Goal: Task Accomplishment & Management: Manage account settings

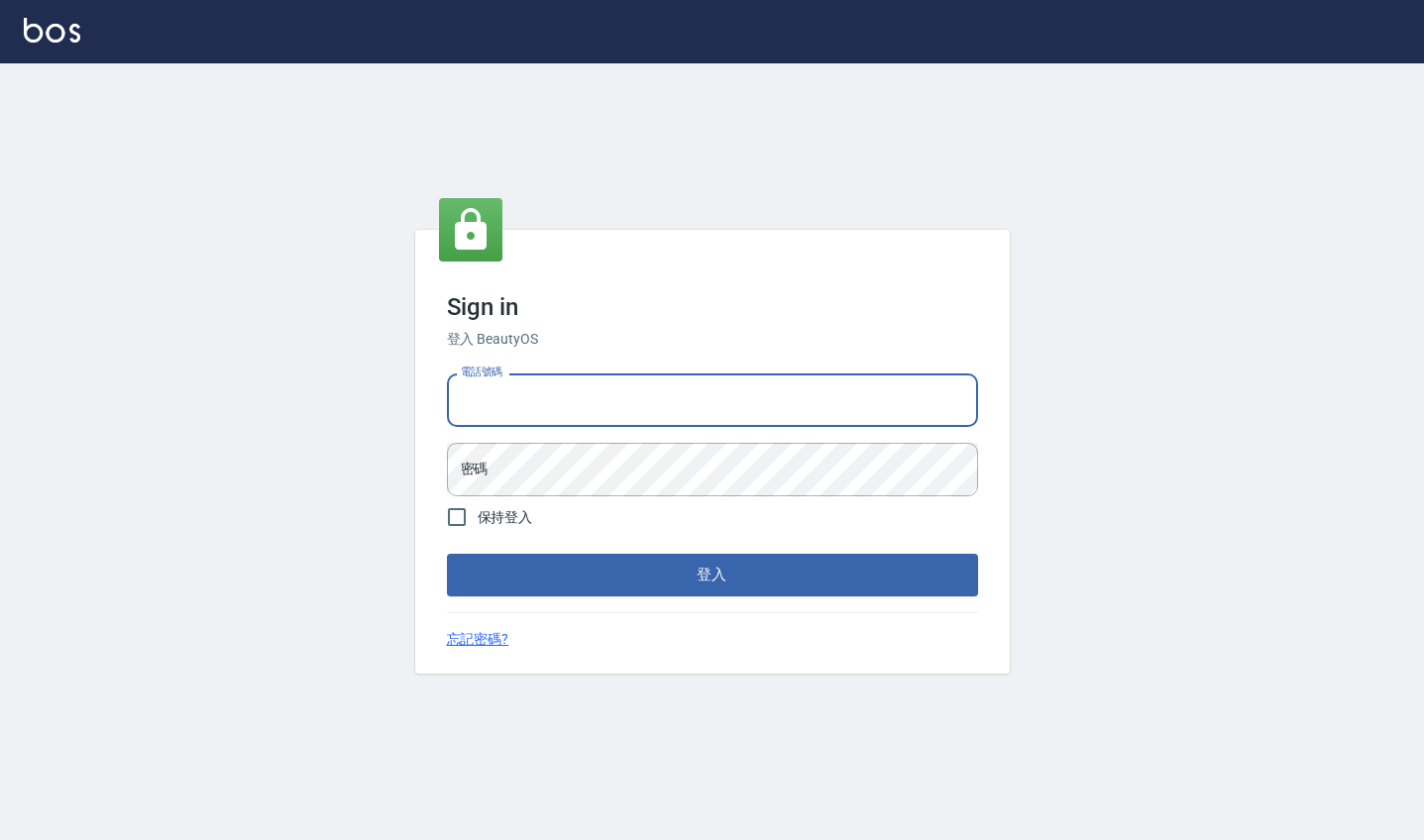
type input "0963199014"
click at [712, 575] on button "登入" at bounding box center [712, 575] width 531 height 42
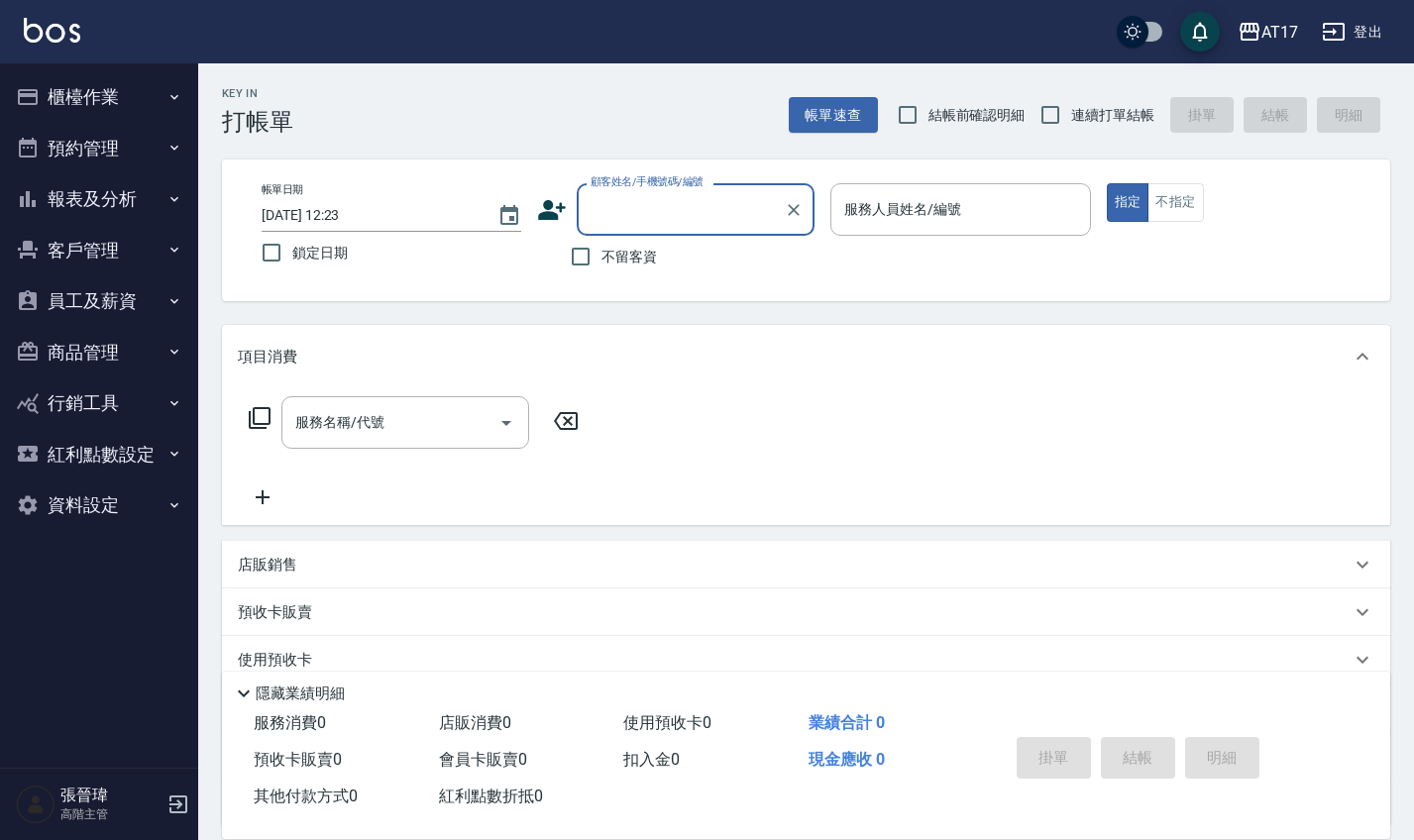
click at [108, 502] on button "資料設定" at bounding box center [99, 505] width 182 height 52
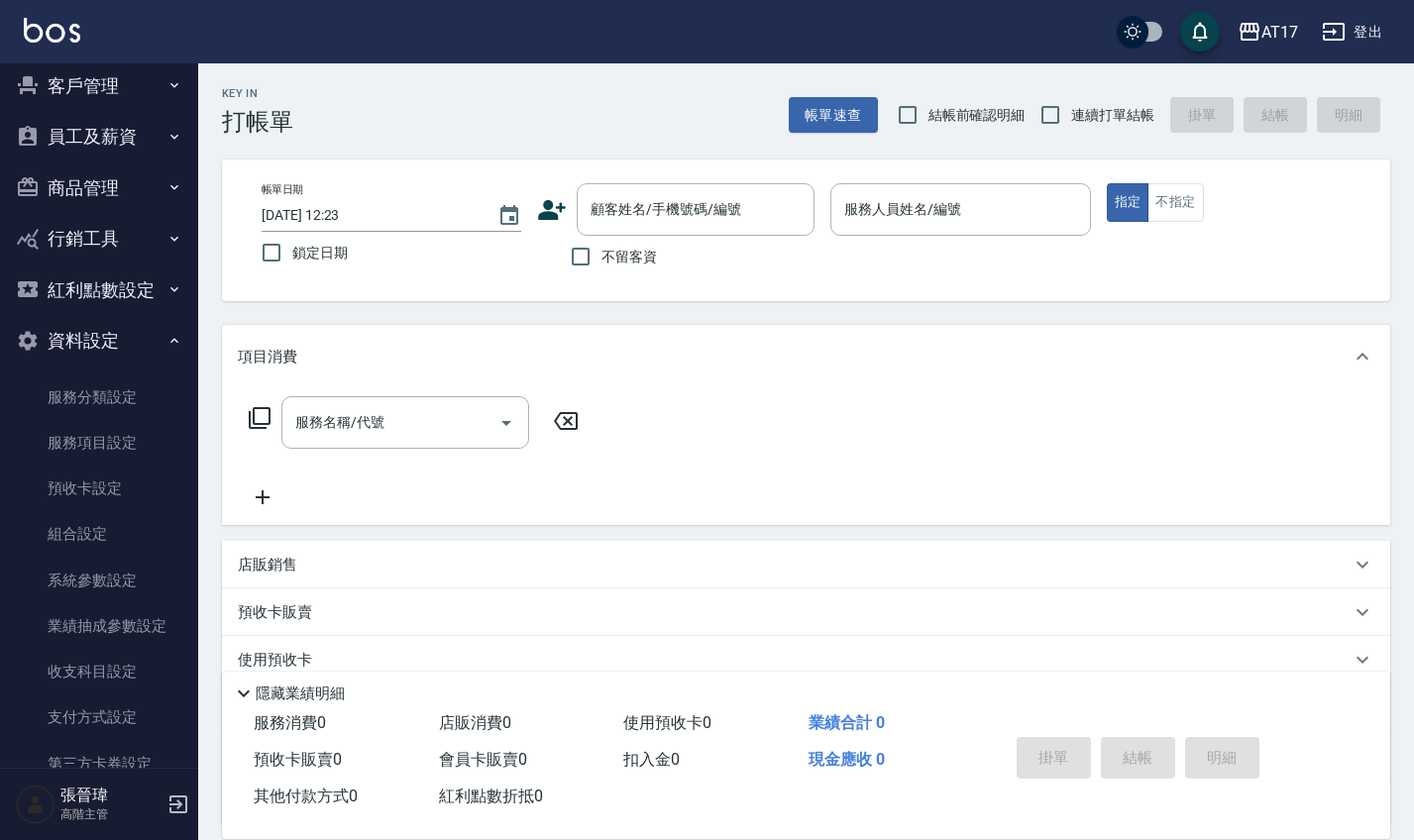
scroll to position [188, 0]
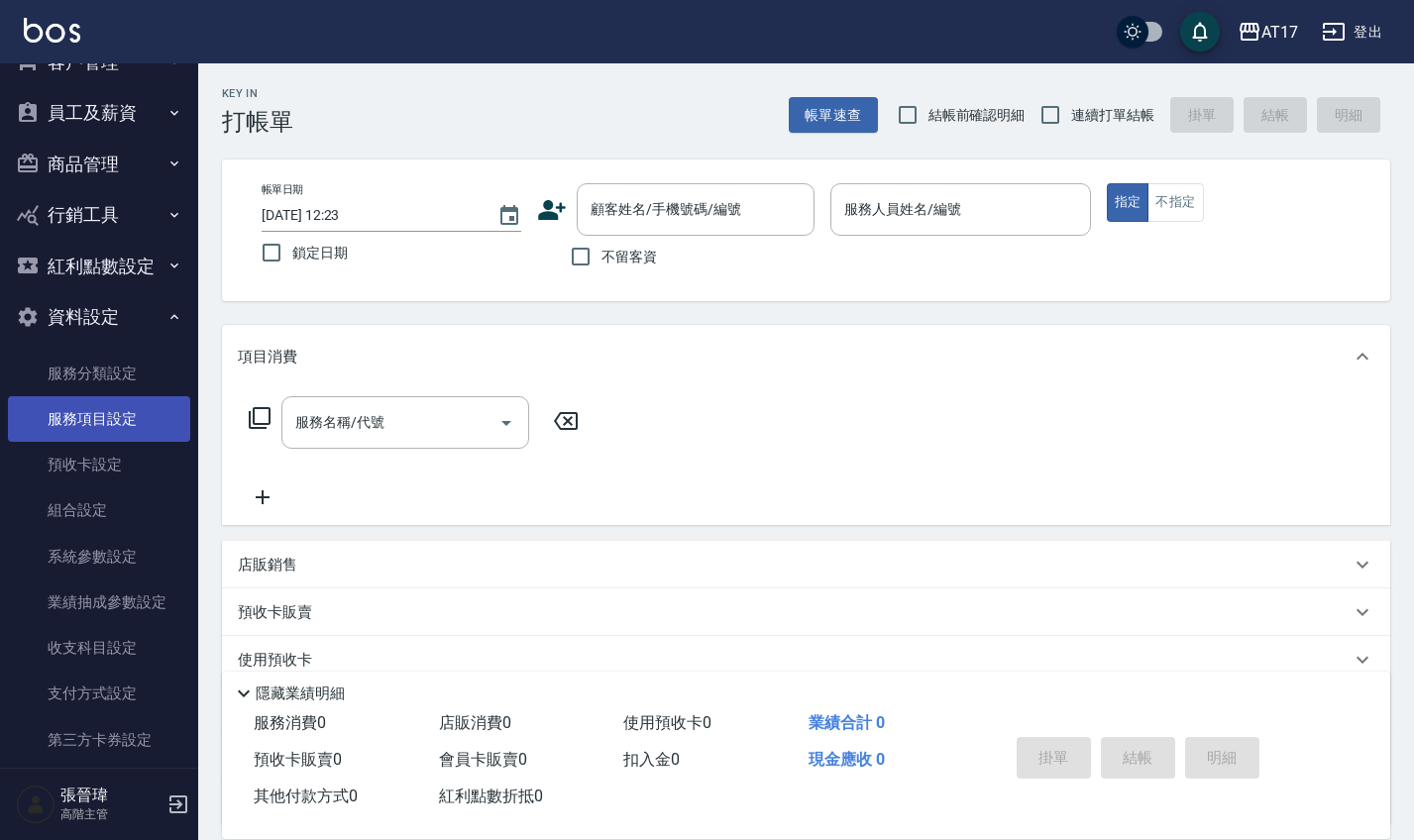
click at [118, 421] on link "服務項目設定" at bounding box center [99, 420] width 182 height 46
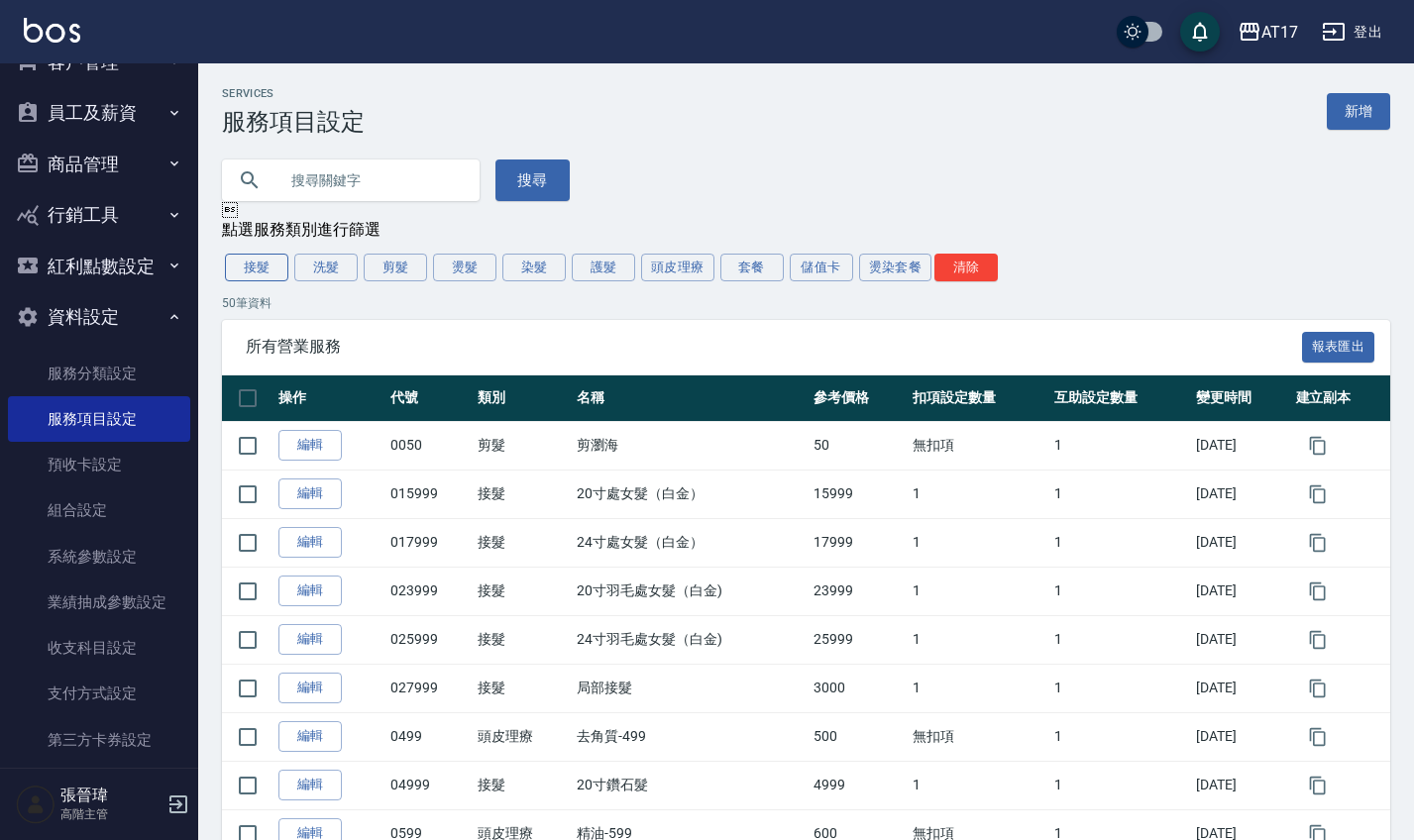
click at [255, 272] on button "接髮" at bounding box center [257, 268] width 64 height 28
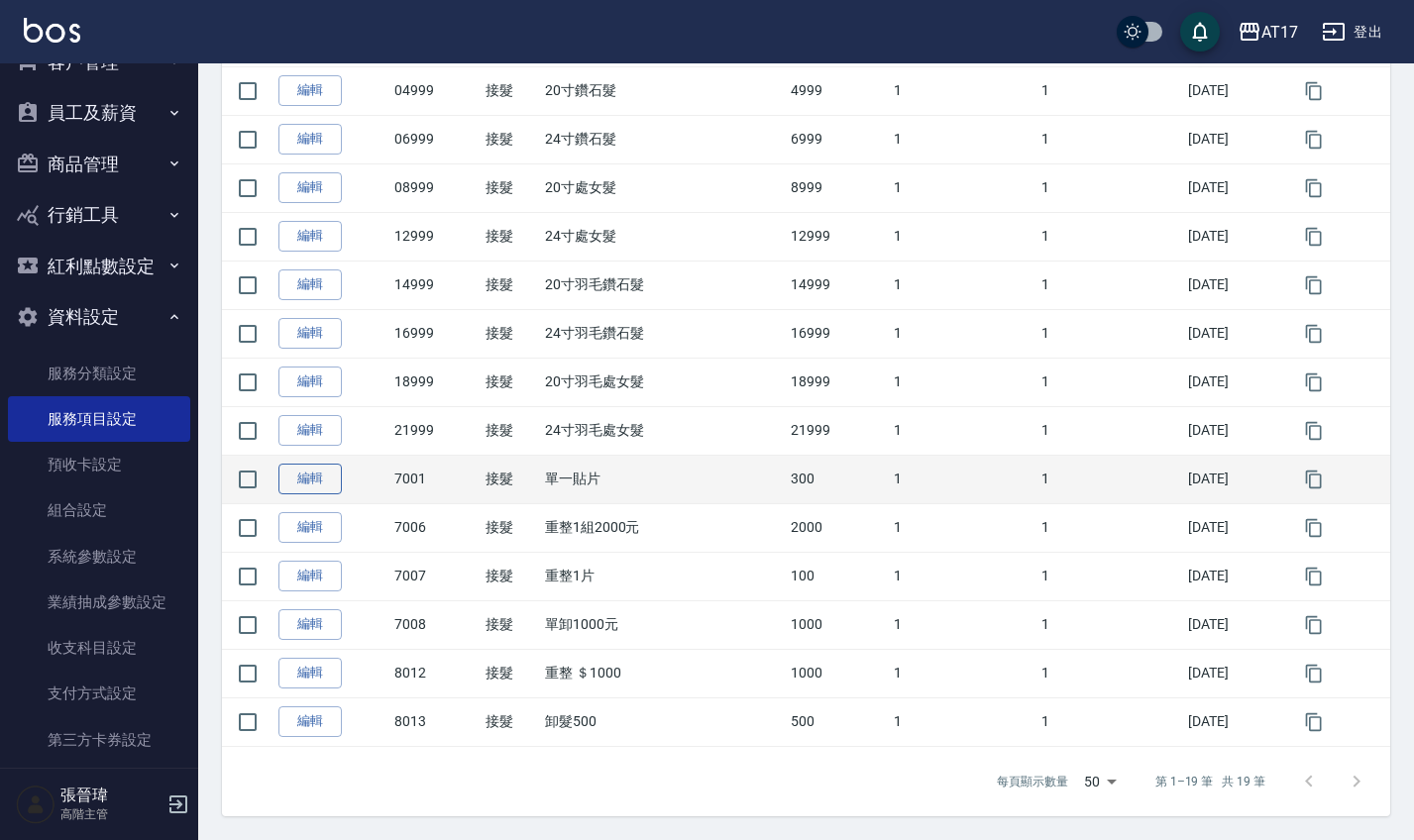
scroll to position [599, 0]
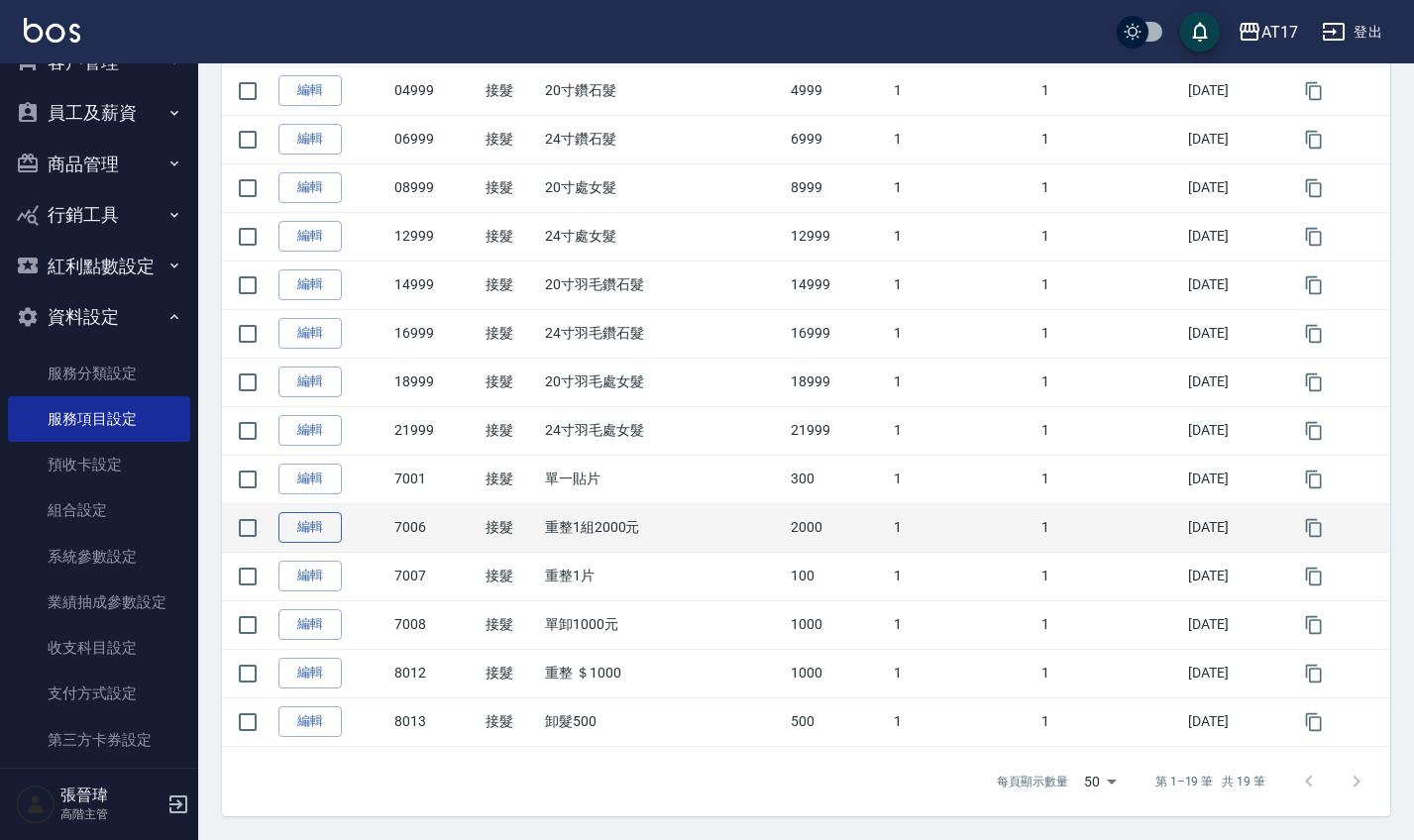
click at [322, 516] on link "編輯" at bounding box center [311, 527] width 64 height 31
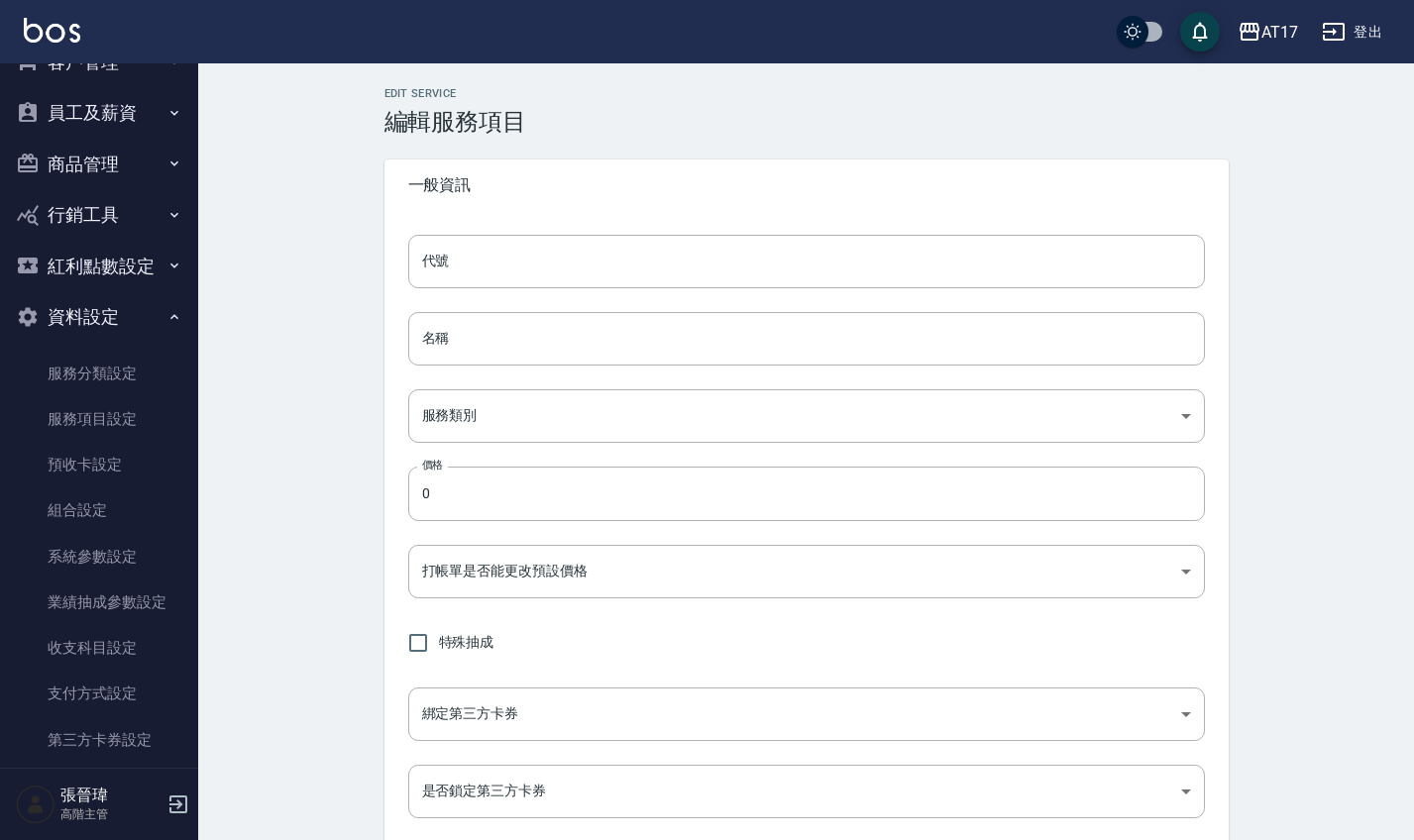
type input "7006"
type input "重整1組2000元"
type input "45b8f217-c683-4099-932a-c4b41035b6fa"
type input "2000"
type input "FALSE"
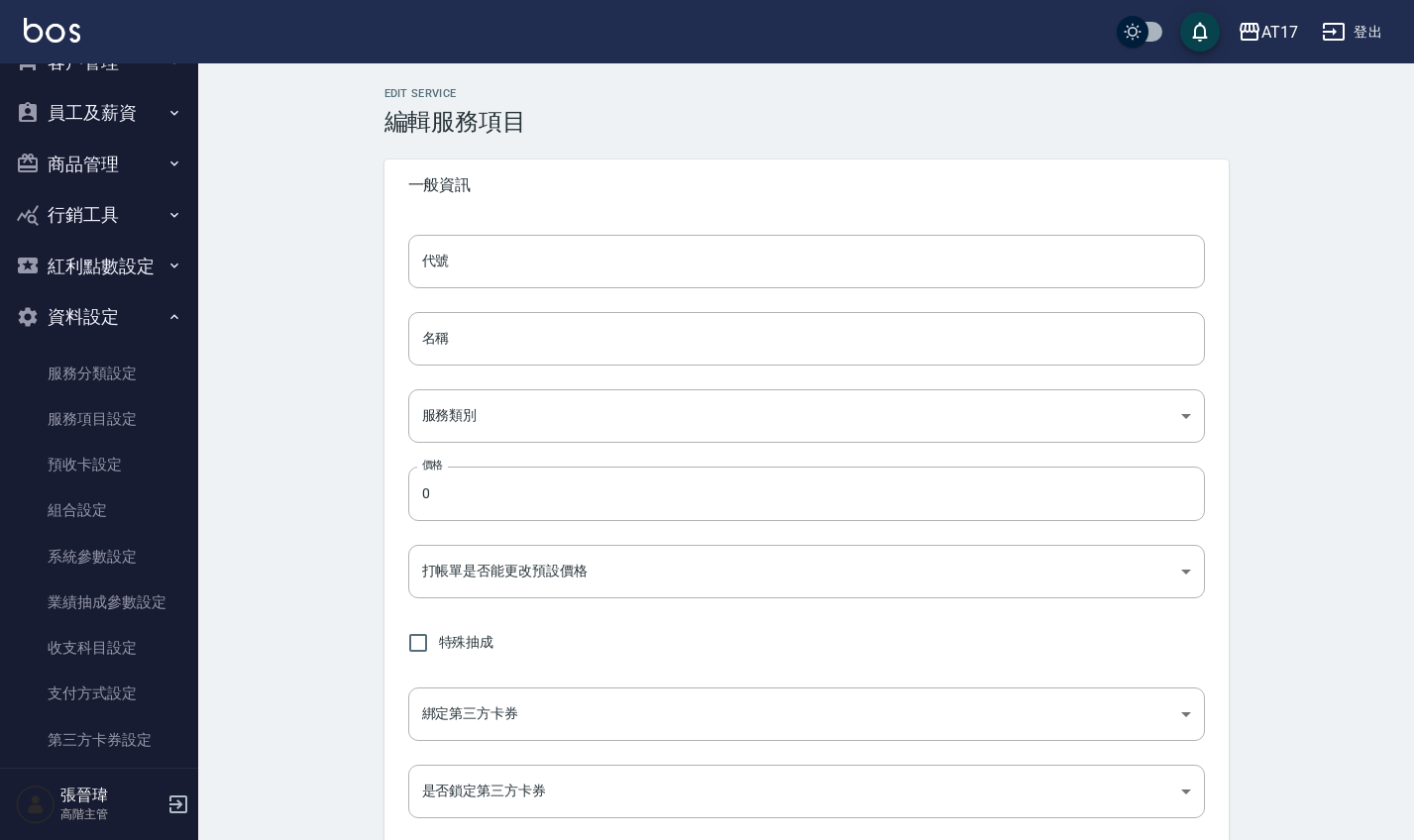
checkbox input "true"
type input "none"
type input "UNSET"
type input "none"
type input "洗髮"
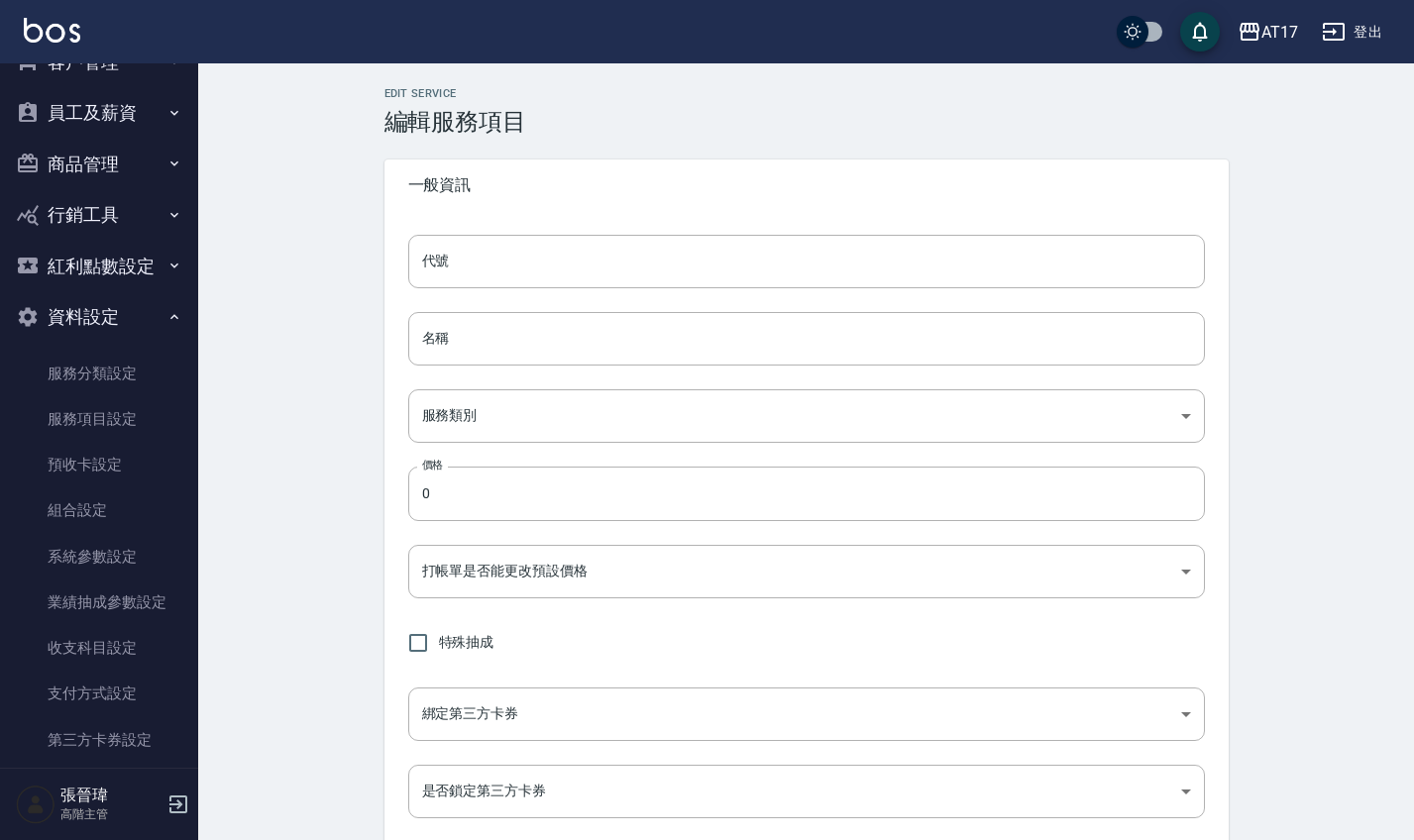
type input "2"
type input "點數"
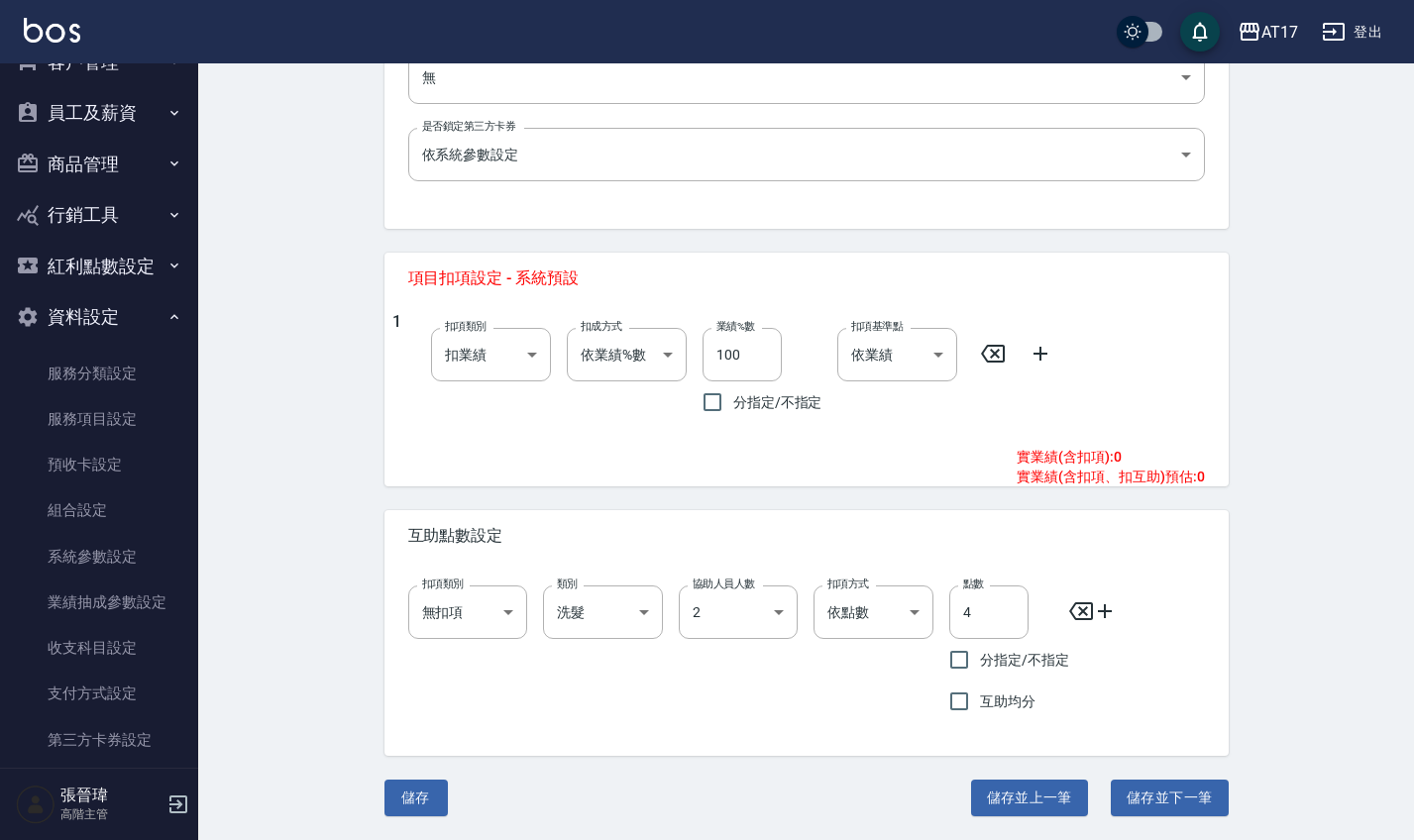
scroll to position [649, 0]
click at [425, 802] on button "儲存" at bounding box center [417, 799] width 64 height 37
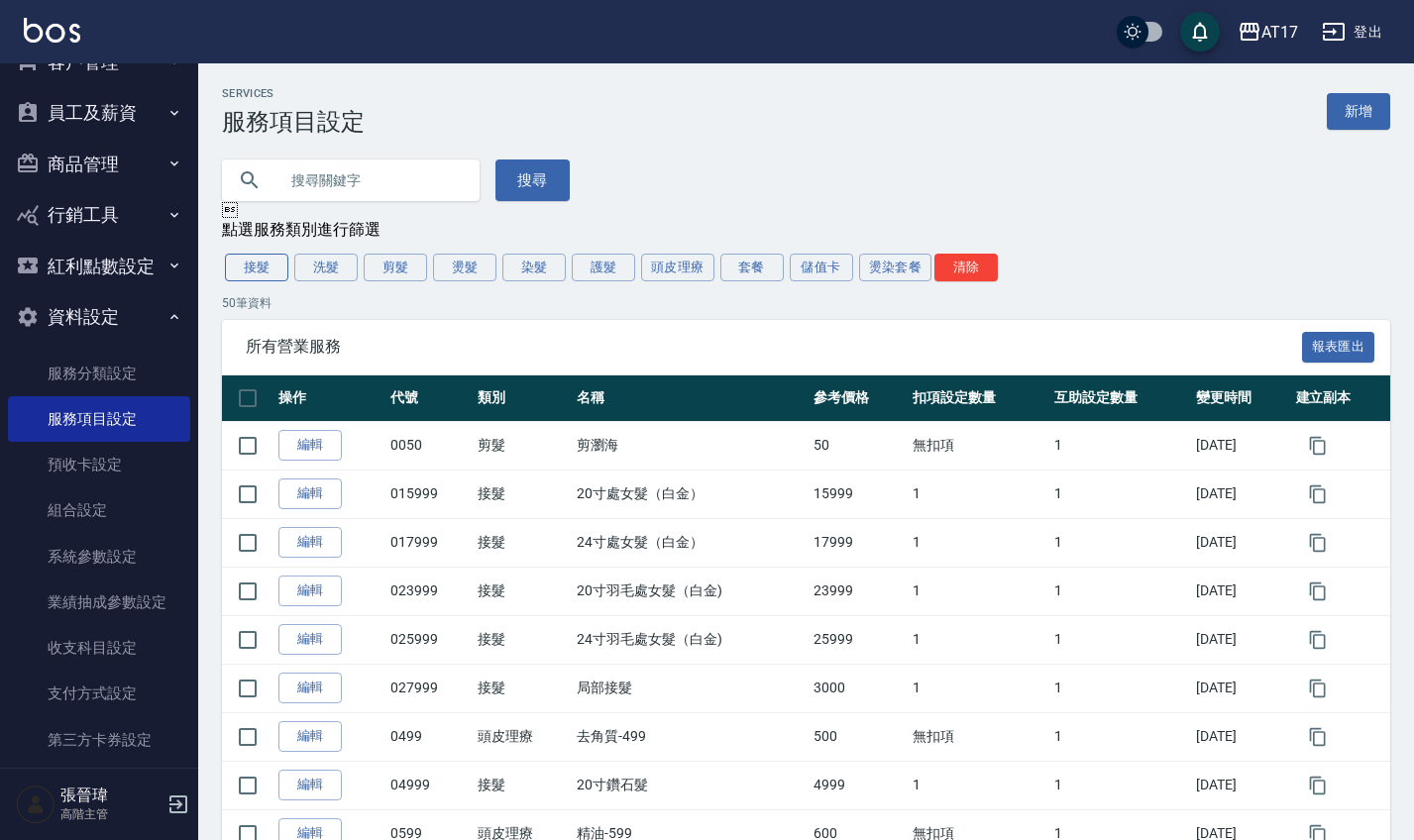
click at [266, 273] on button "接髮" at bounding box center [257, 268] width 64 height 28
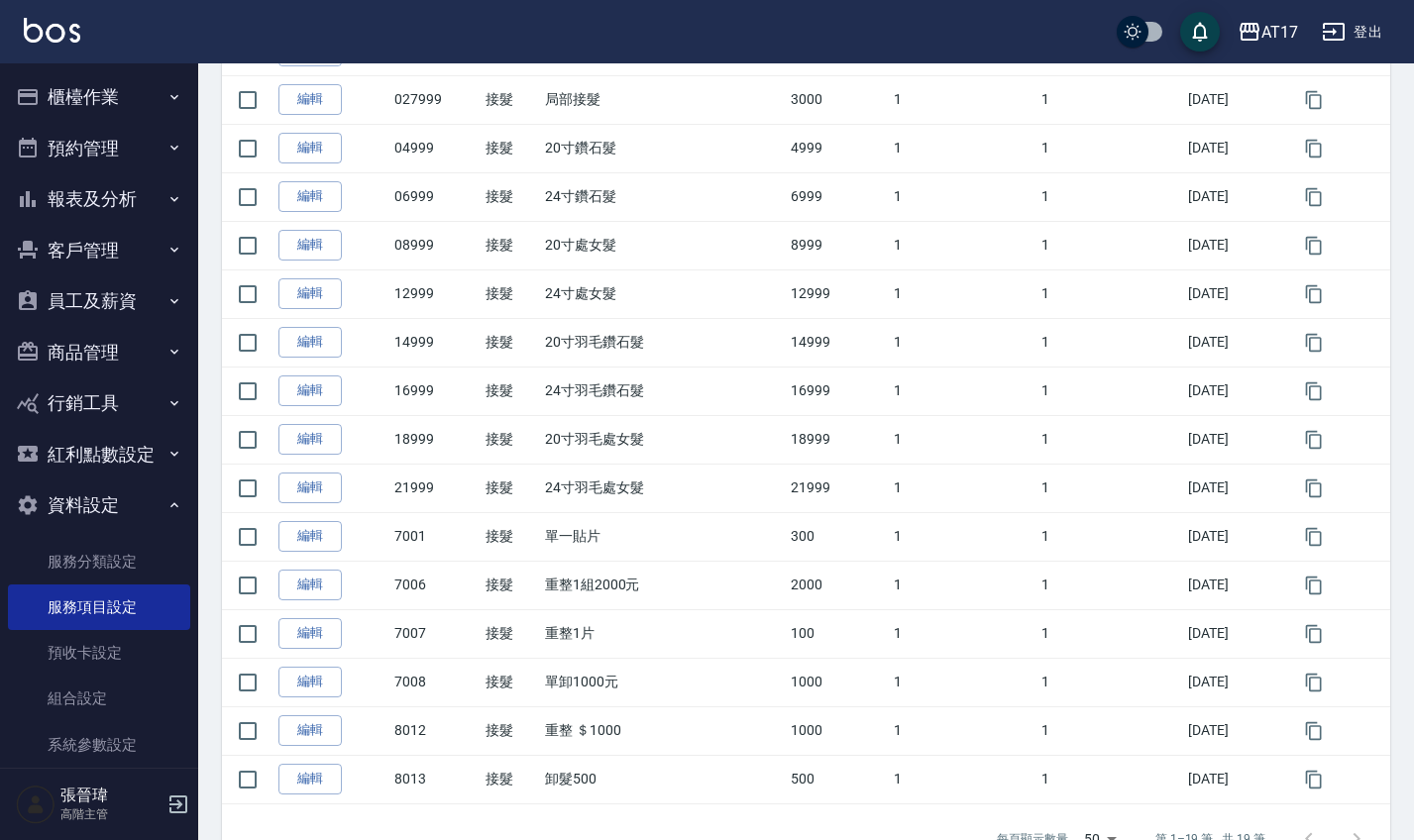
click at [104, 291] on button "員工及薪資" at bounding box center [99, 302] width 182 height 52
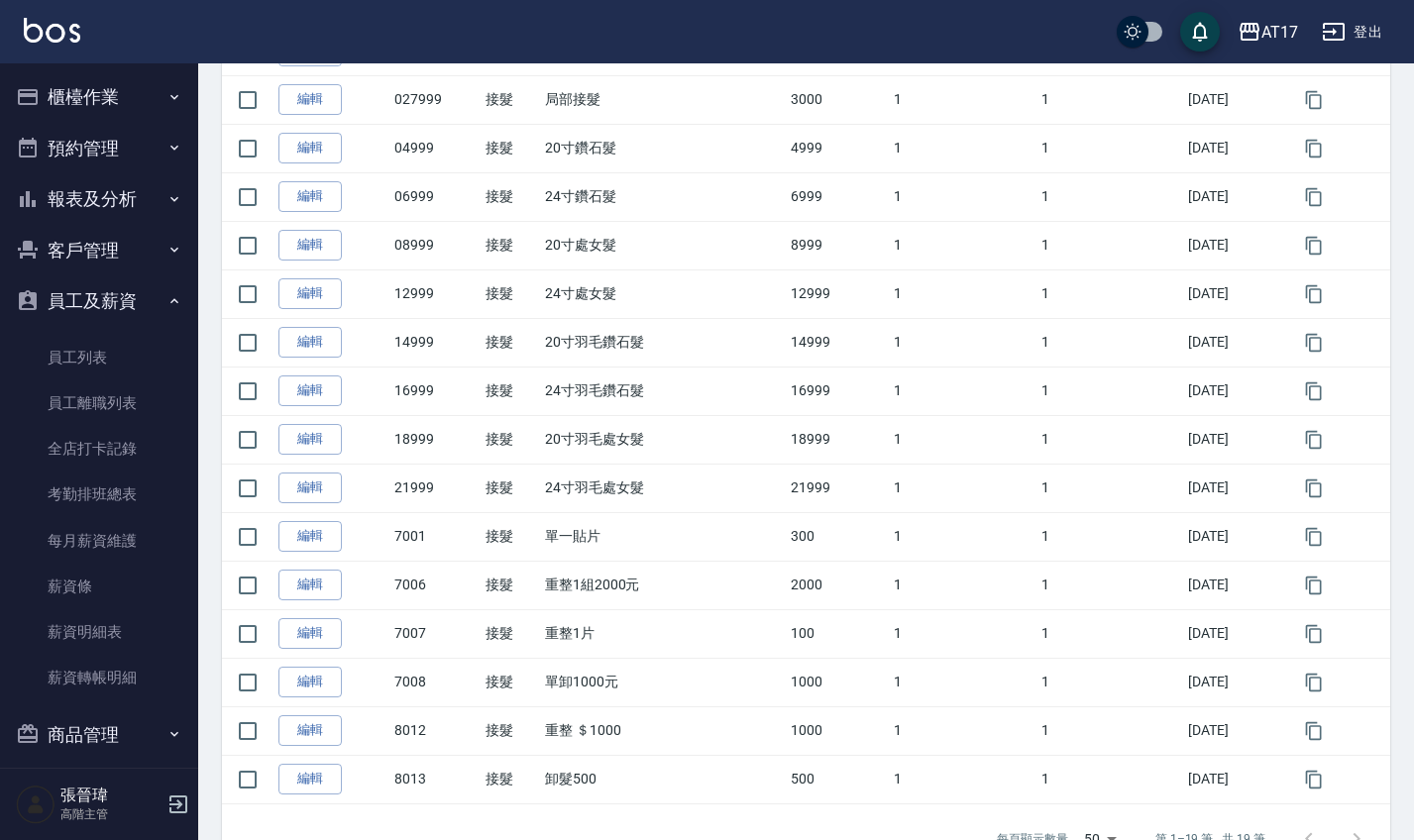
click at [123, 213] on button "報表及分析" at bounding box center [99, 199] width 182 height 52
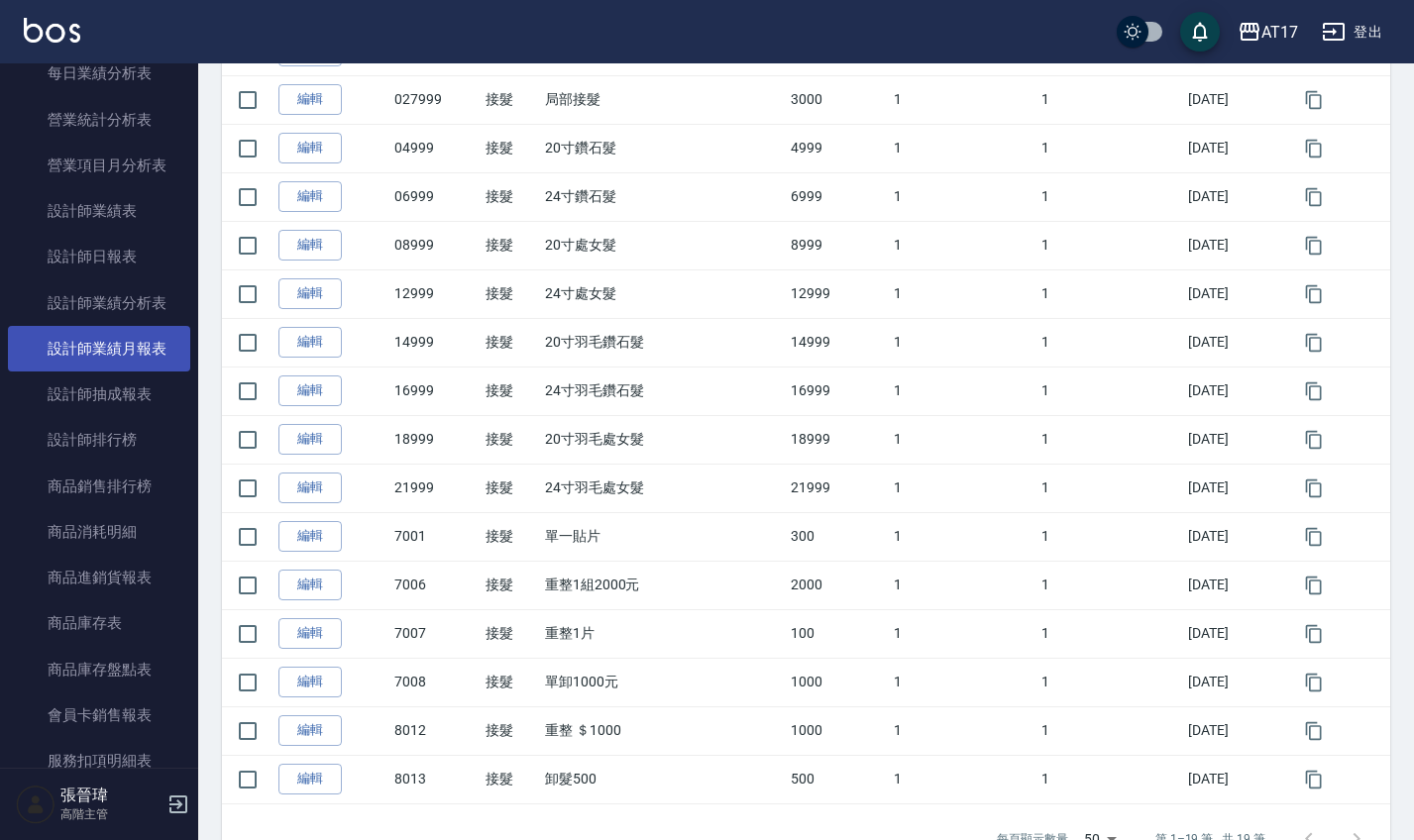
scroll to position [684, 0]
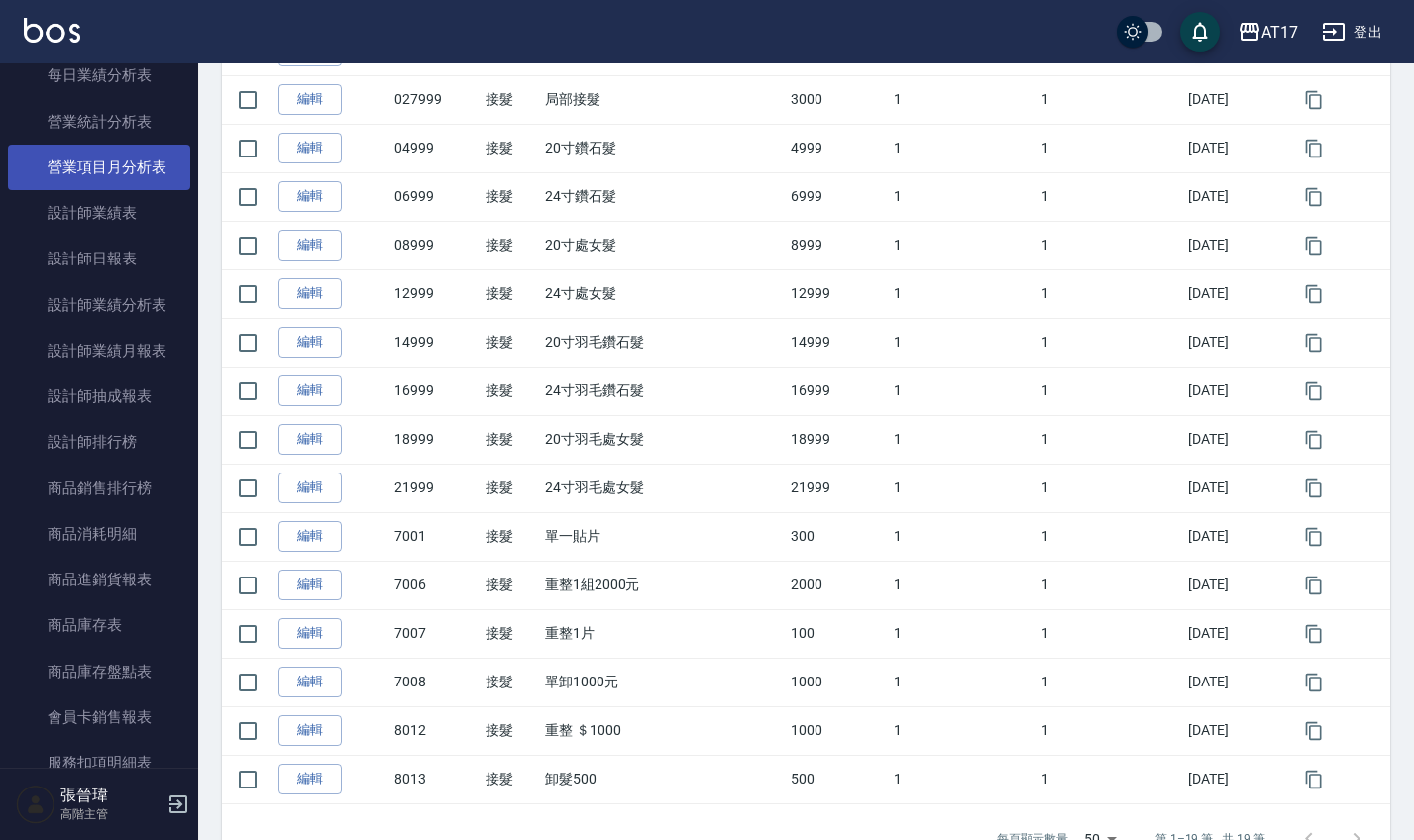
click at [108, 166] on link "營業項目月分析表" at bounding box center [99, 167] width 182 height 46
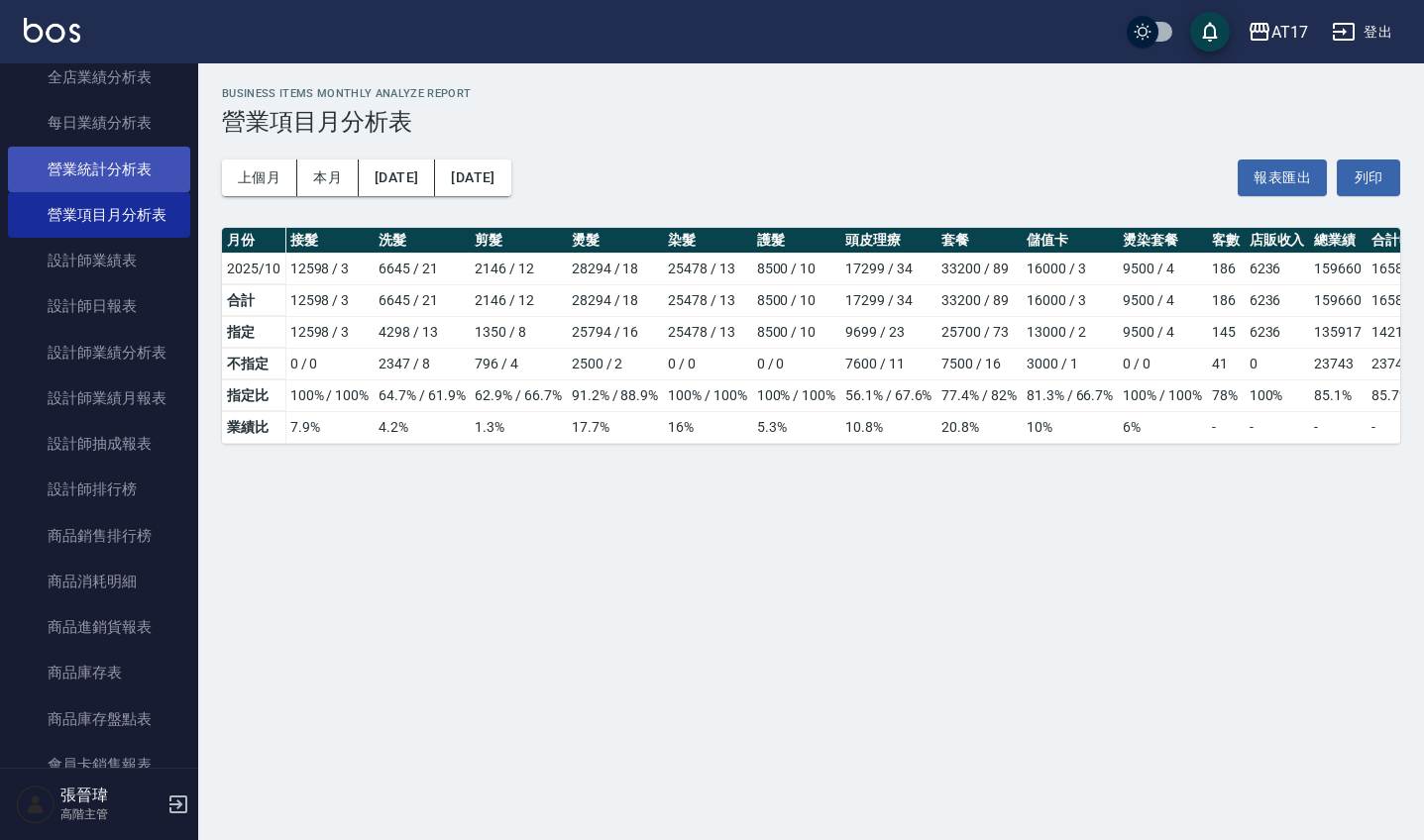
scroll to position [618, 0]
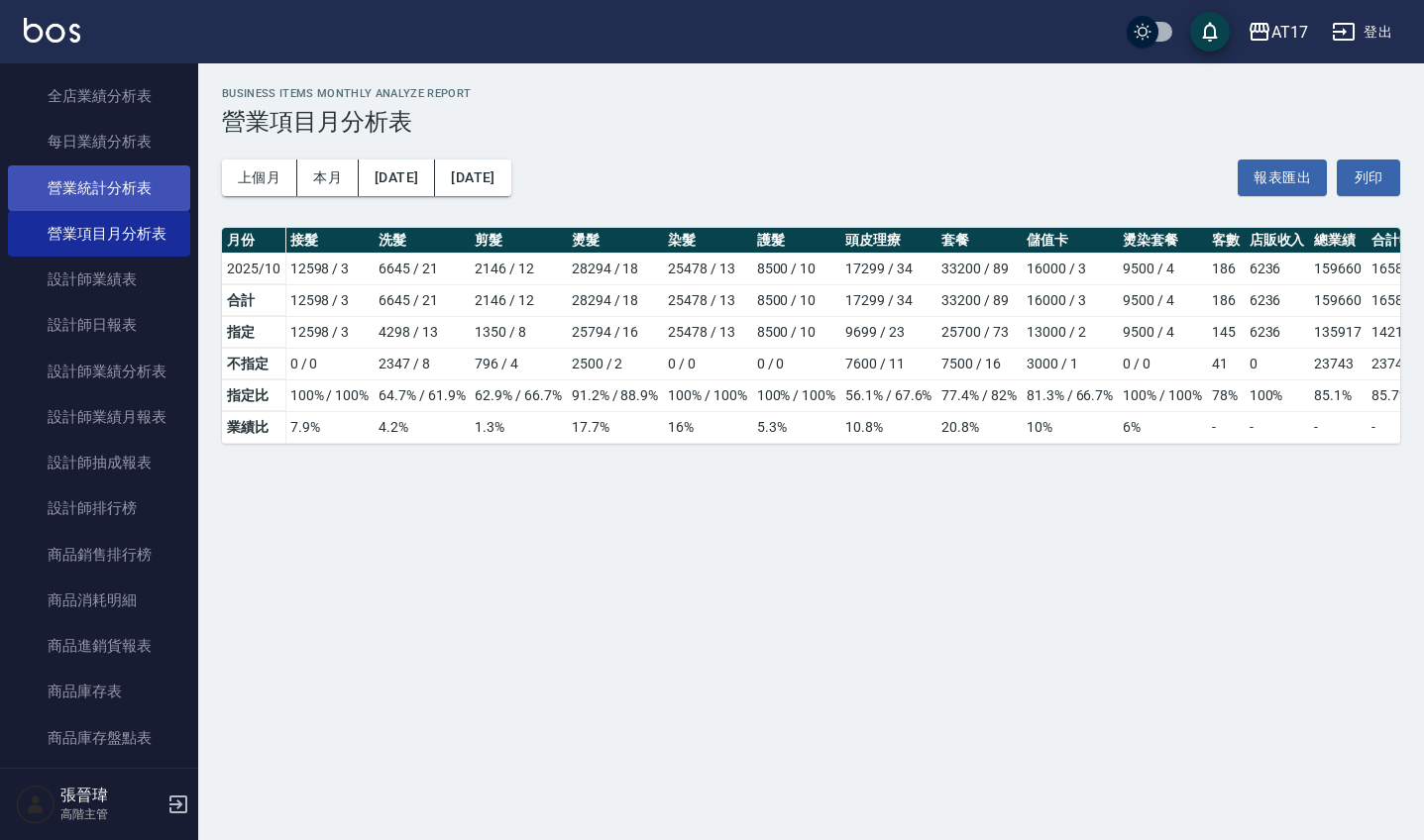
click at [121, 195] on link "營業統計分析表" at bounding box center [99, 188] width 182 height 46
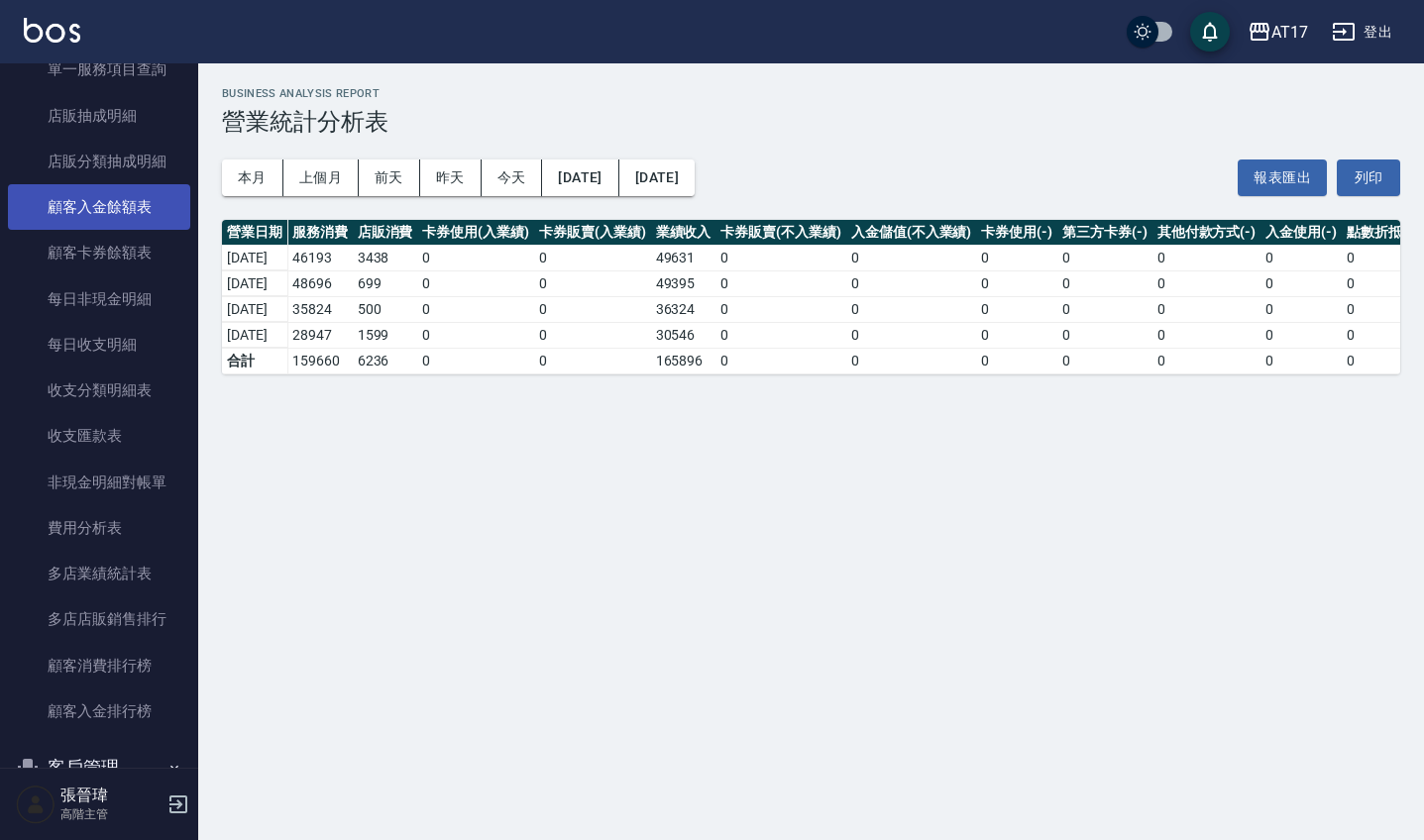
scroll to position [1398, 0]
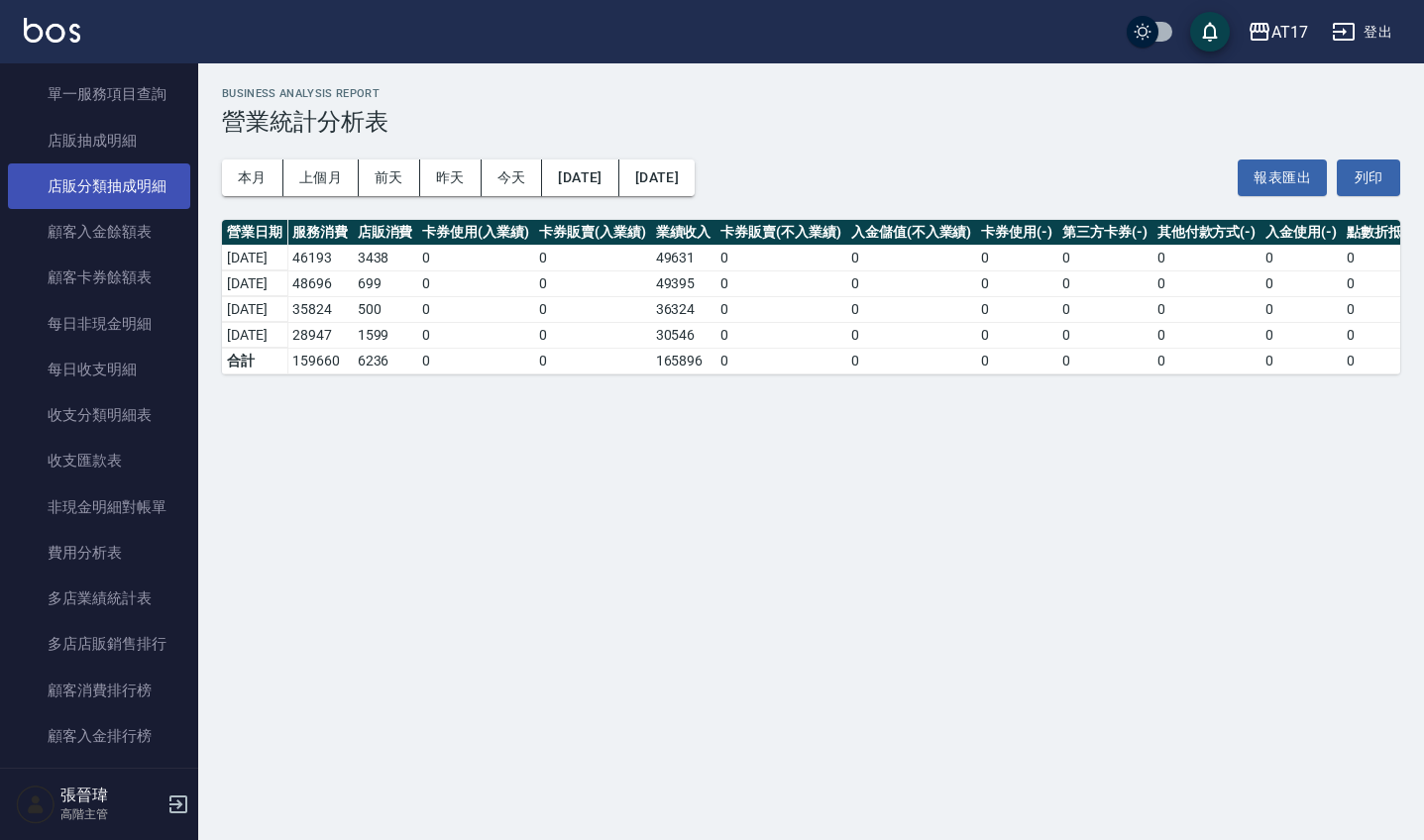
click at [116, 175] on link "店販分類抽成明細" at bounding box center [99, 186] width 182 height 46
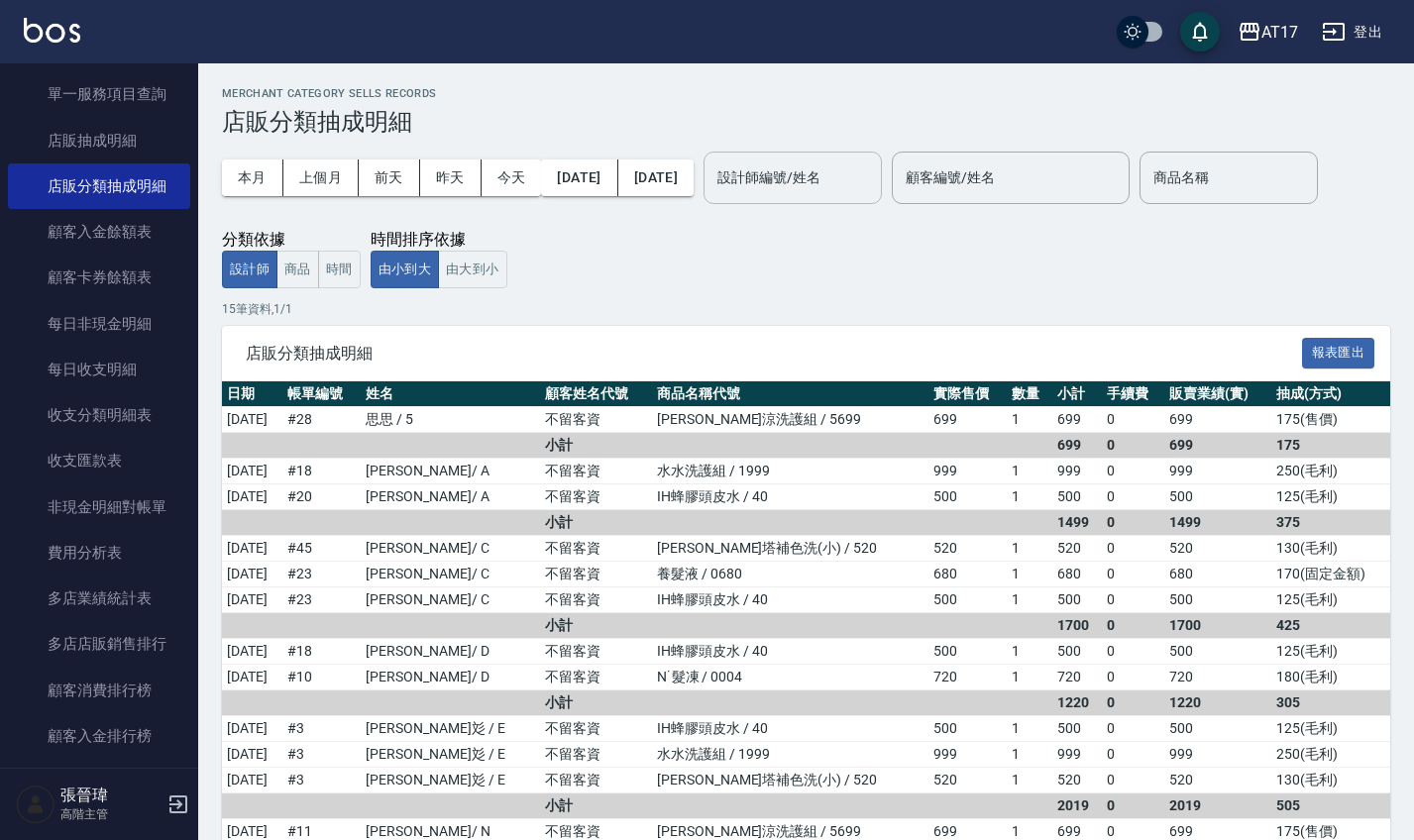
click at [833, 175] on div "設計師編號/姓名 設計師編號/姓名" at bounding box center [792, 177] width 178 height 53
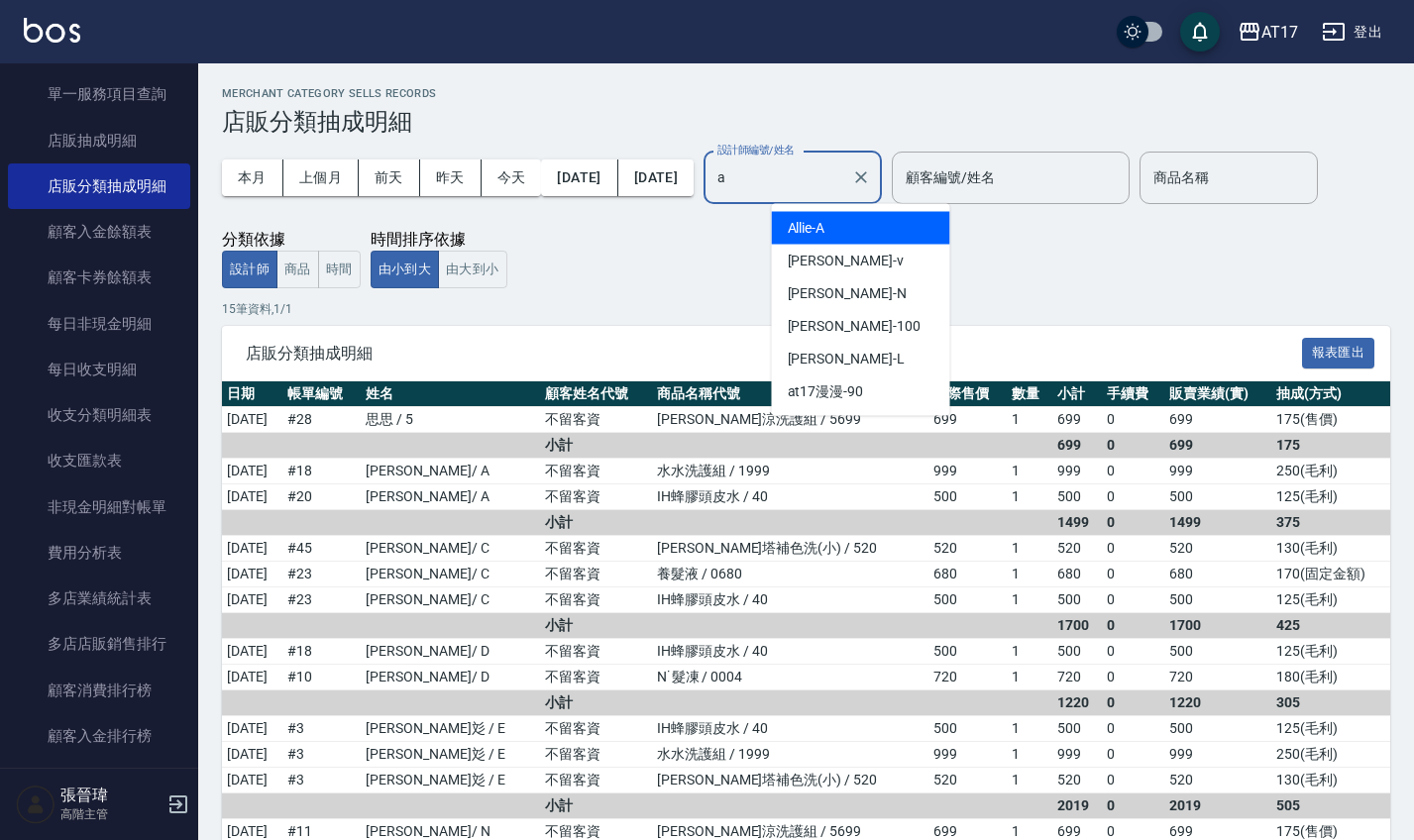
type input "Allie-A"
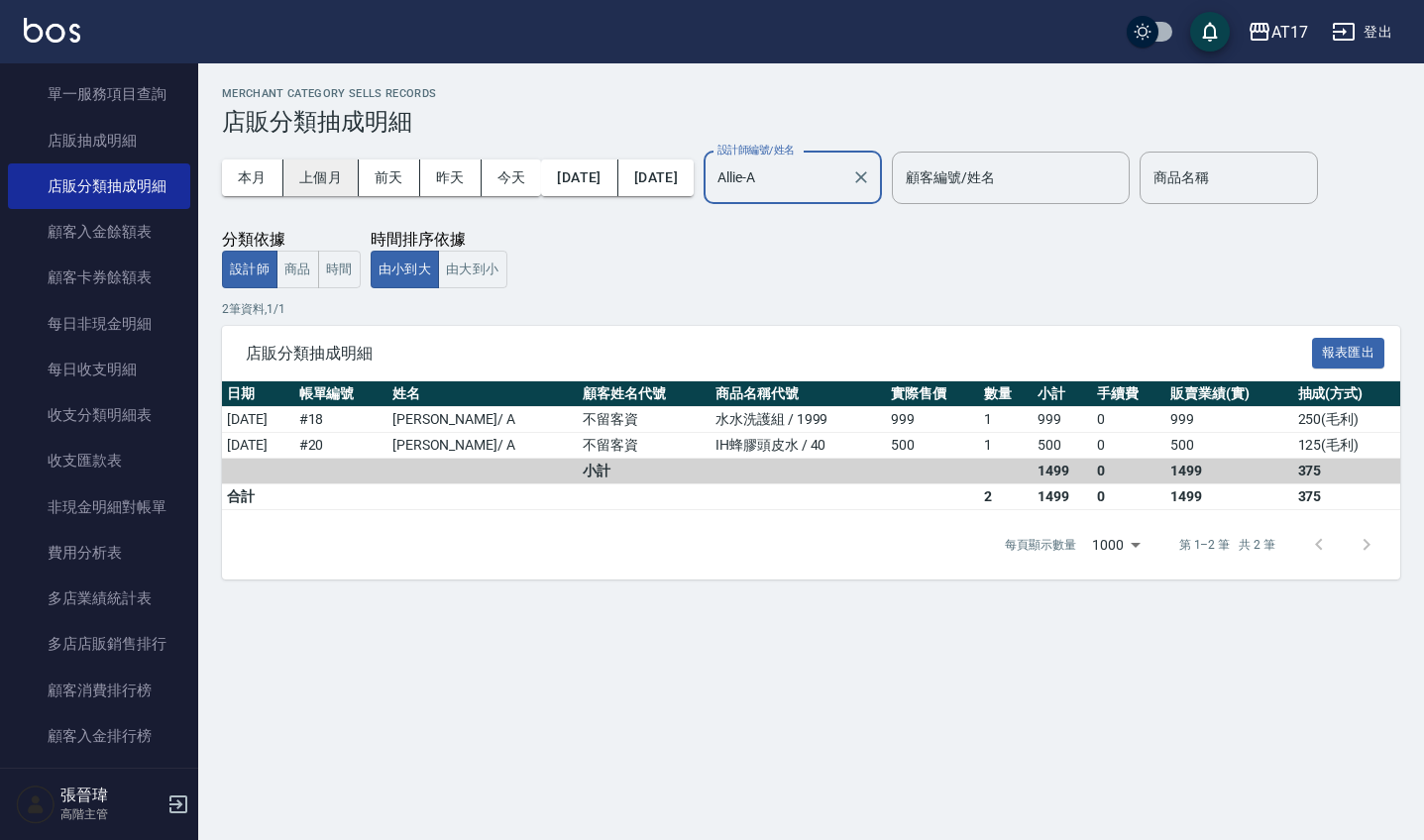
click at [311, 172] on button "上個月" at bounding box center [321, 177] width 76 height 37
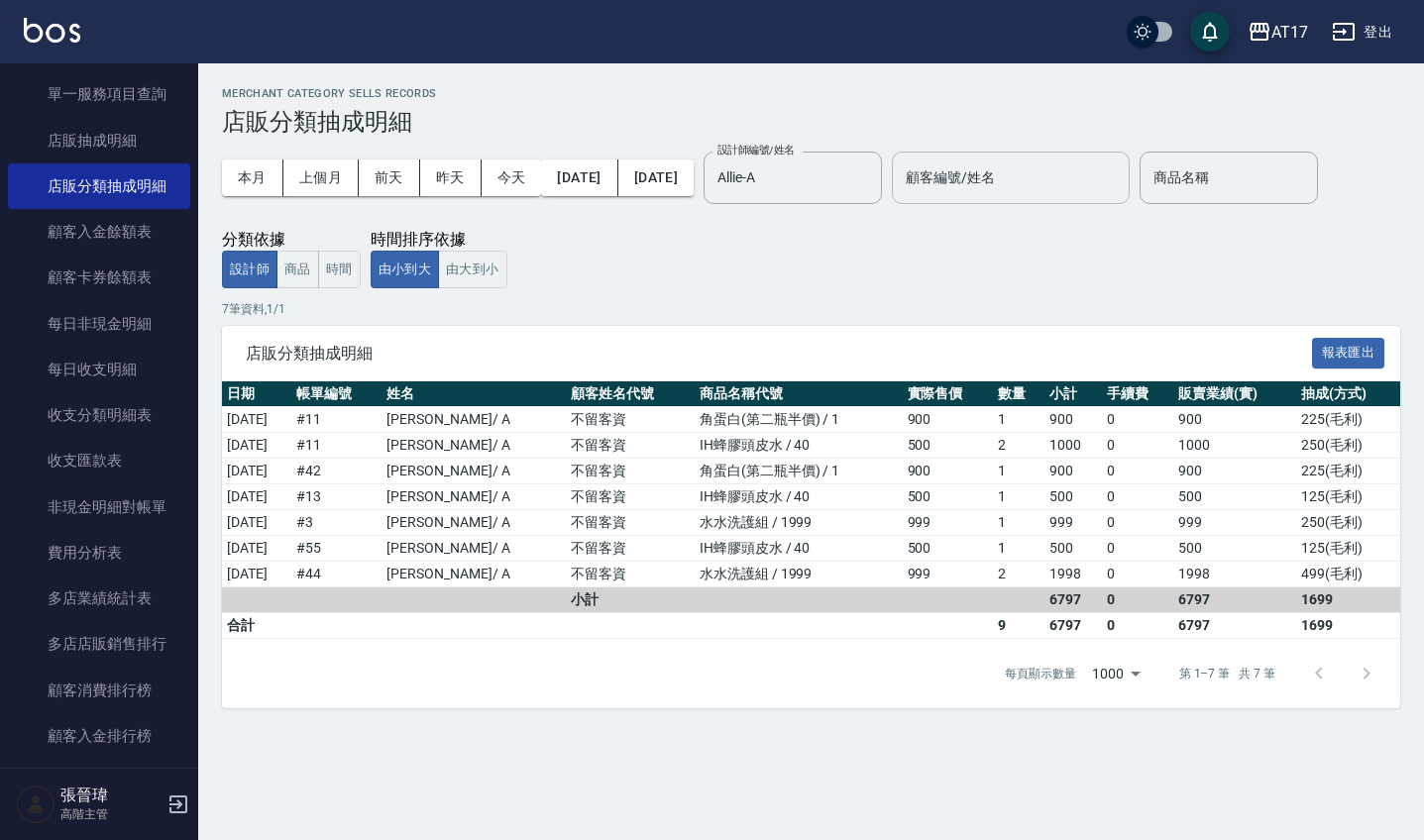
click at [1043, 182] on div "顧客編號/姓名 顧客編號/姓名" at bounding box center [1010, 177] width 238 height 53
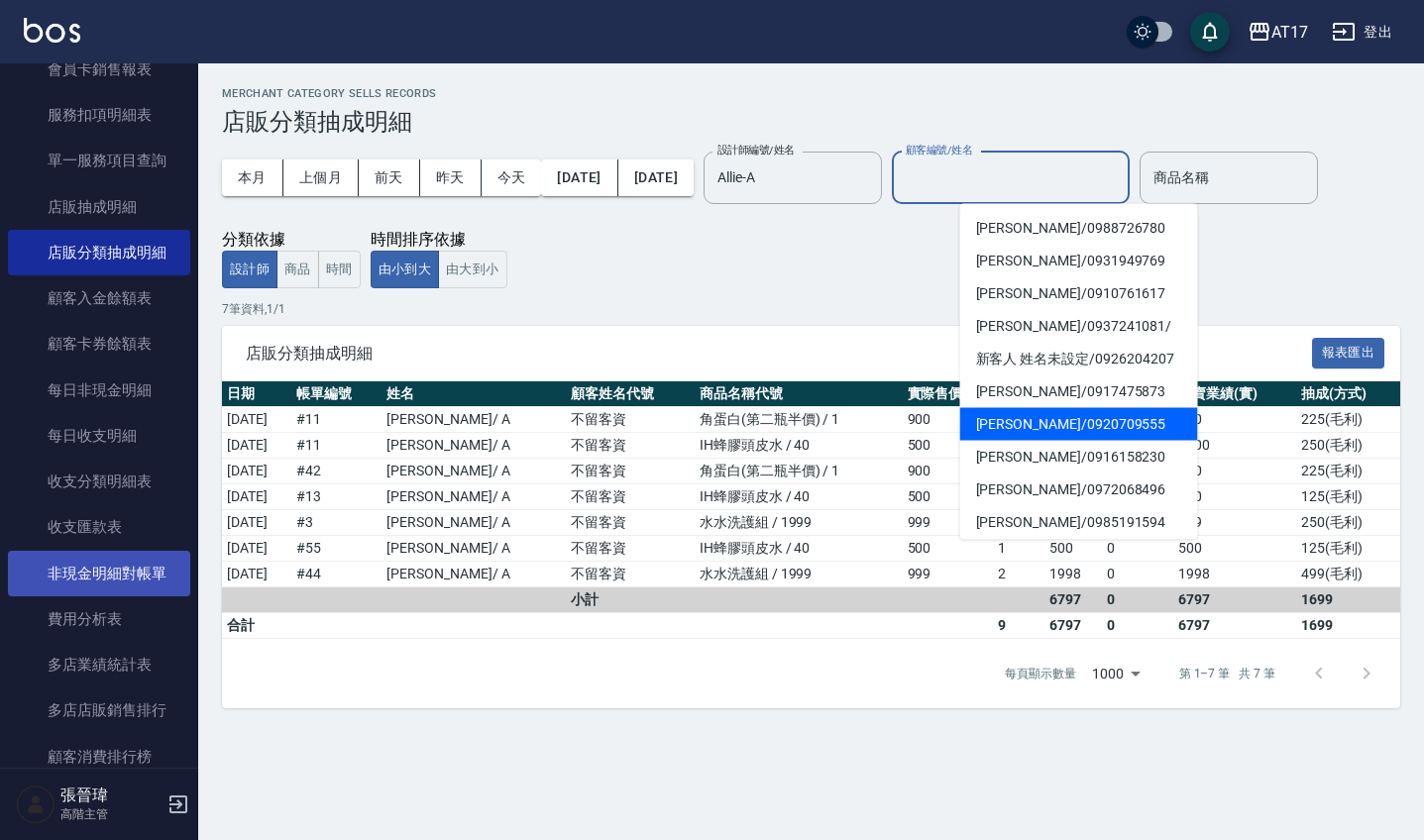
scroll to position [1330, 0]
click at [888, 248] on div "本月 上個月 [DATE] [DATE] [DATE] [DATE] [DATE] 設計師編號/姓名 [PERSON_NAME]-A 設計師編號/姓名 顧客編…" at bounding box center [811, 211] width 1179 height 152
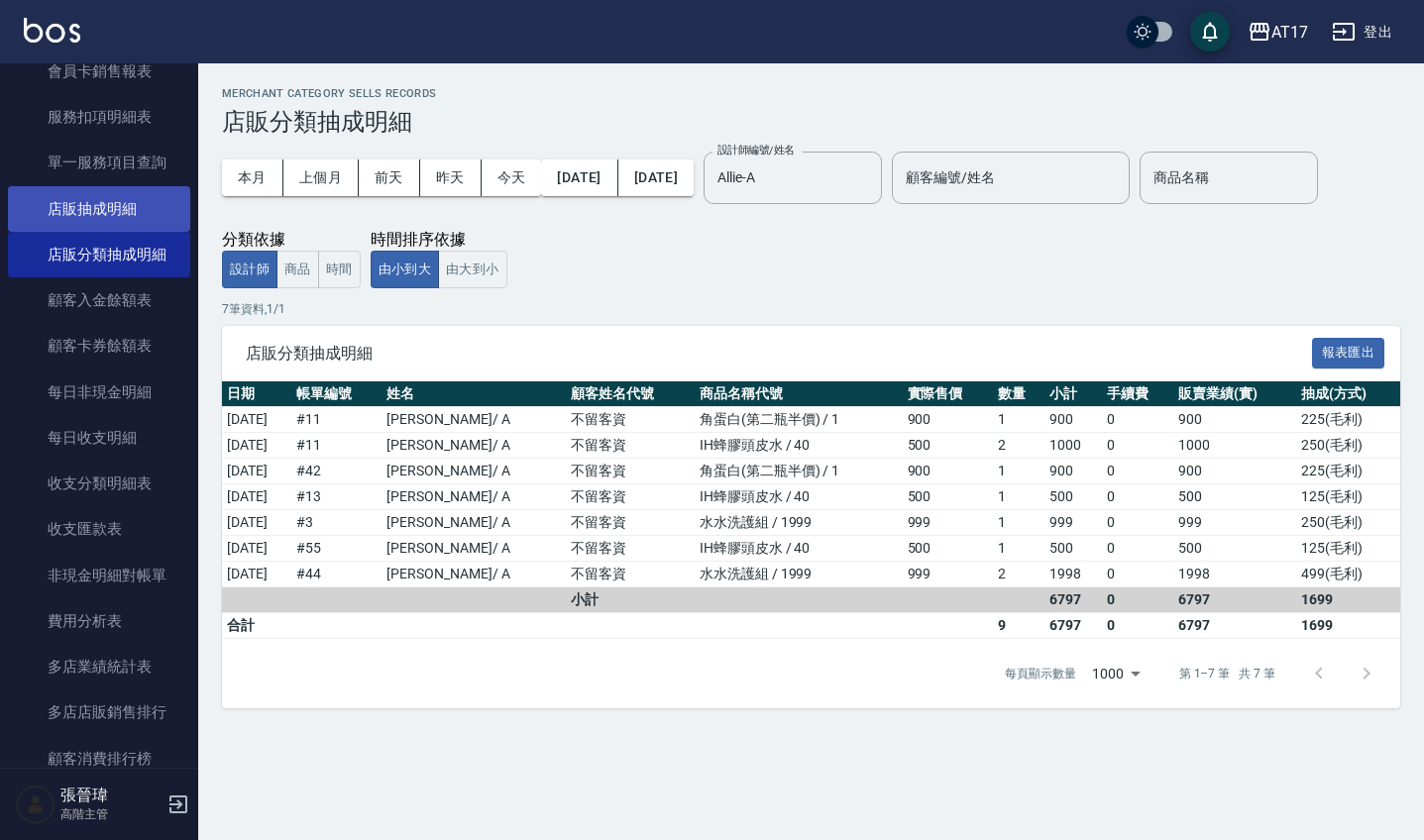
click at [111, 199] on link "店販抽成明細" at bounding box center [99, 209] width 182 height 46
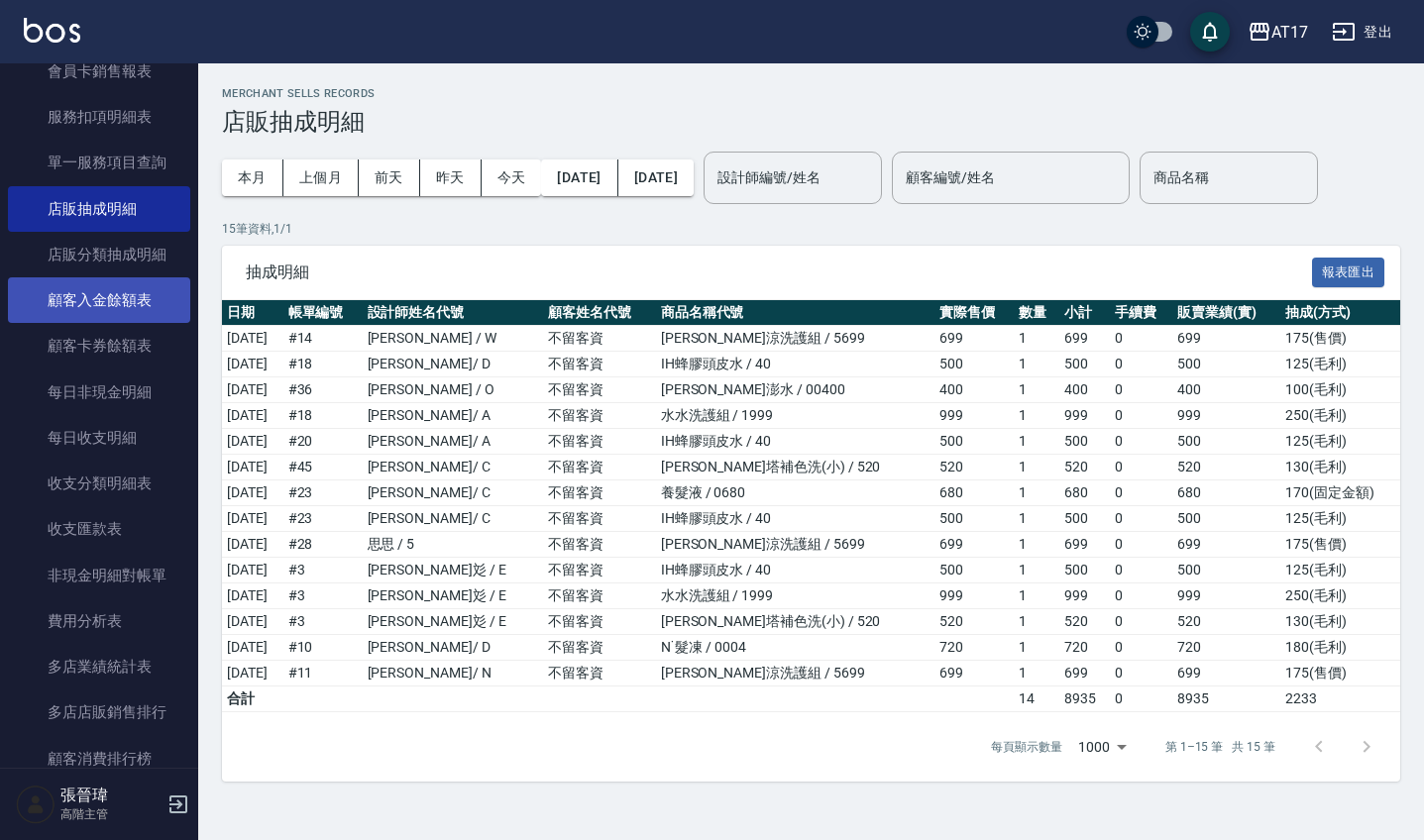
click at [122, 287] on link "顧客入金餘額表" at bounding box center [99, 301] width 182 height 46
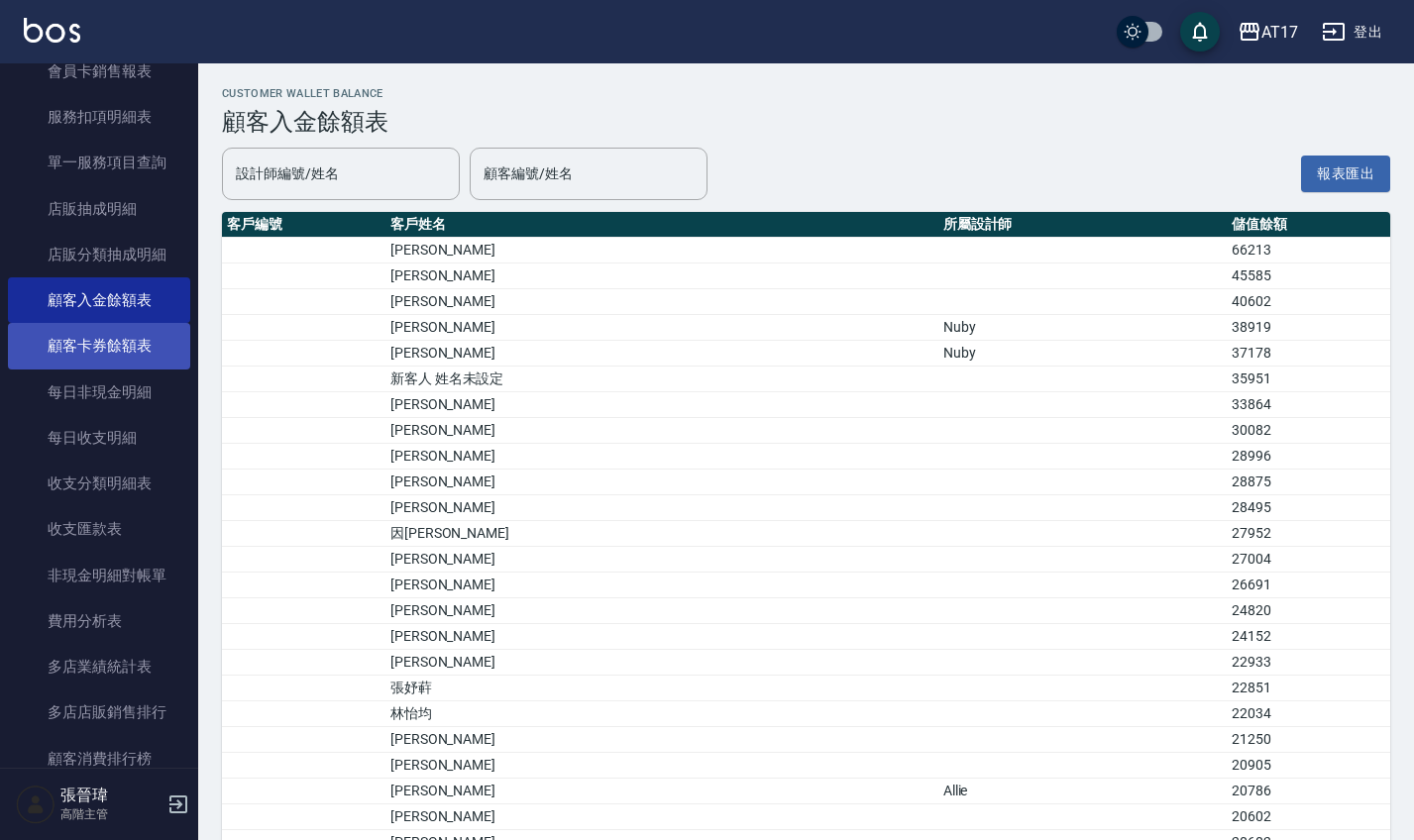
click at [131, 345] on link "顧客卡券餘額表" at bounding box center [99, 346] width 182 height 46
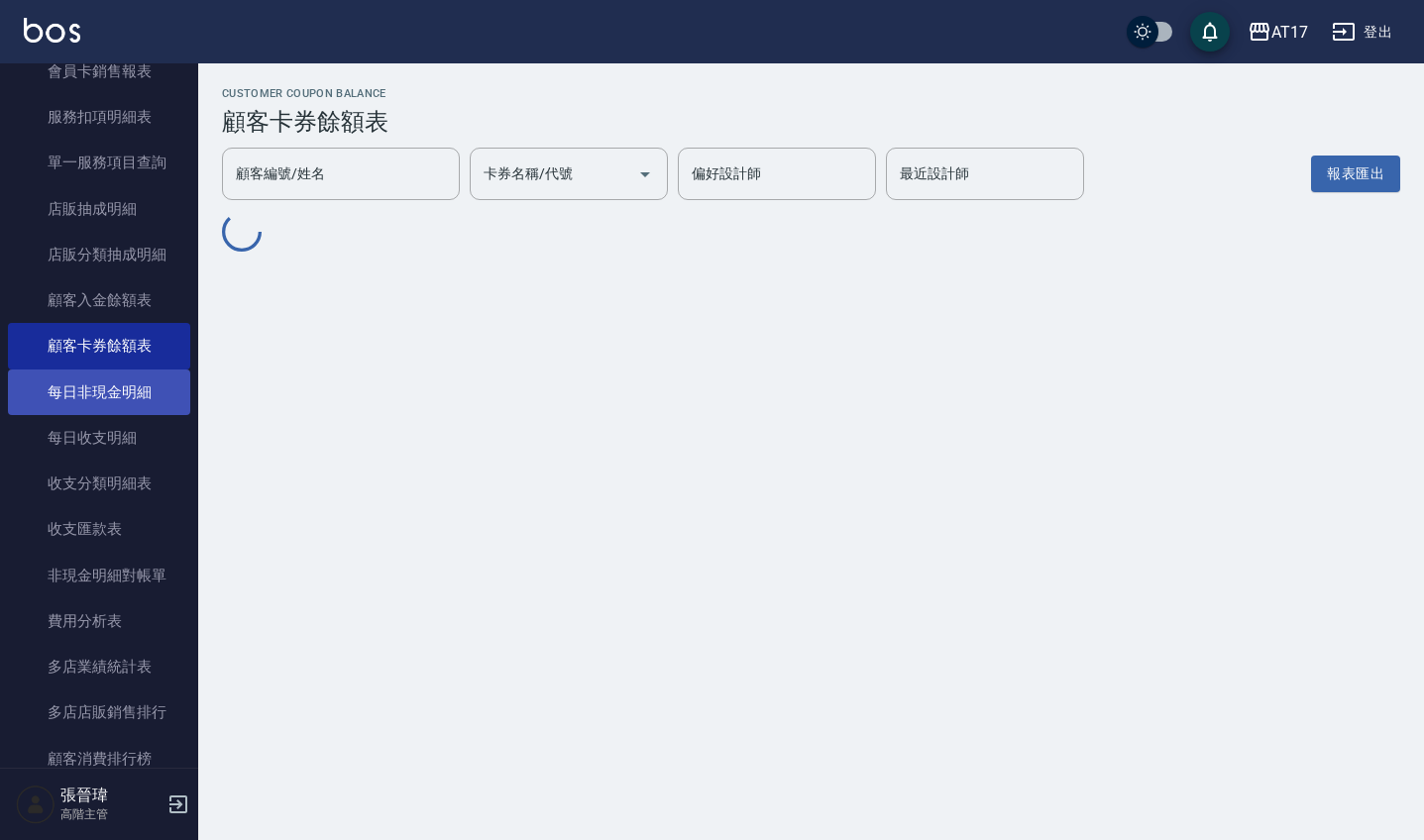
click at [130, 376] on link "每日非現金明細" at bounding box center [99, 393] width 182 height 46
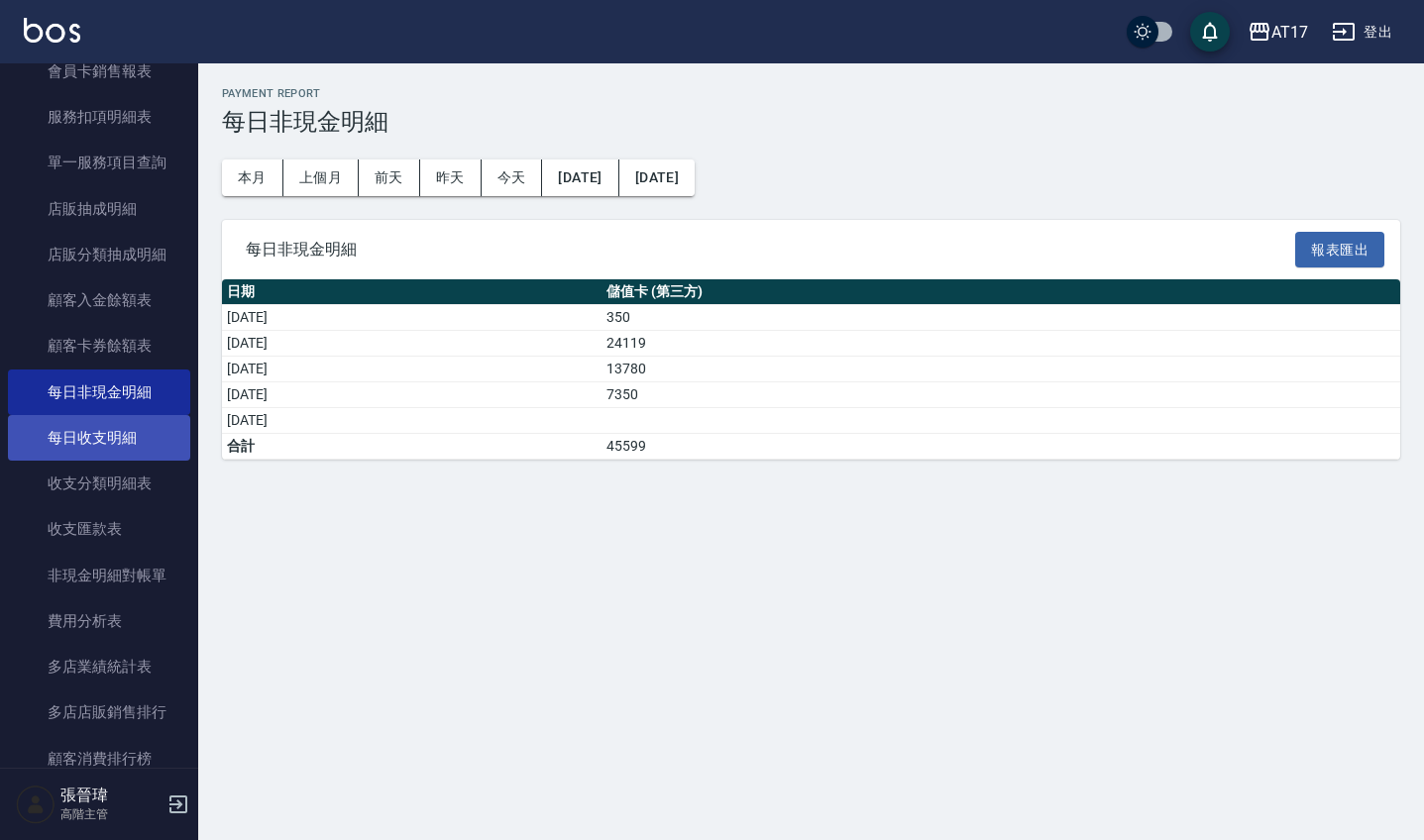
click at [128, 423] on link "每日收支明細" at bounding box center [99, 438] width 182 height 46
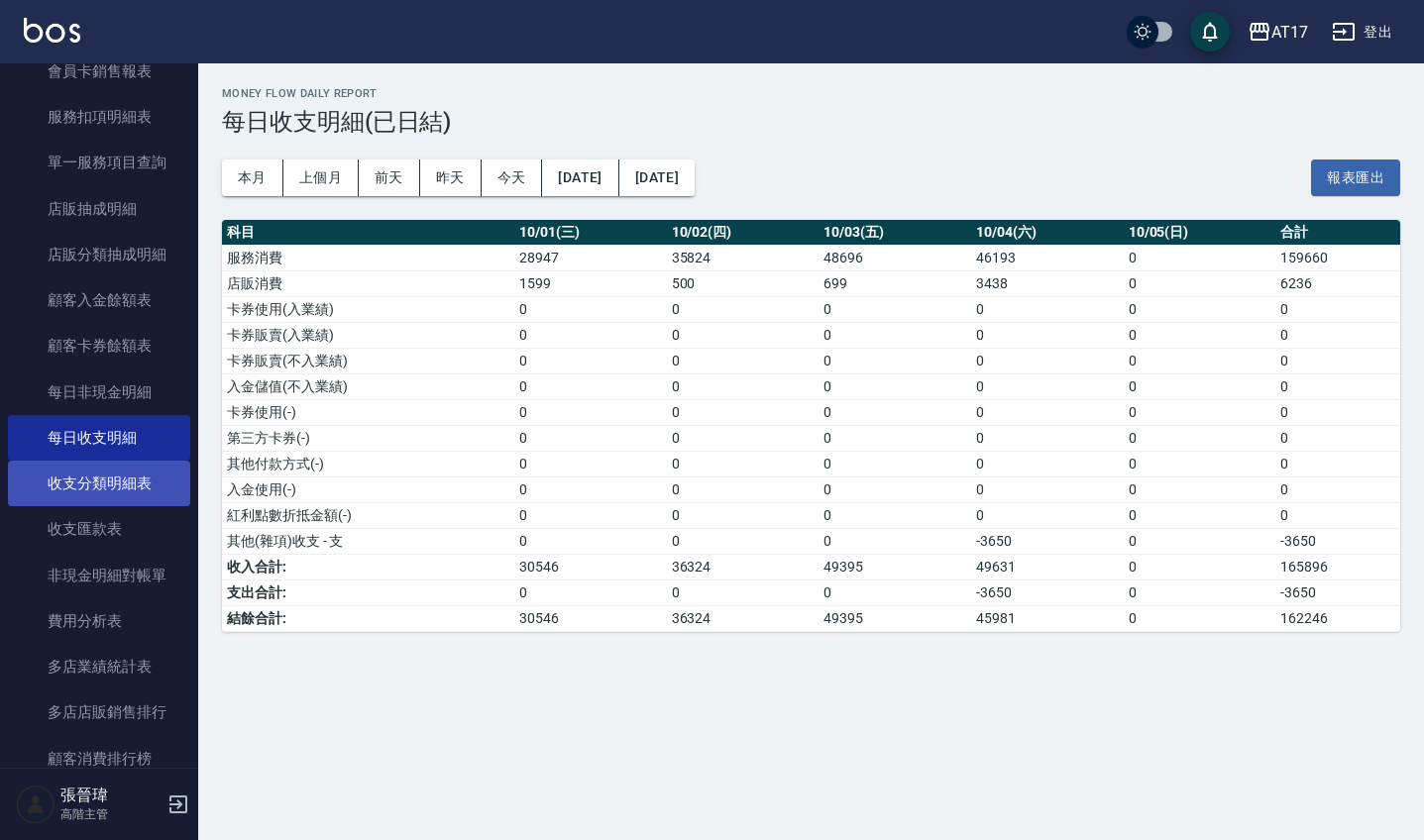
click at [120, 462] on link "收支分類明細表" at bounding box center [99, 484] width 182 height 46
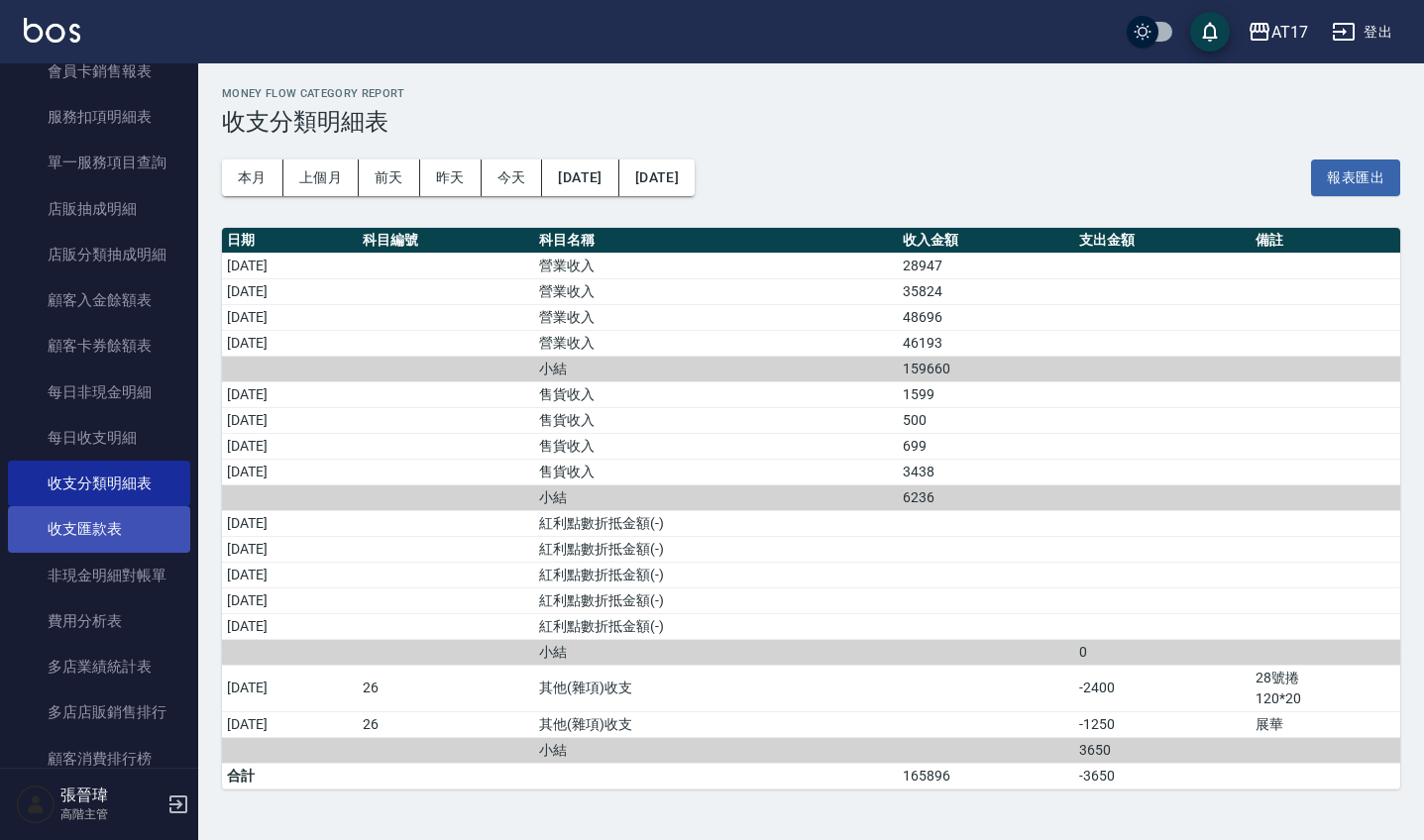
click at [110, 541] on link "收支匯款表" at bounding box center [99, 529] width 182 height 46
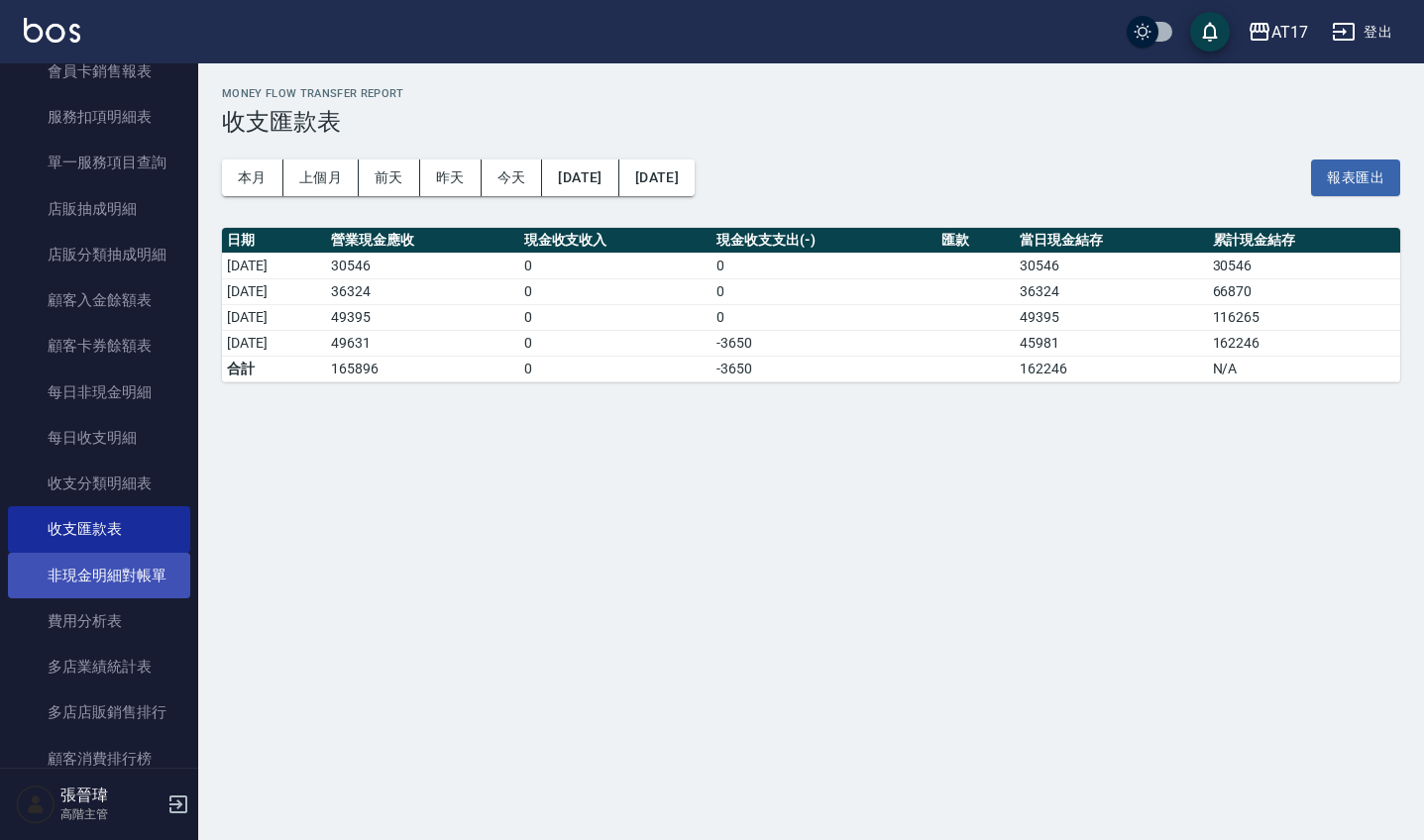
click at [102, 573] on link "非現金明細對帳單" at bounding box center [99, 576] width 182 height 46
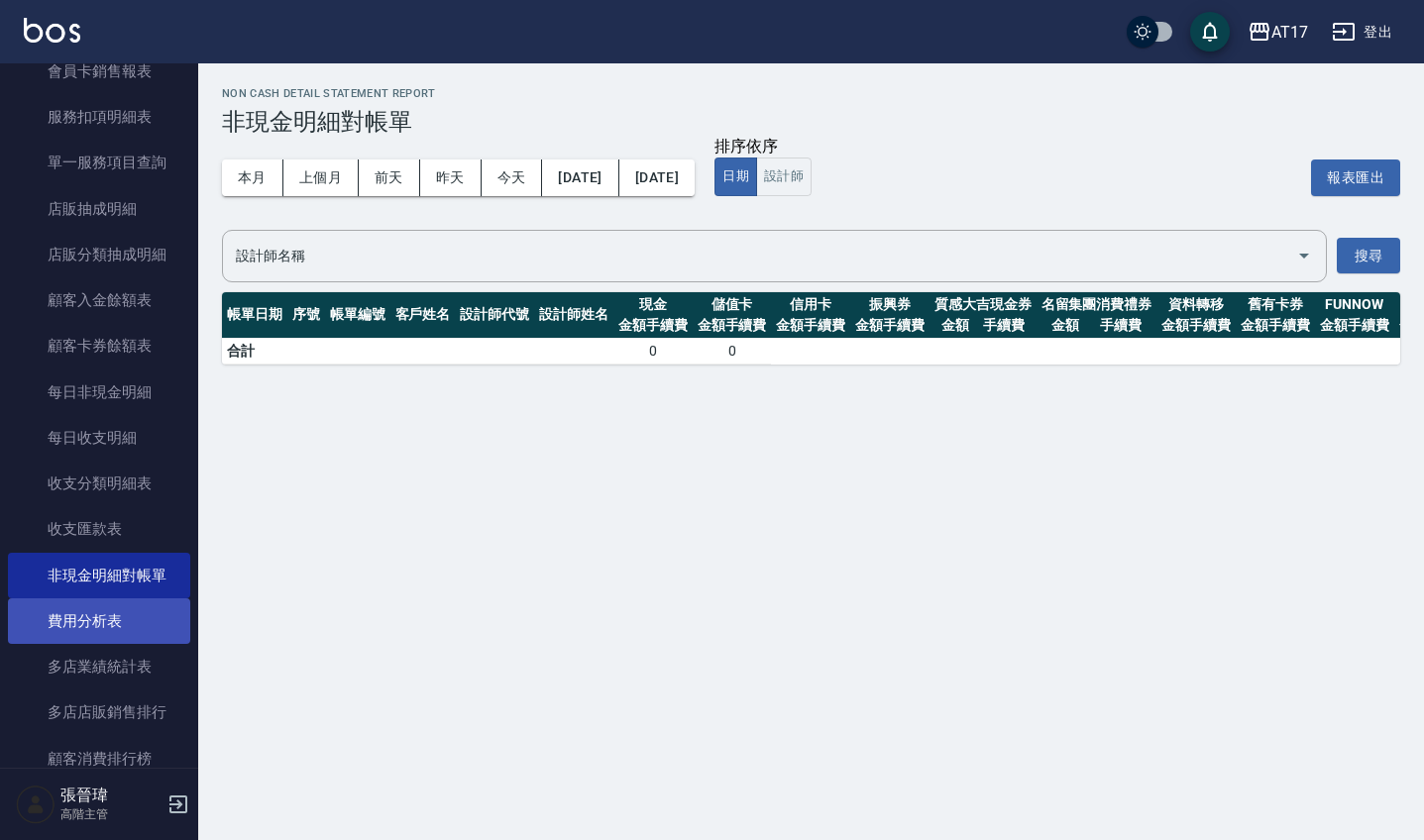
click at [102, 615] on link "費用分析表" at bounding box center [99, 622] width 182 height 46
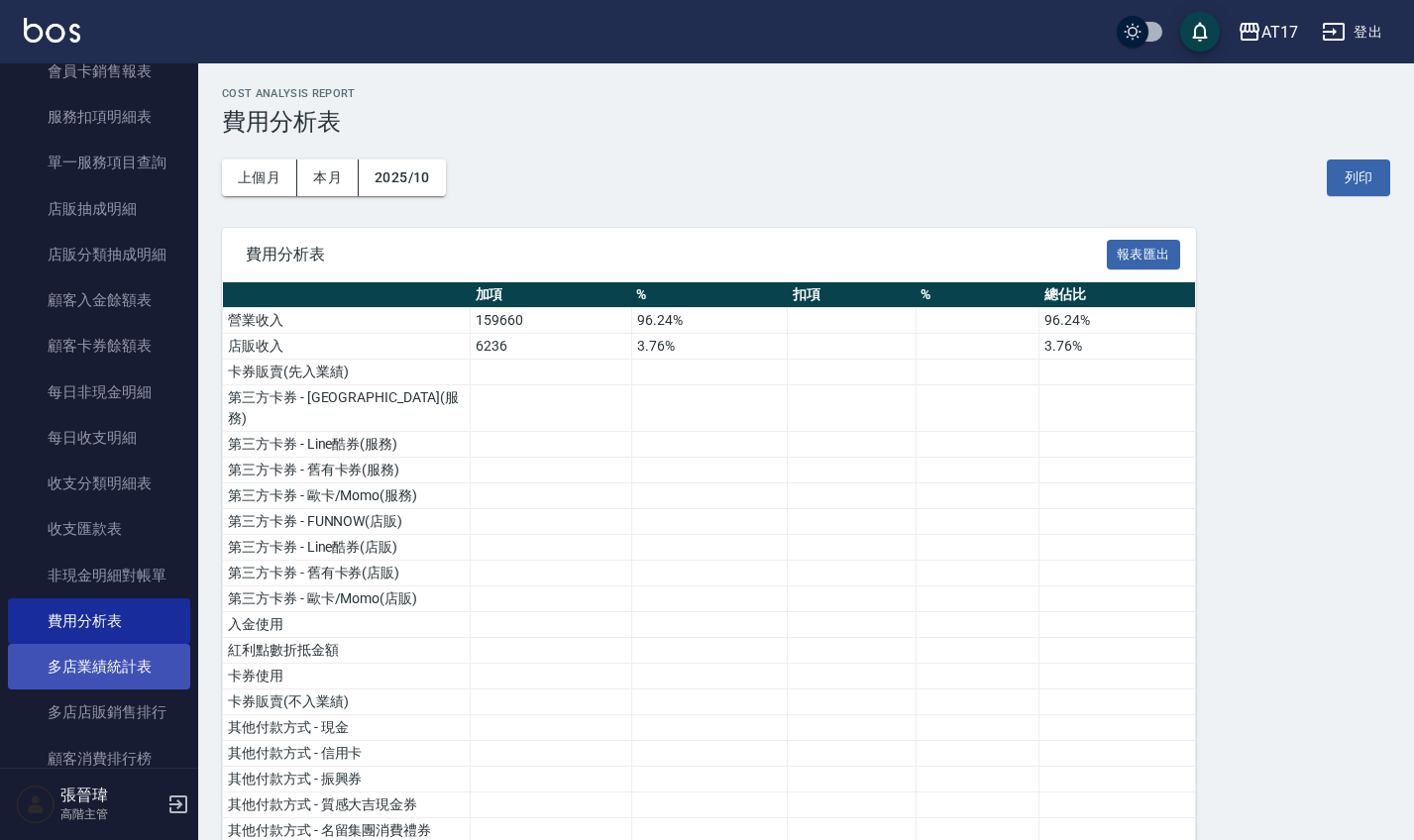
click at [129, 656] on link "多店業績統計表" at bounding box center [99, 668] width 182 height 46
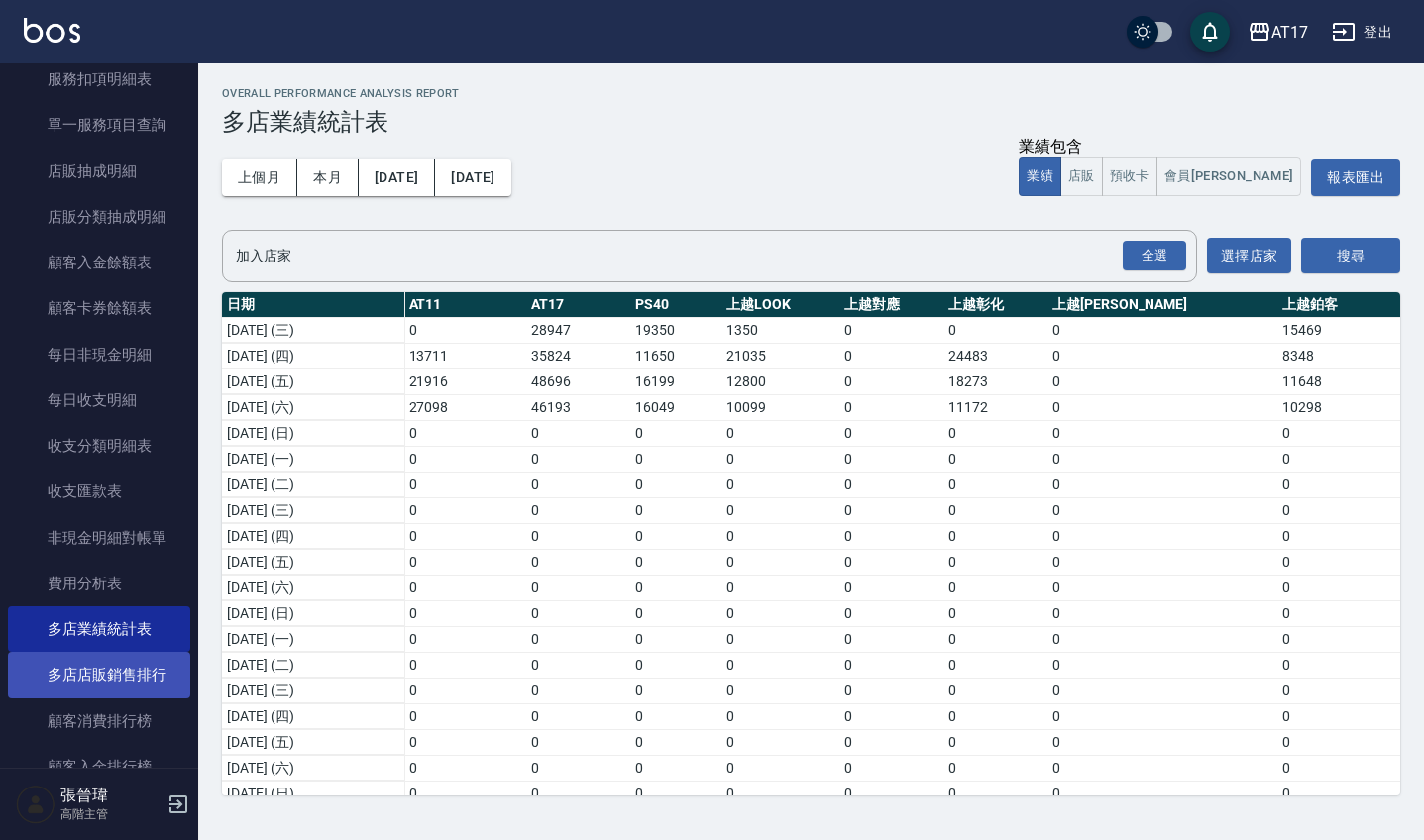
scroll to position [1374, 0]
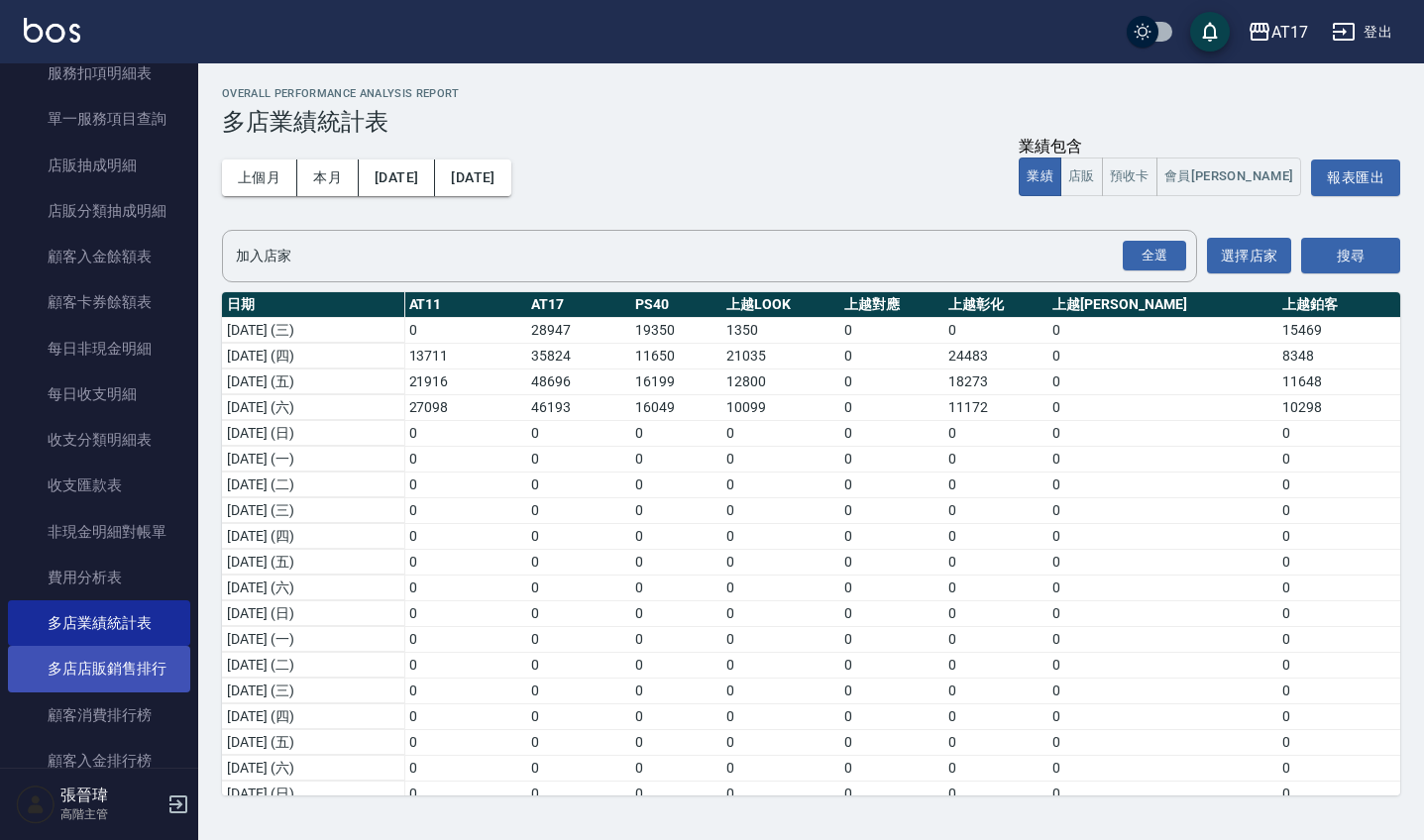
click at [123, 664] on link "多店店販銷售排行" at bounding box center [99, 670] width 182 height 46
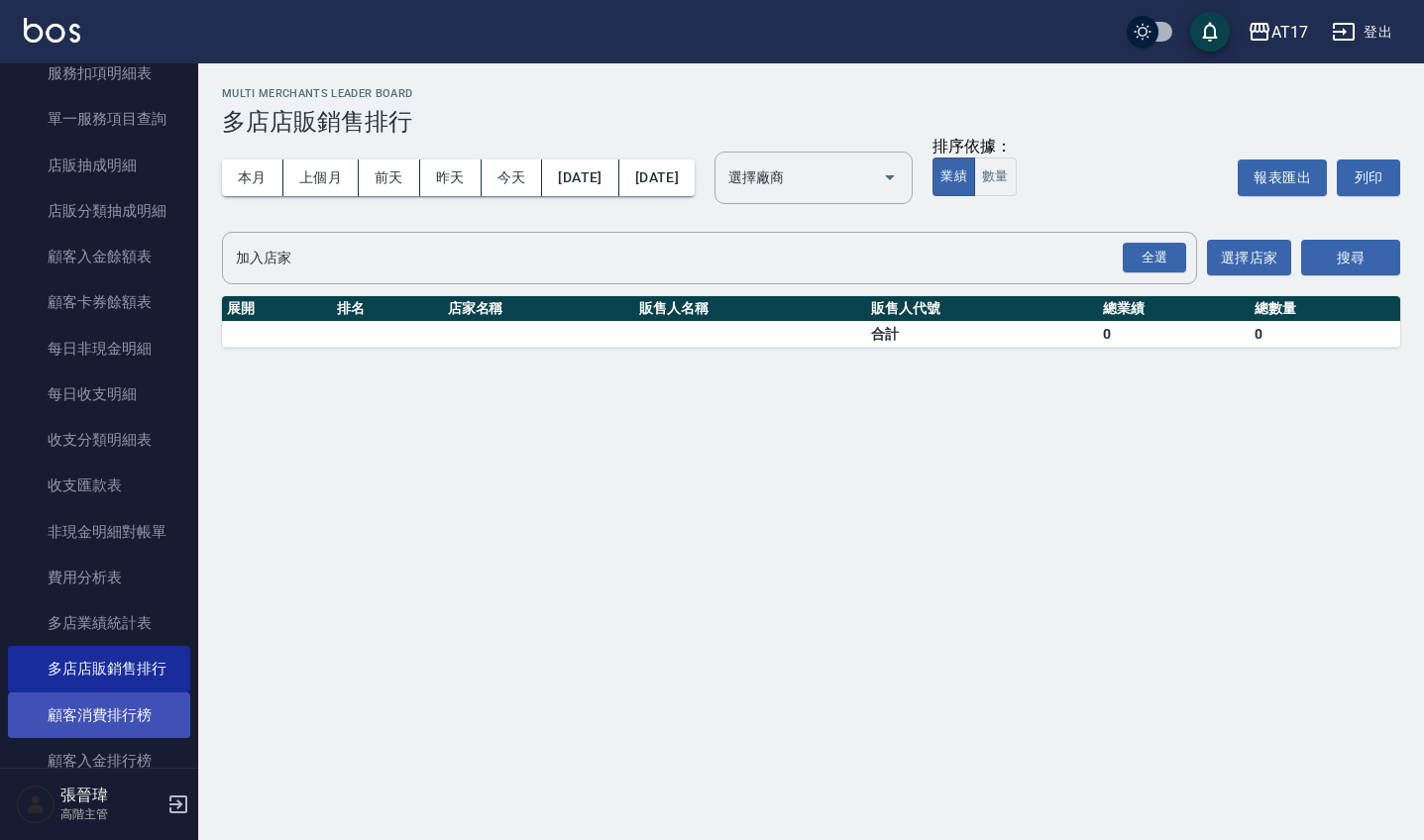
click at [122, 712] on link "顧客消費排行榜" at bounding box center [99, 715] width 182 height 46
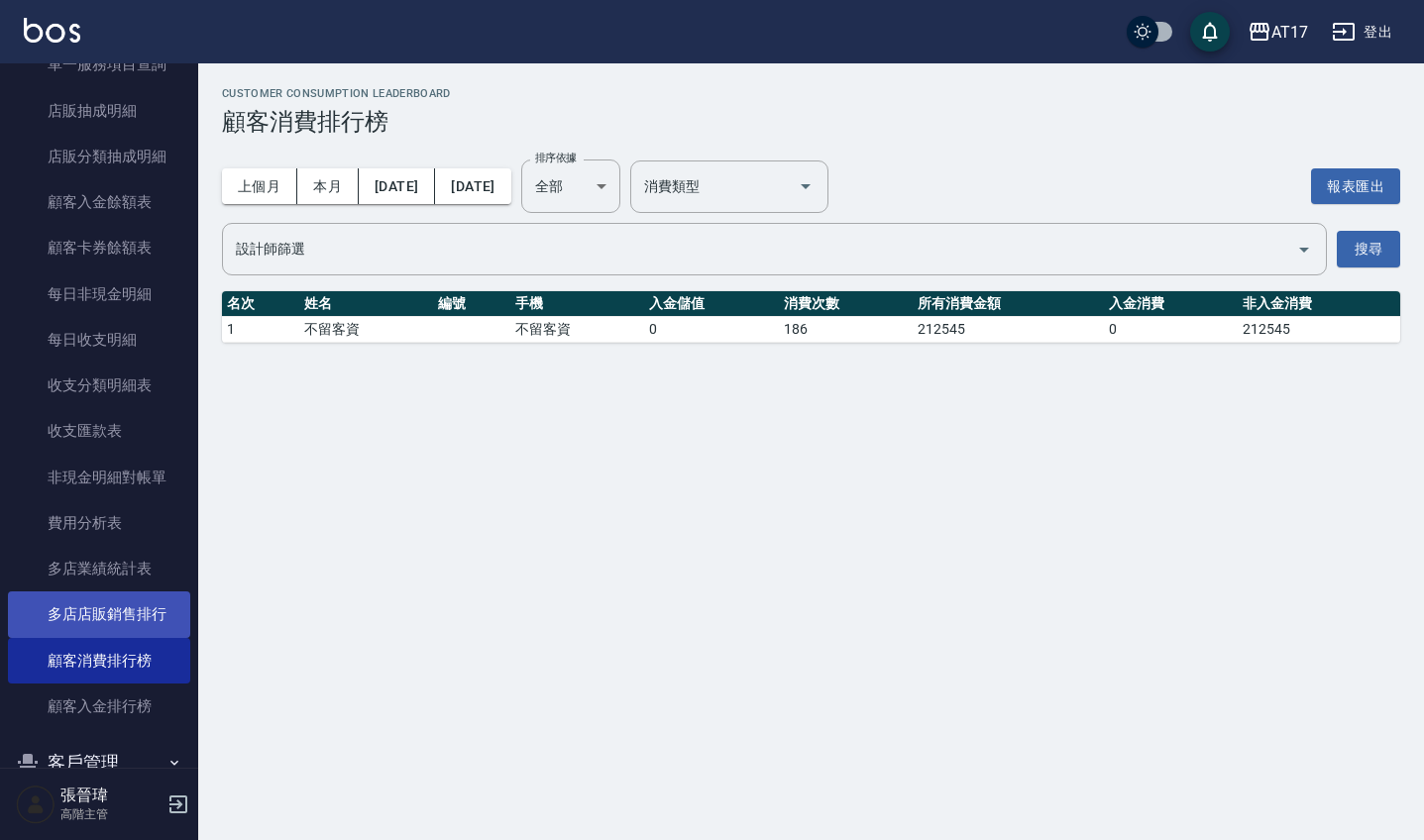
scroll to position [1434, 0]
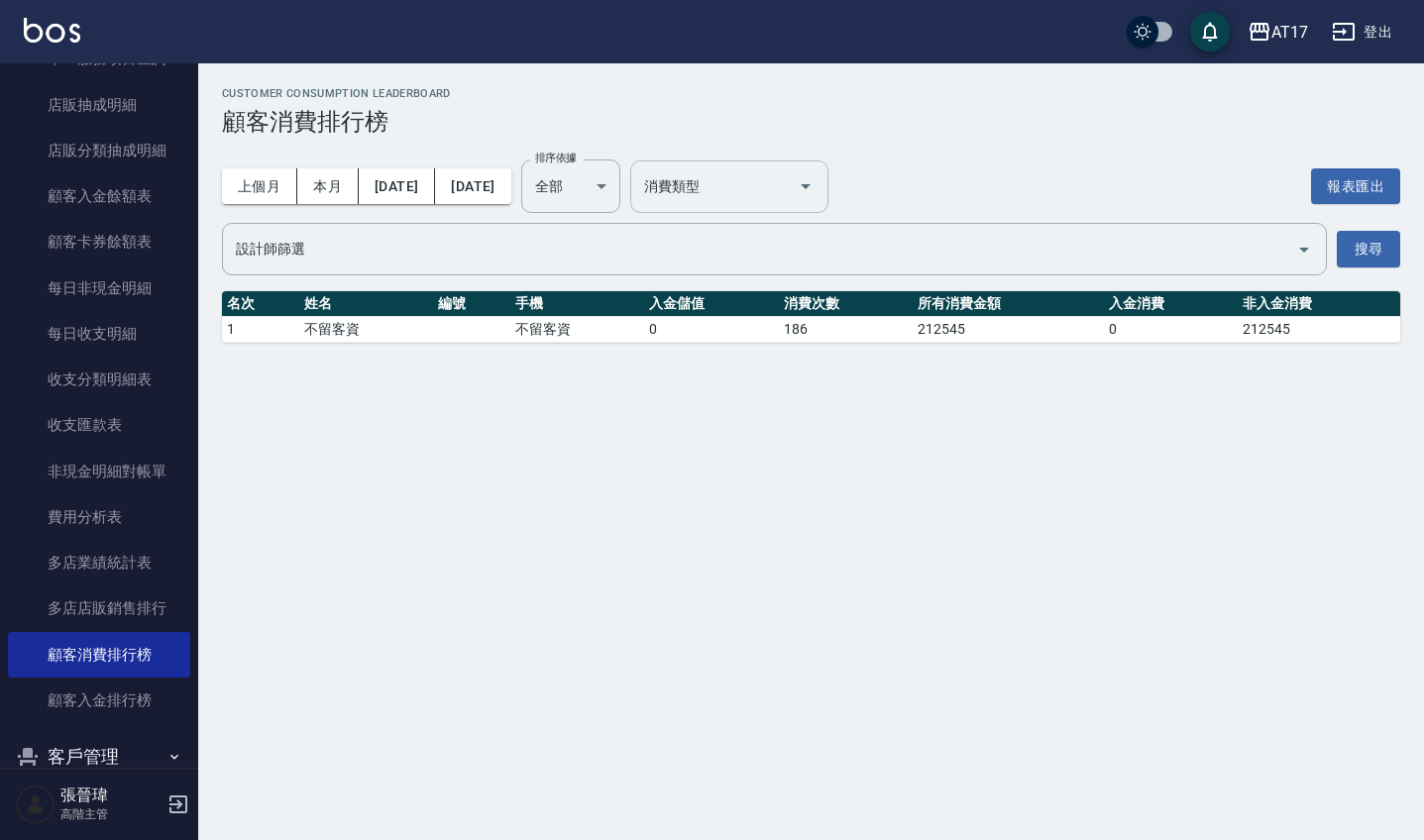
click at [780, 207] on div "消費類型" at bounding box center [729, 186] width 198 height 53
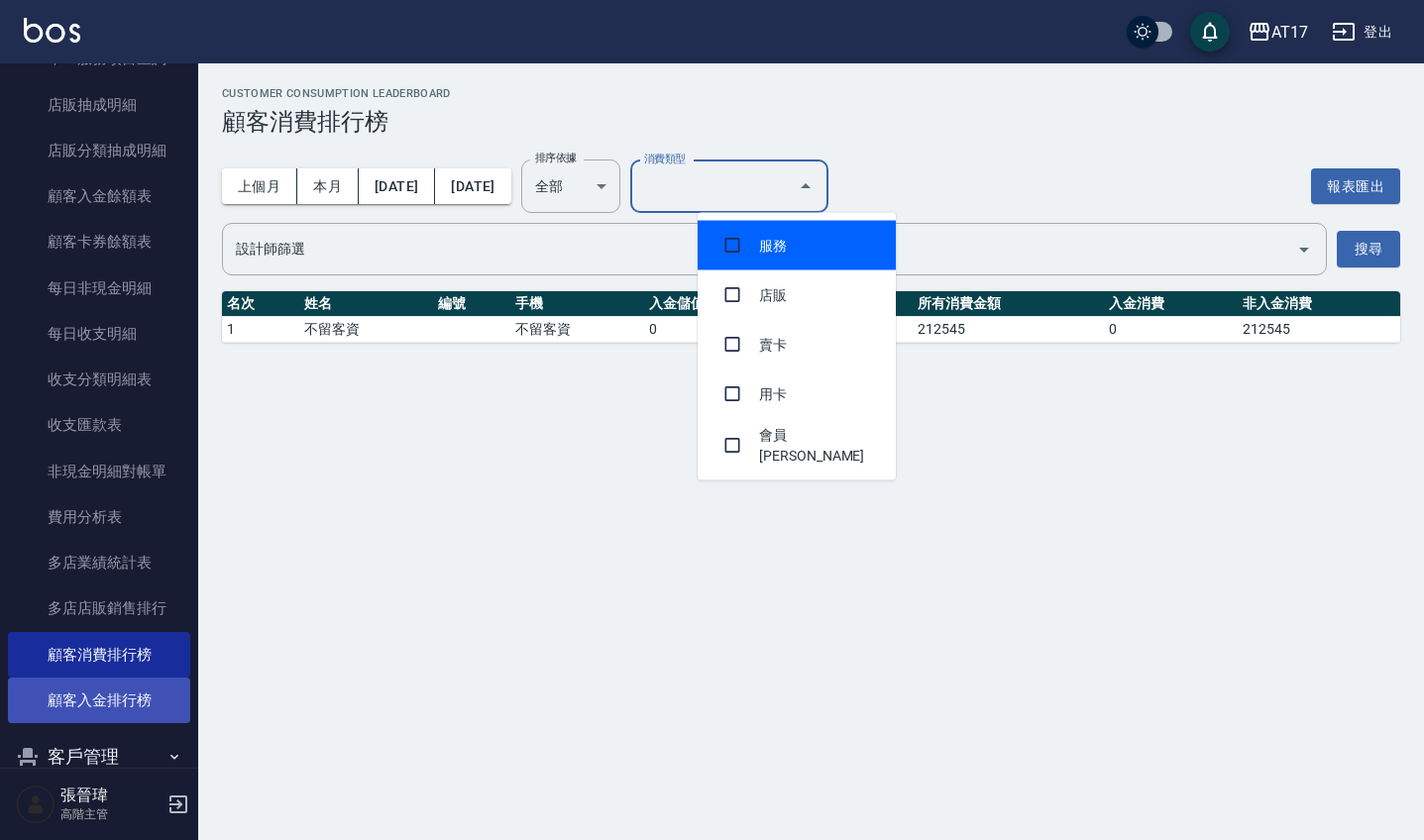
click at [135, 695] on link "顧客入金排行榜" at bounding box center [99, 700] width 182 height 46
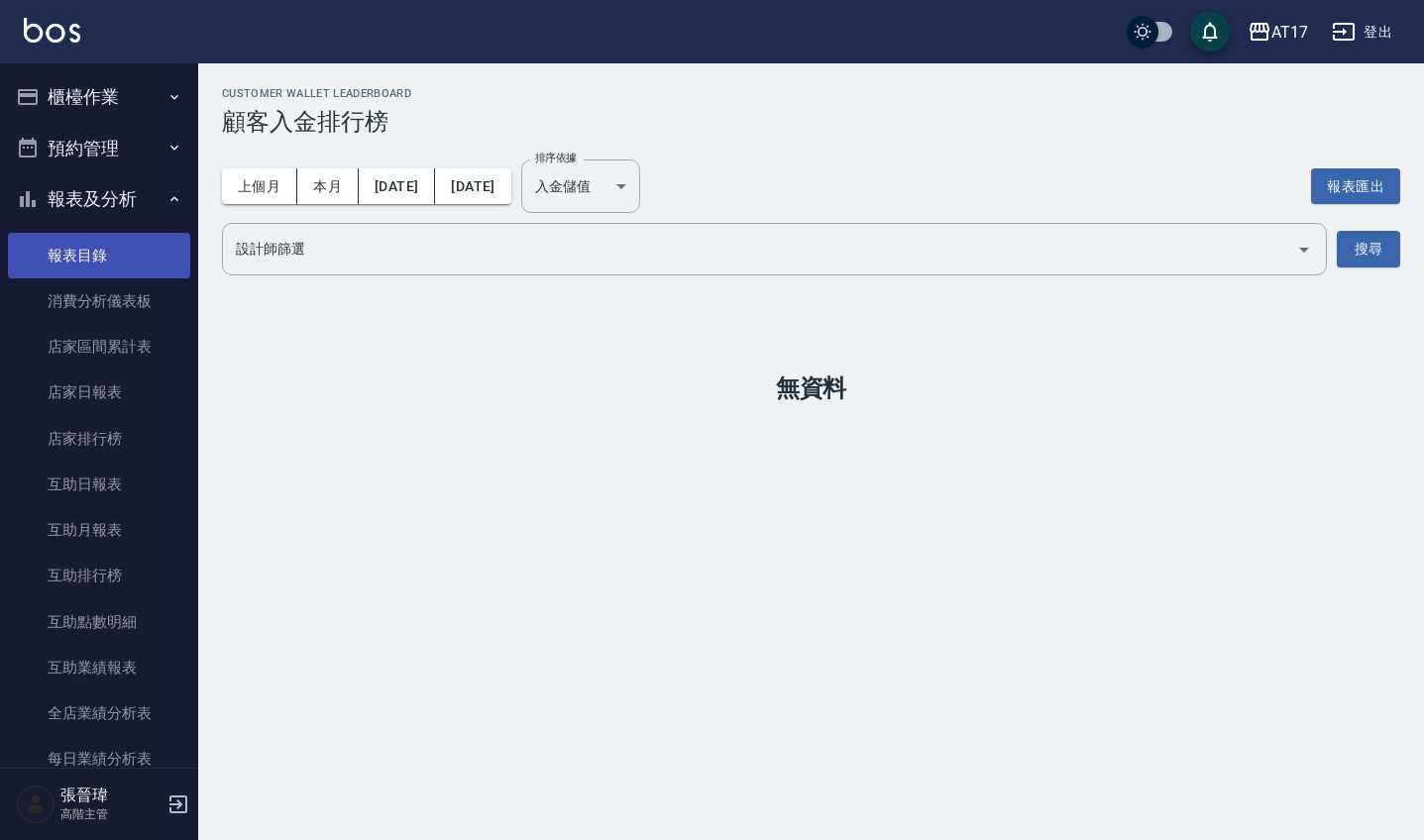
click at [82, 254] on link "報表目錄" at bounding box center [99, 256] width 182 height 46
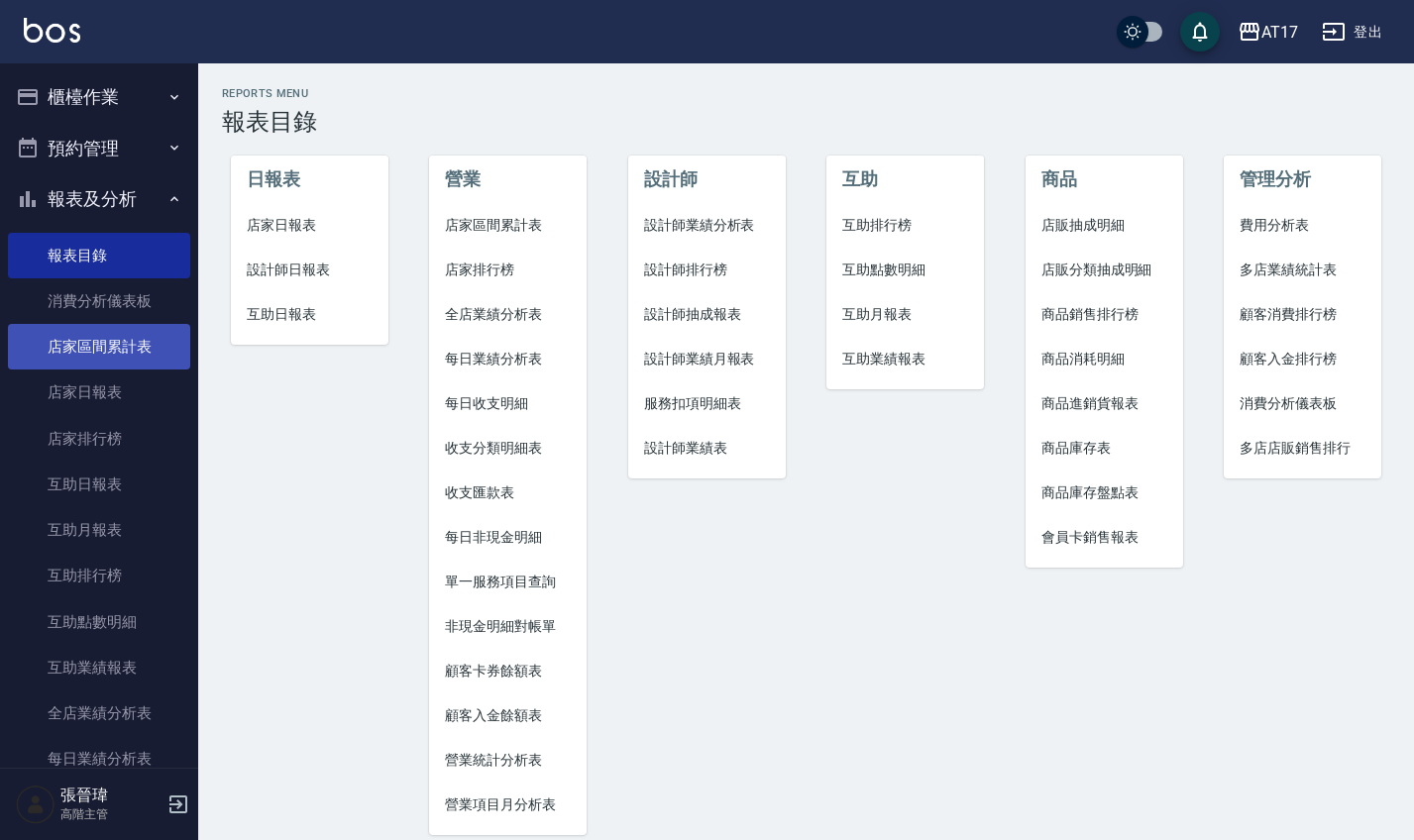
click at [113, 352] on link "店家區間累計表" at bounding box center [99, 347] width 182 height 46
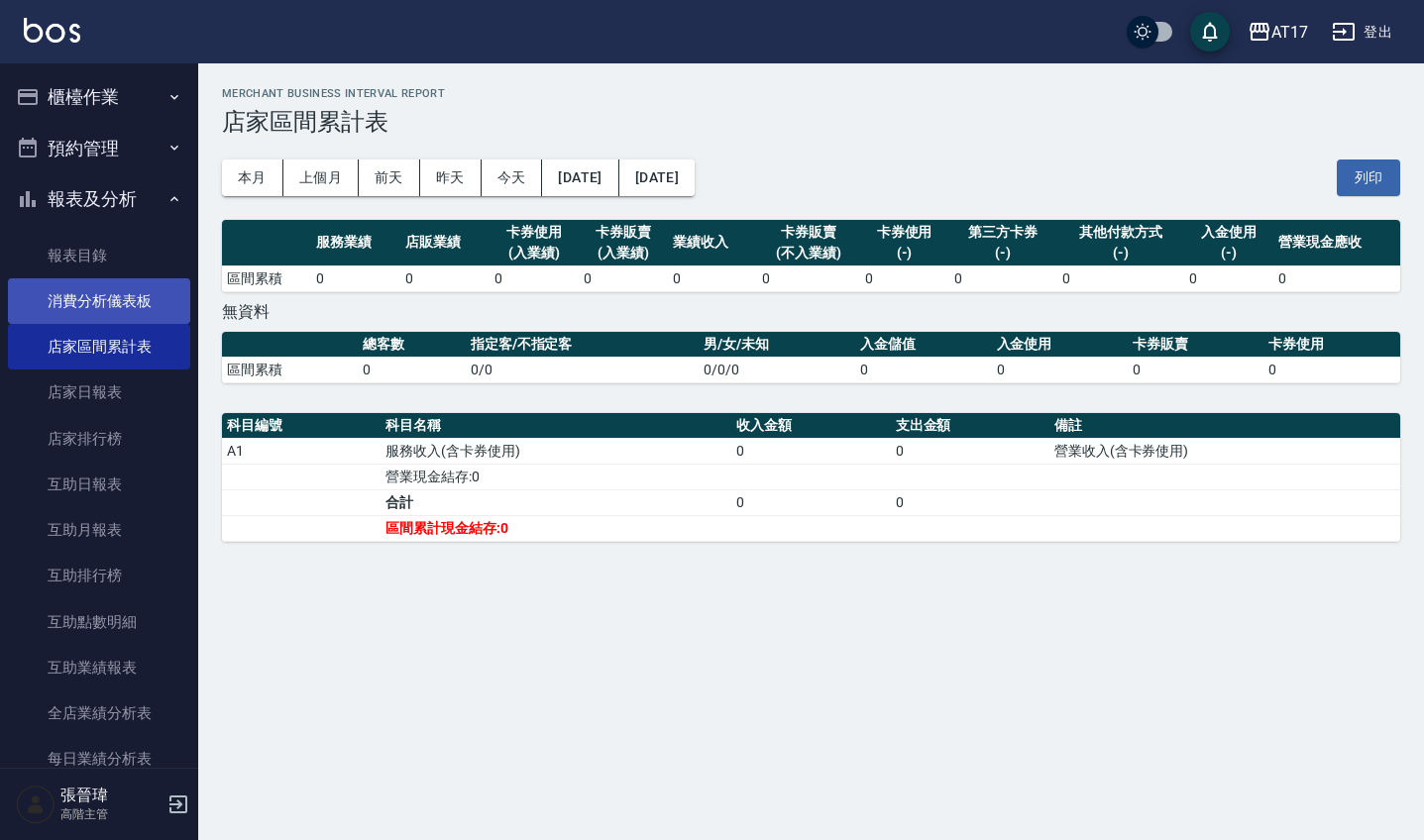
click at [114, 299] on link "消費分析儀表板" at bounding box center [99, 302] width 182 height 46
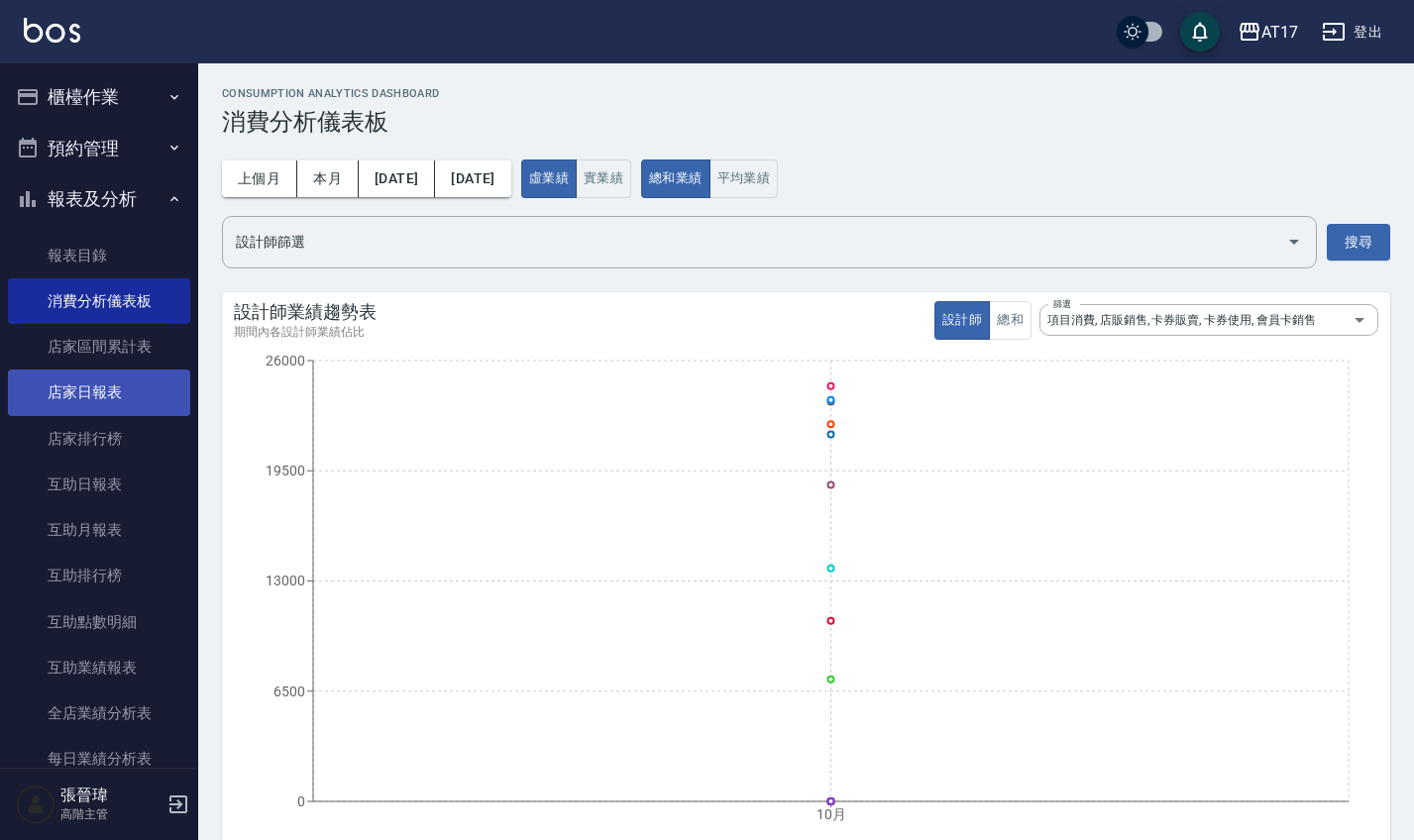
click at [98, 390] on link "店家日報表" at bounding box center [99, 393] width 182 height 46
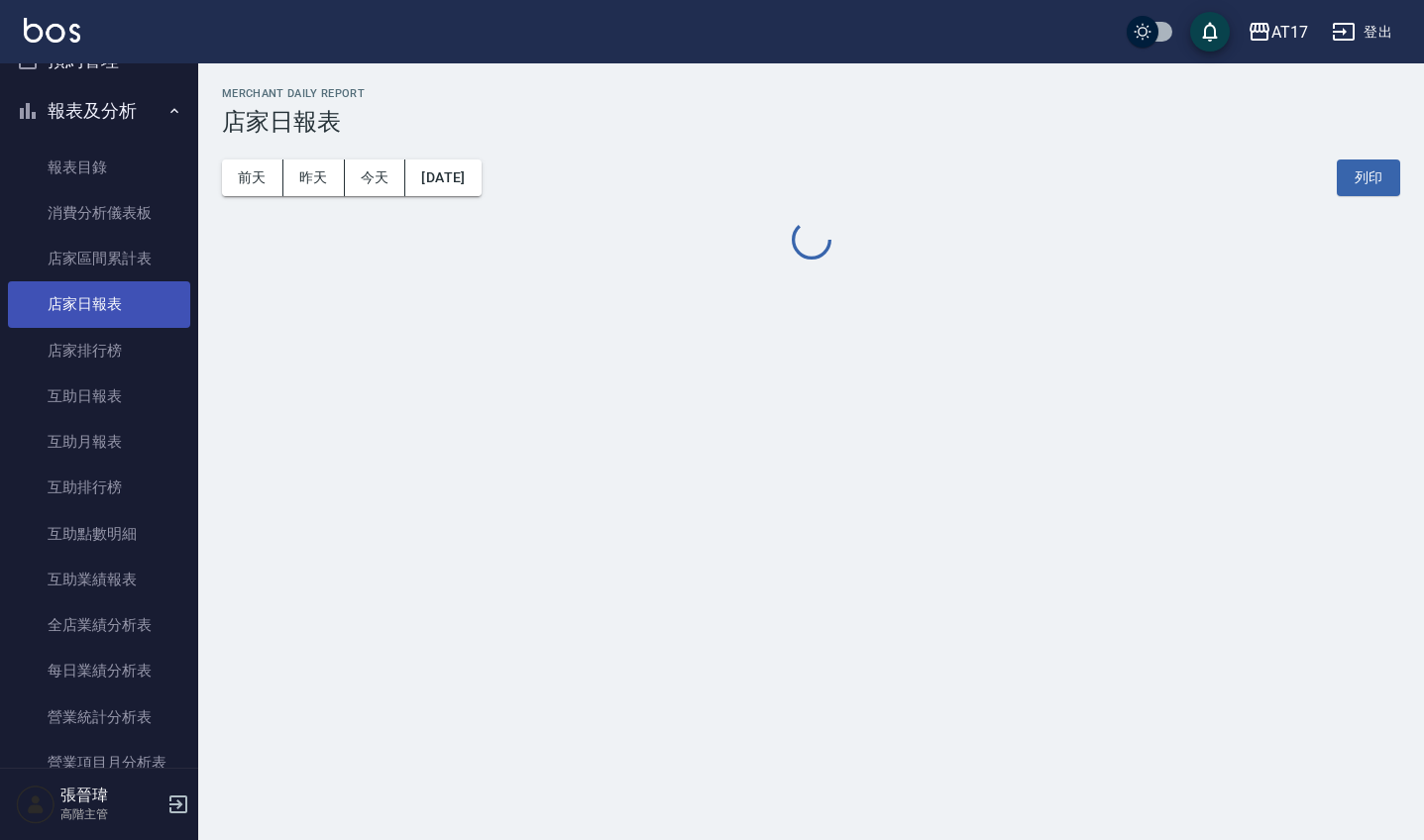
scroll to position [106, 0]
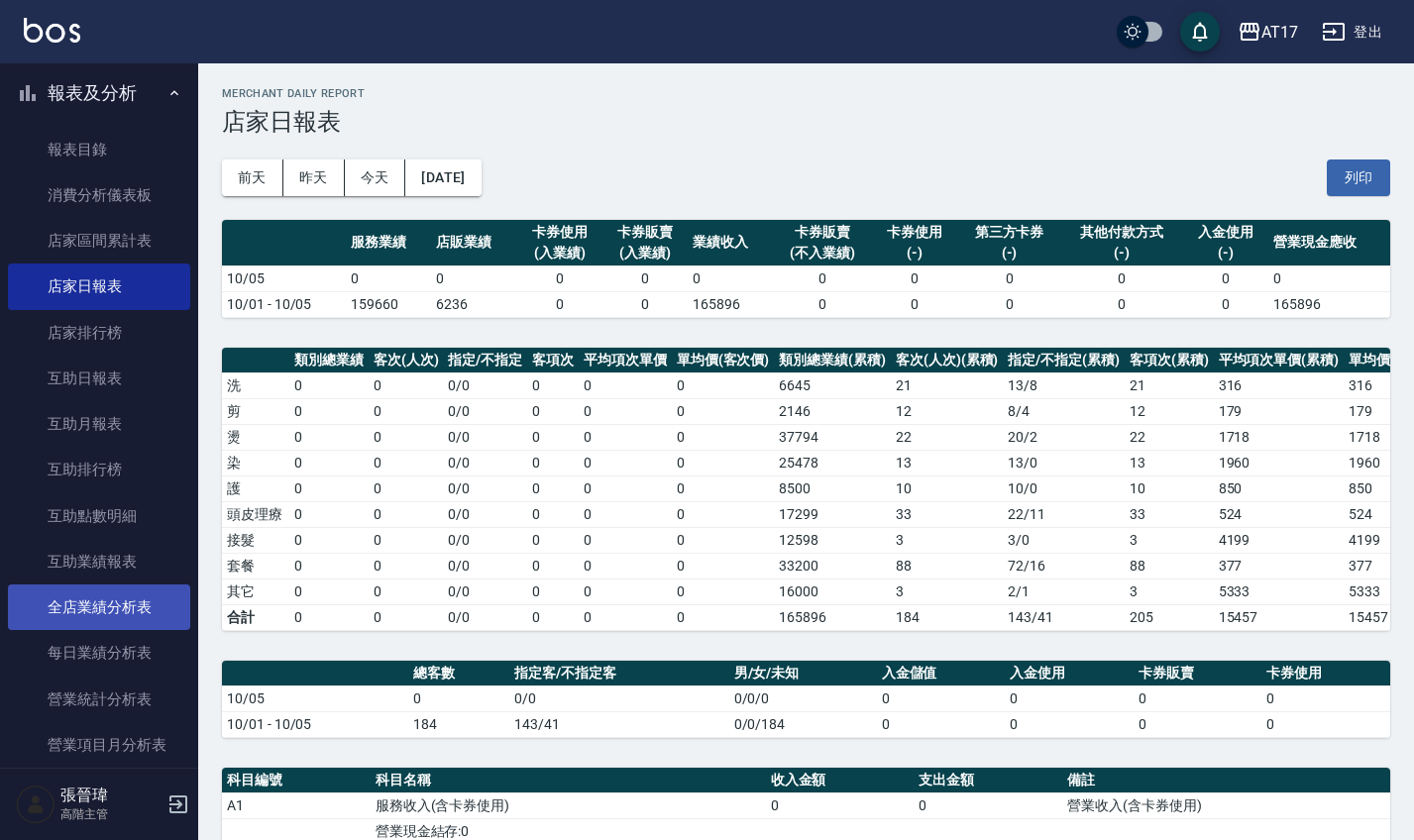
click at [100, 591] on link "全店業績分析表" at bounding box center [99, 608] width 182 height 46
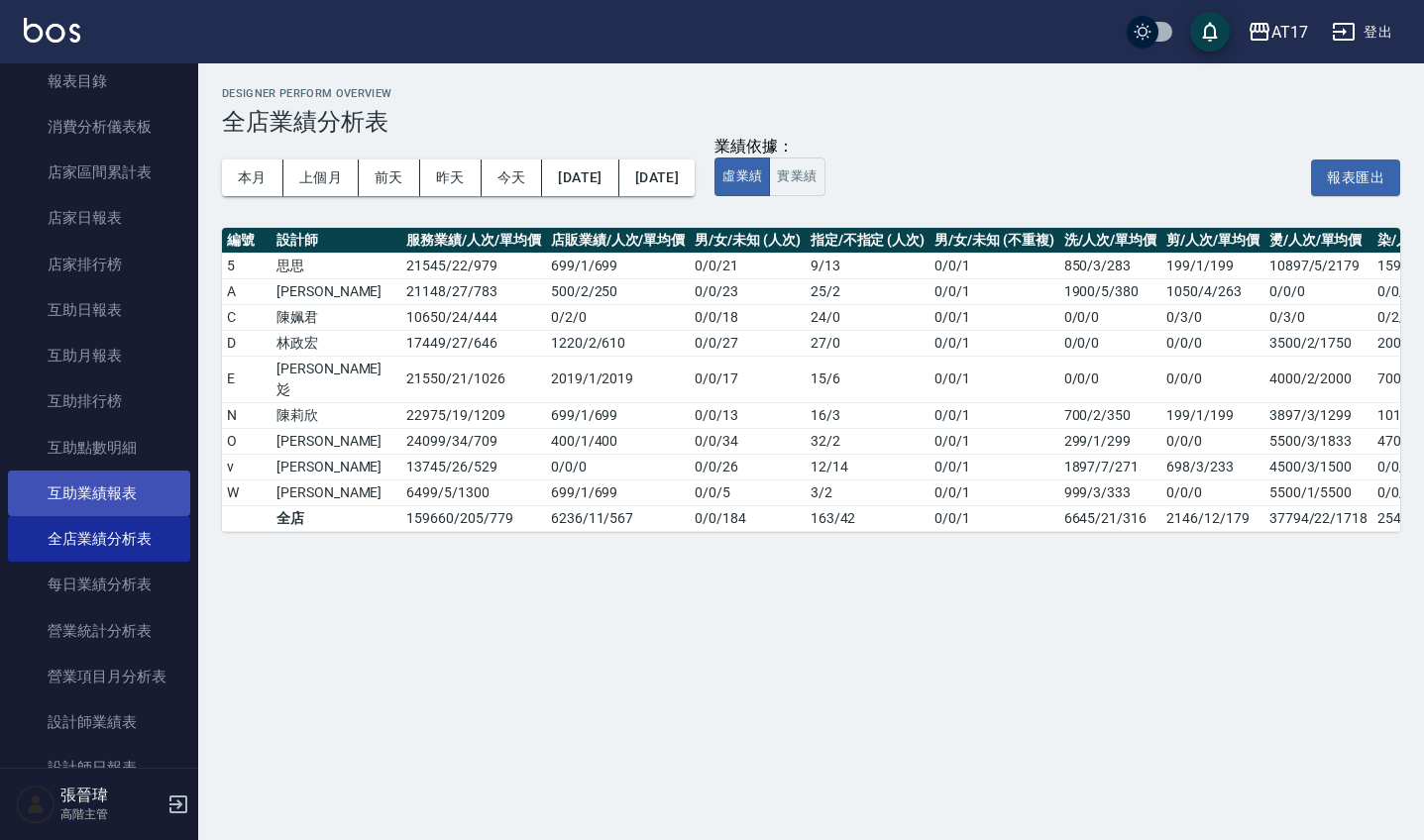
scroll to position [184, 0]
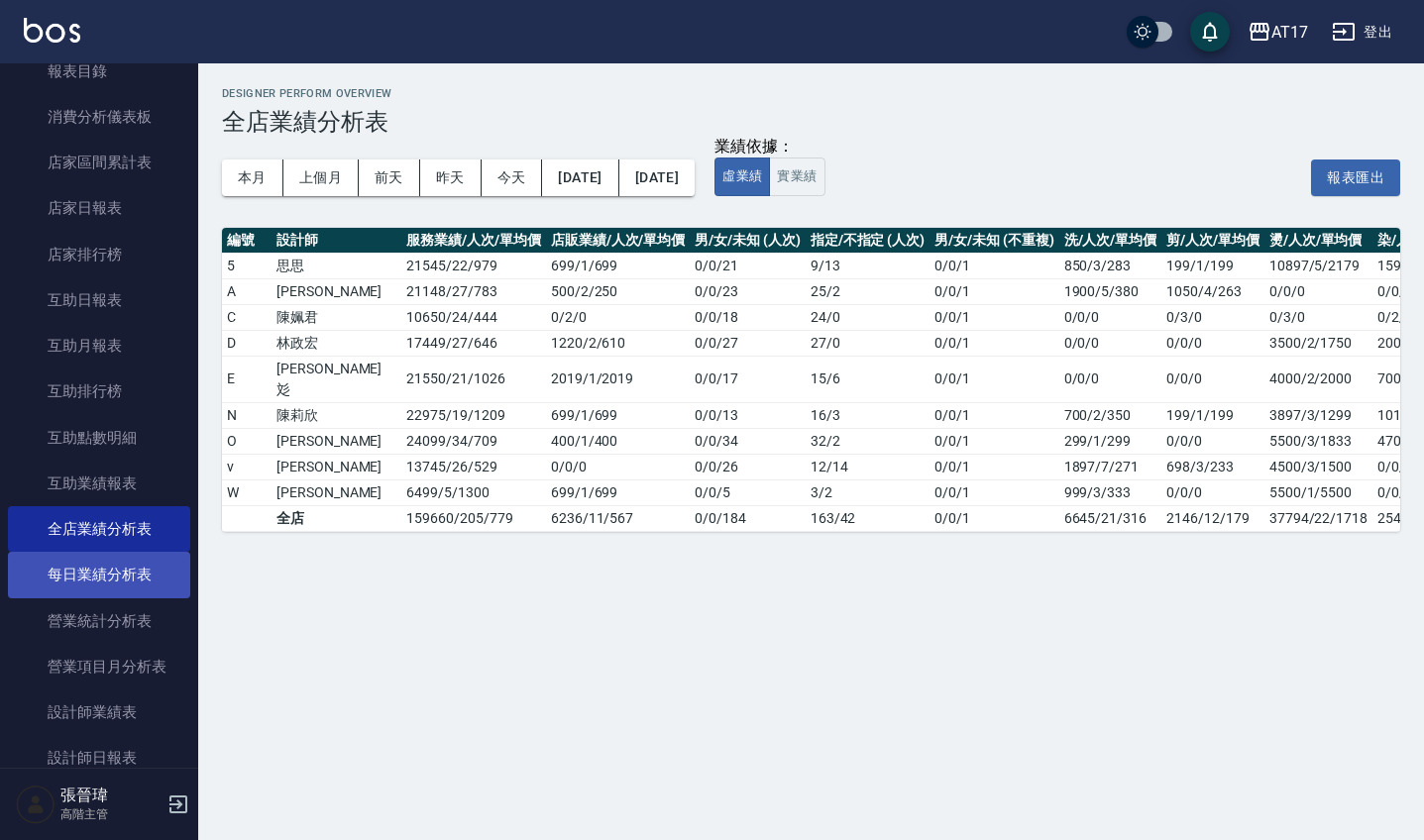
click at [104, 559] on link "每日業績分析表" at bounding box center [99, 575] width 182 height 46
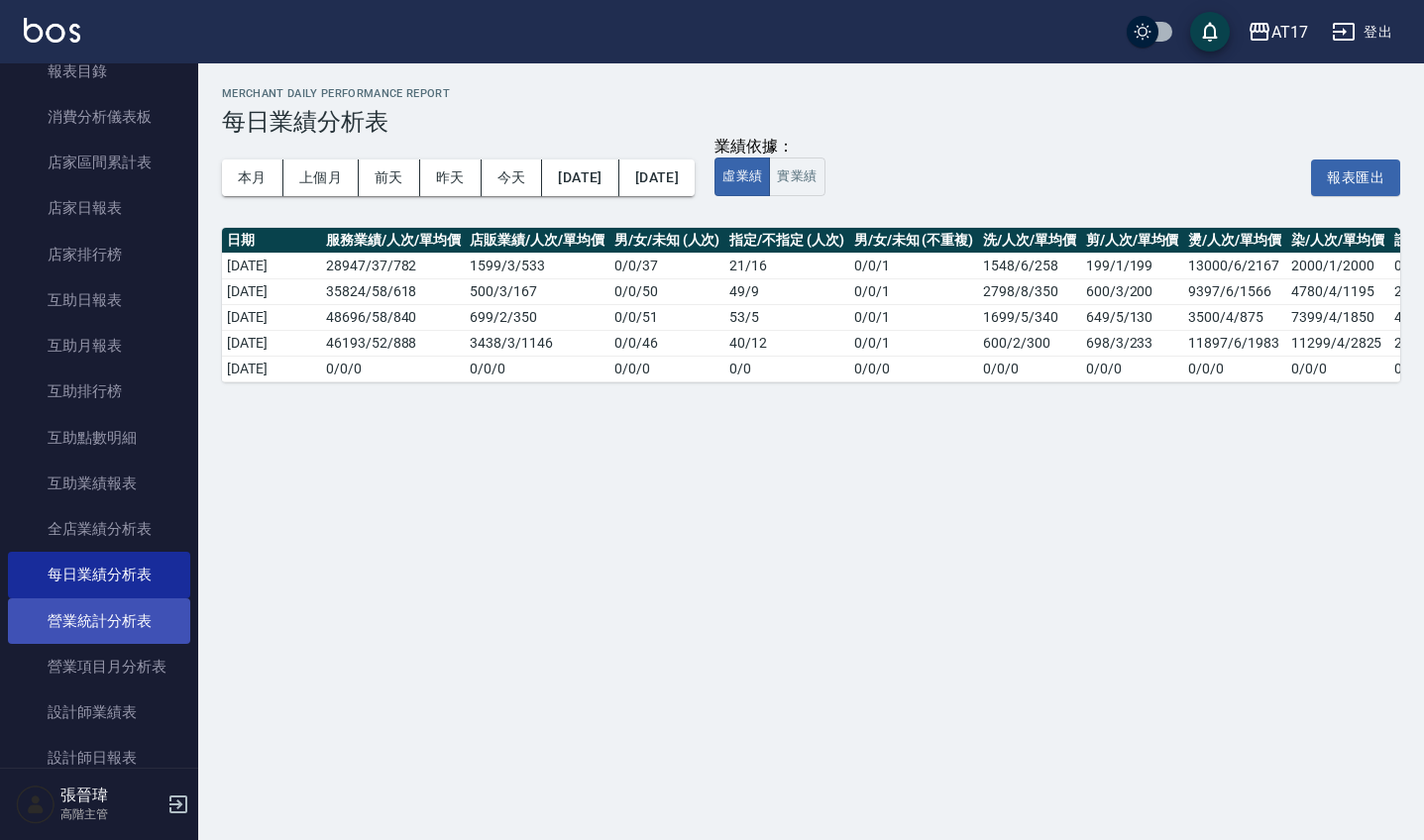
click at [107, 621] on link "營業統計分析表" at bounding box center [99, 622] width 182 height 46
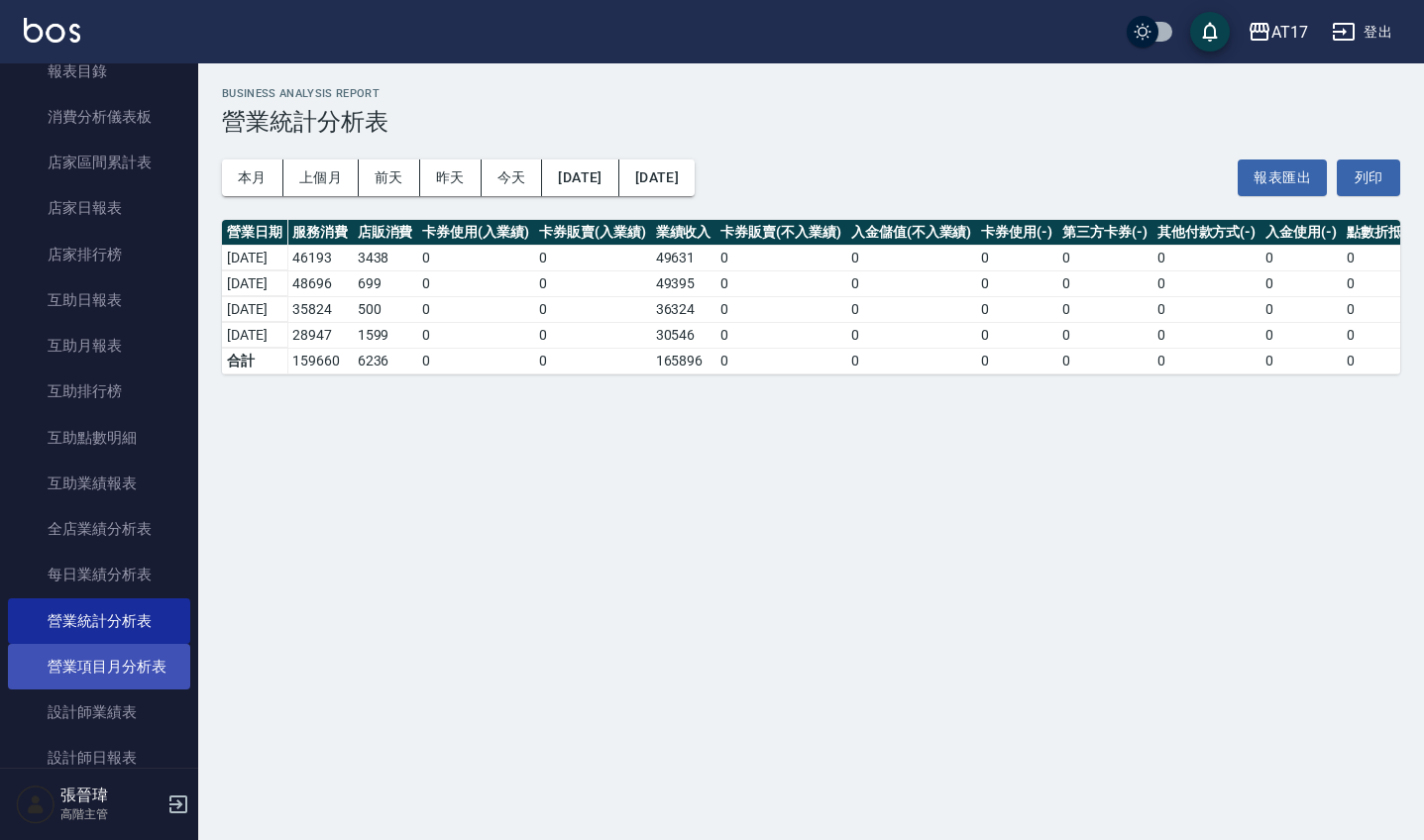
click at [115, 650] on link "營業項目月分析表" at bounding box center [99, 668] width 182 height 46
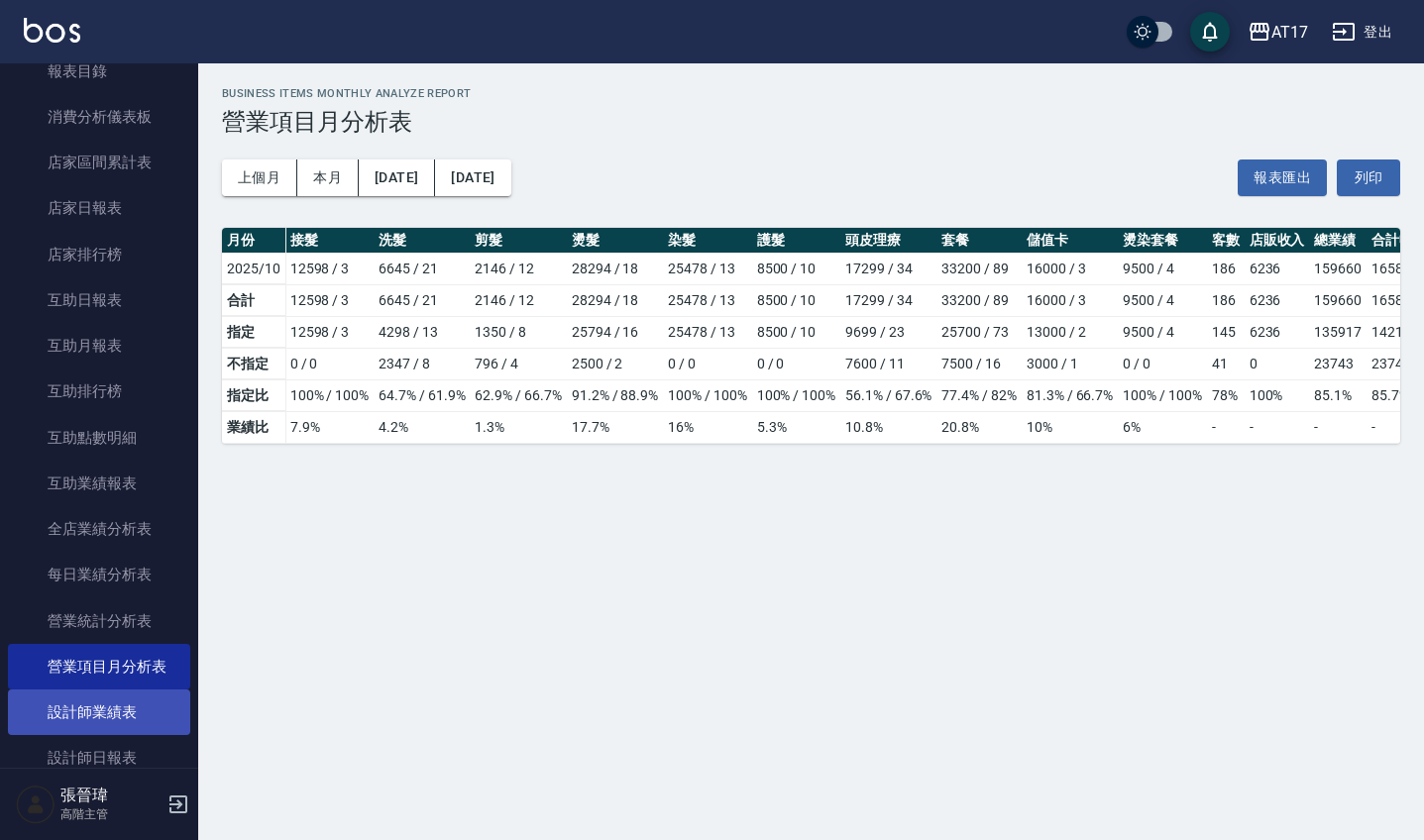
click at [118, 697] on link "設計師業績表" at bounding box center [99, 712] width 182 height 46
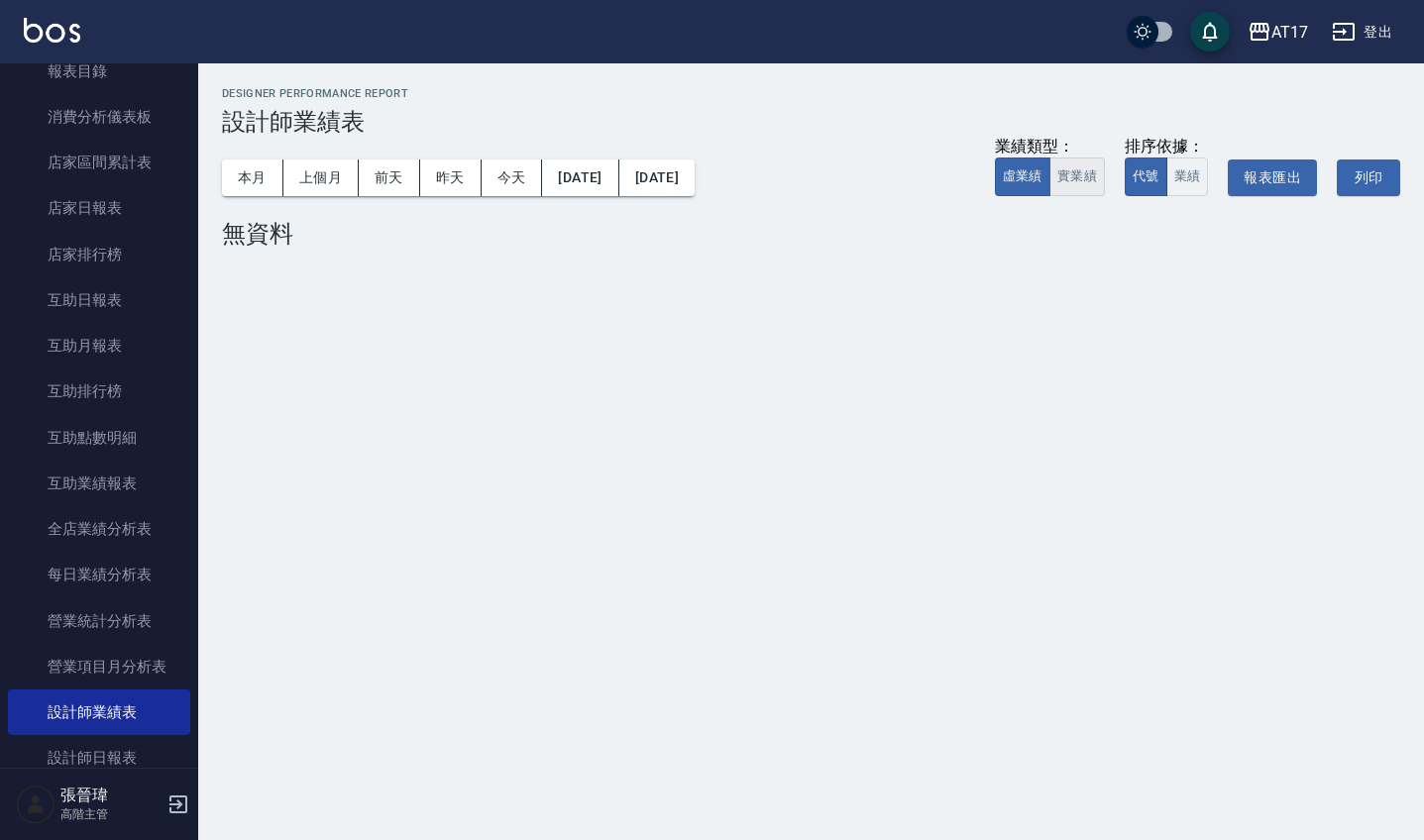
click at [1078, 178] on button "實業績" at bounding box center [1077, 176] width 56 height 39
click at [1191, 181] on button "業績" at bounding box center [1188, 176] width 43 height 39
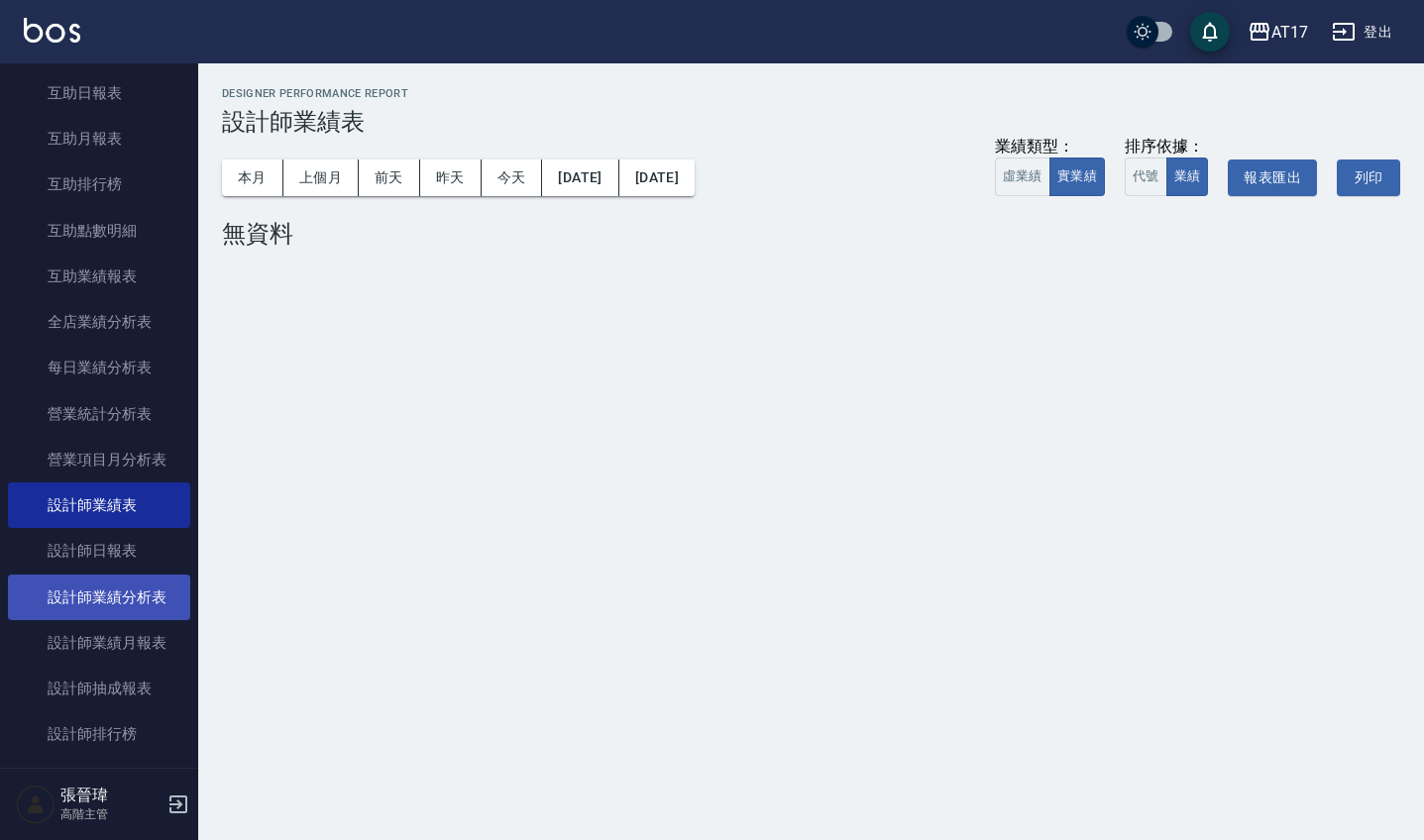
scroll to position [395, 0]
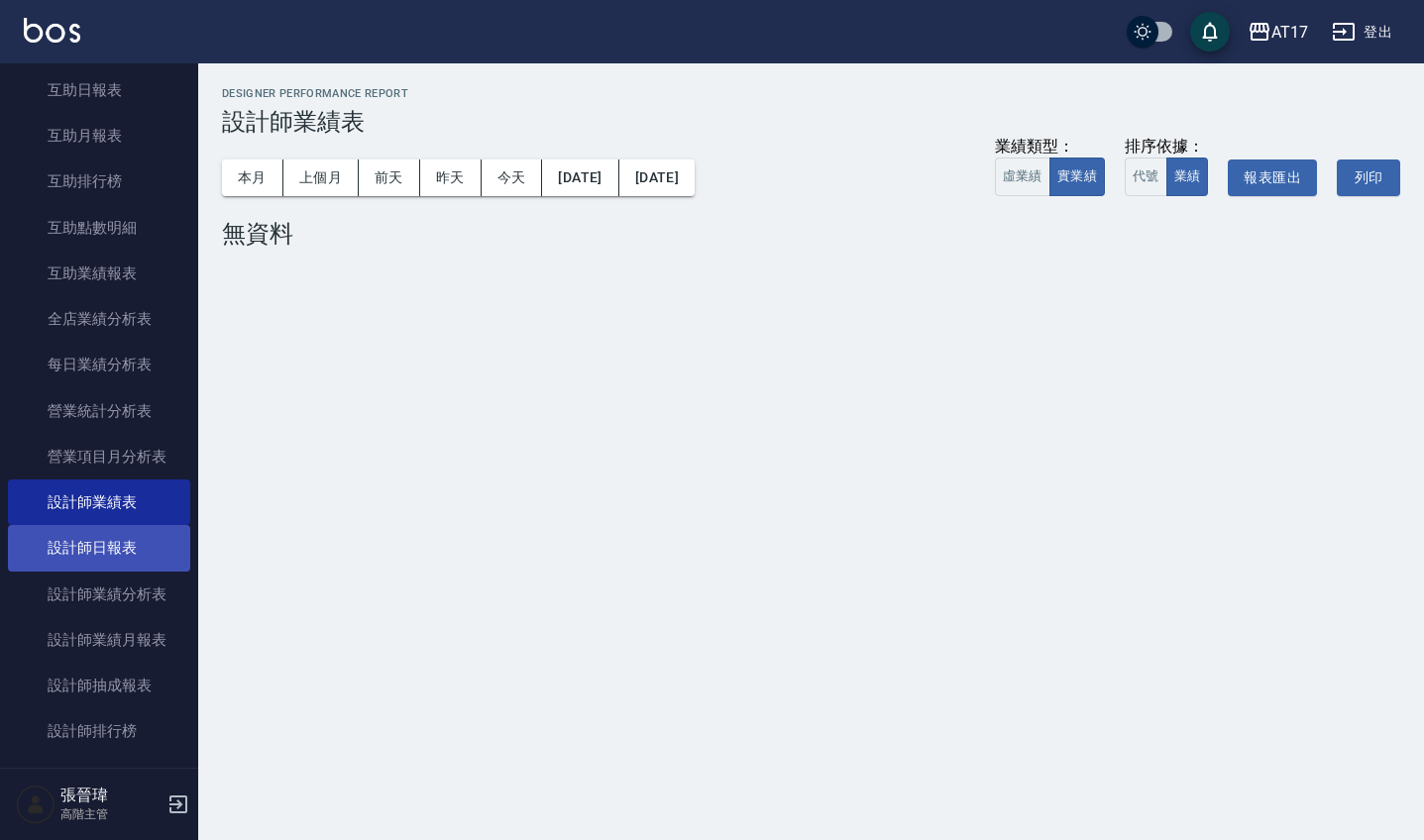
click at [109, 556] on link "設計師日報表" at bounding box center [99, 548] width 182 height 46
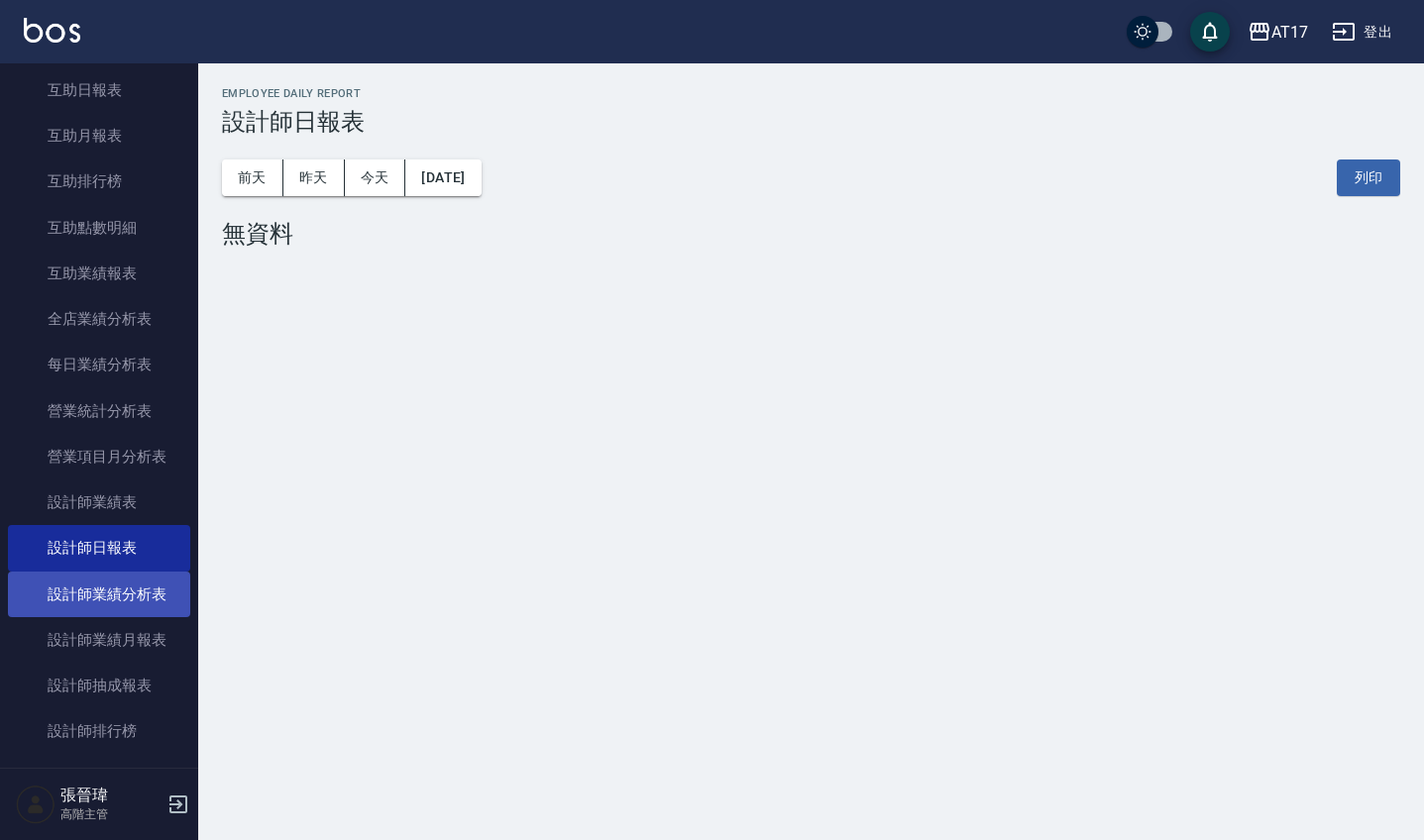
click at [115, 578] on link "設計師業績分析表" at bounding box center [99, 595] width 182 height 46
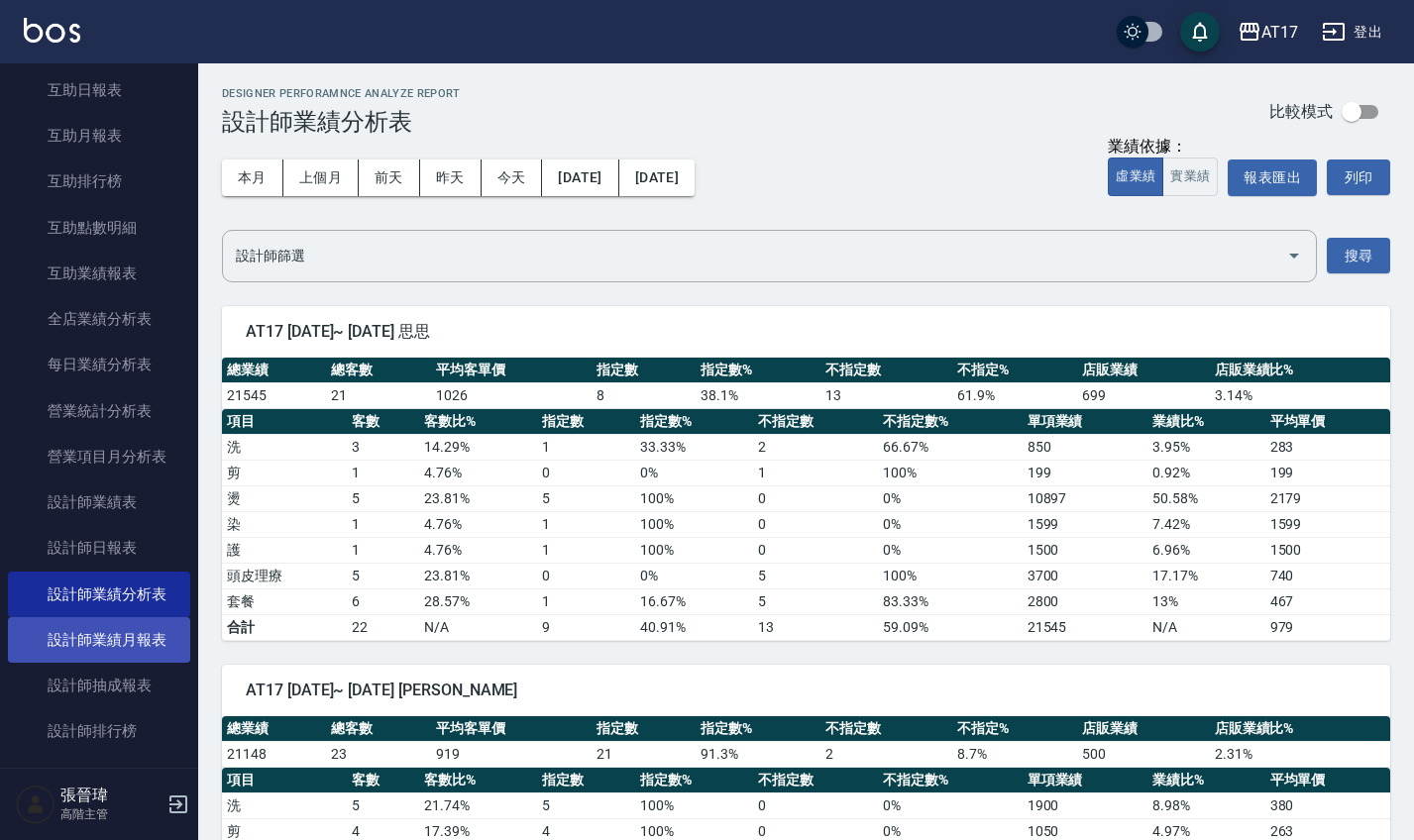
click at [133, 641] on link "設計師業績月報表" at bounding box center [99, 641] width 182 height 46
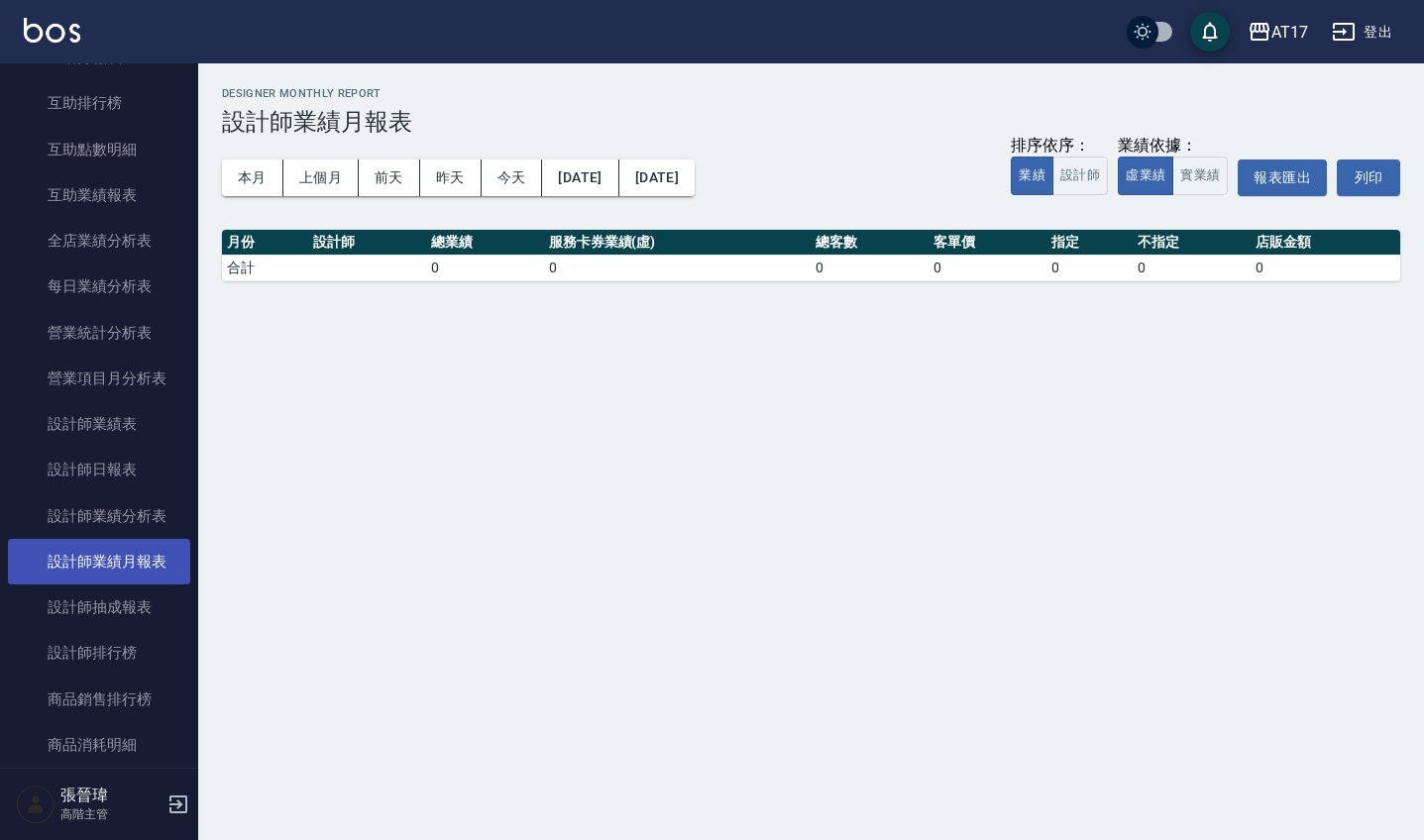
scroll to position [476, 0]
click at [1194, 187] on button "實業績" at bounding box center [1201, 175] width 56 height 39
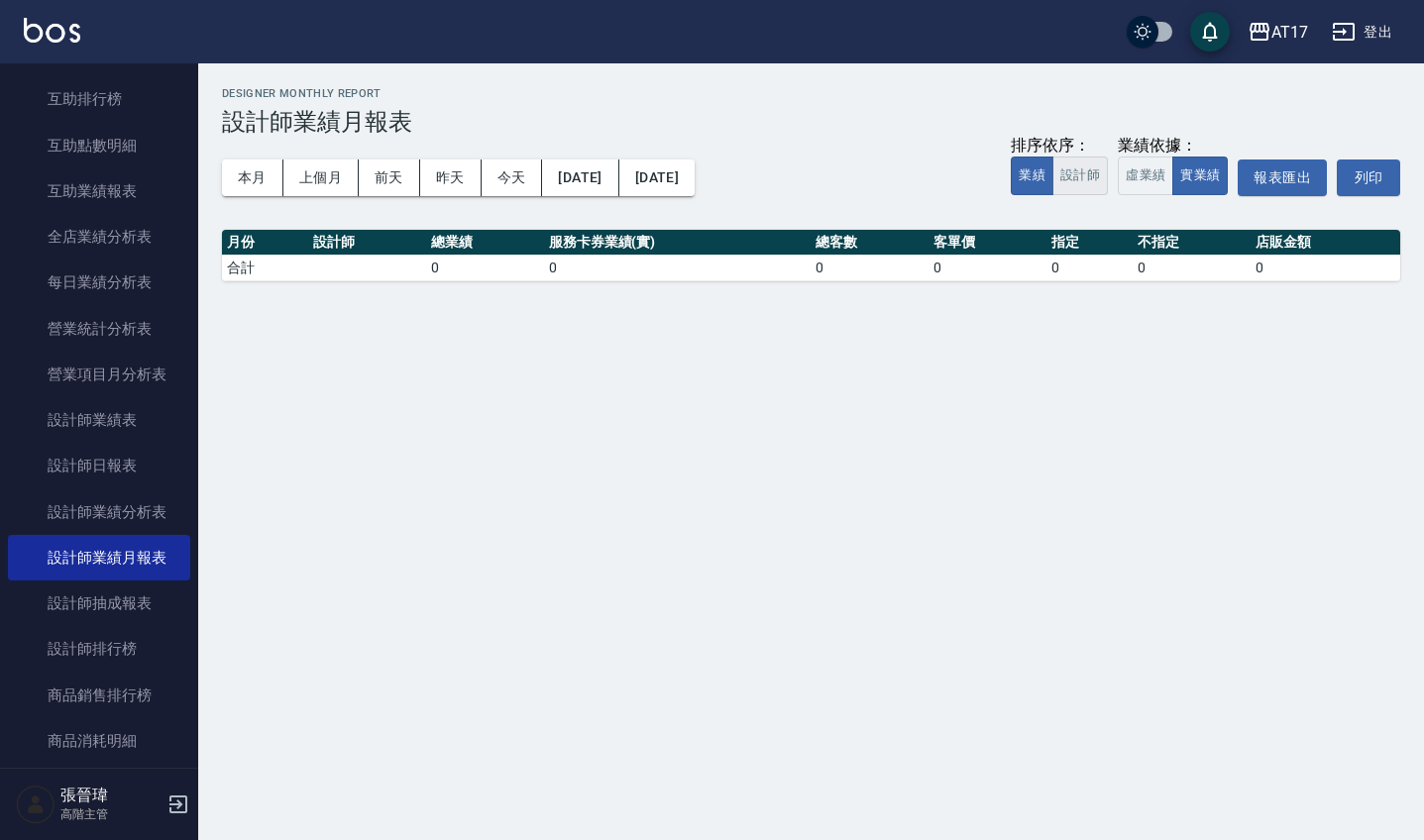
click at [1090, 173] on button "設計師" at bounding box center [1080, 175] width 56 height 39
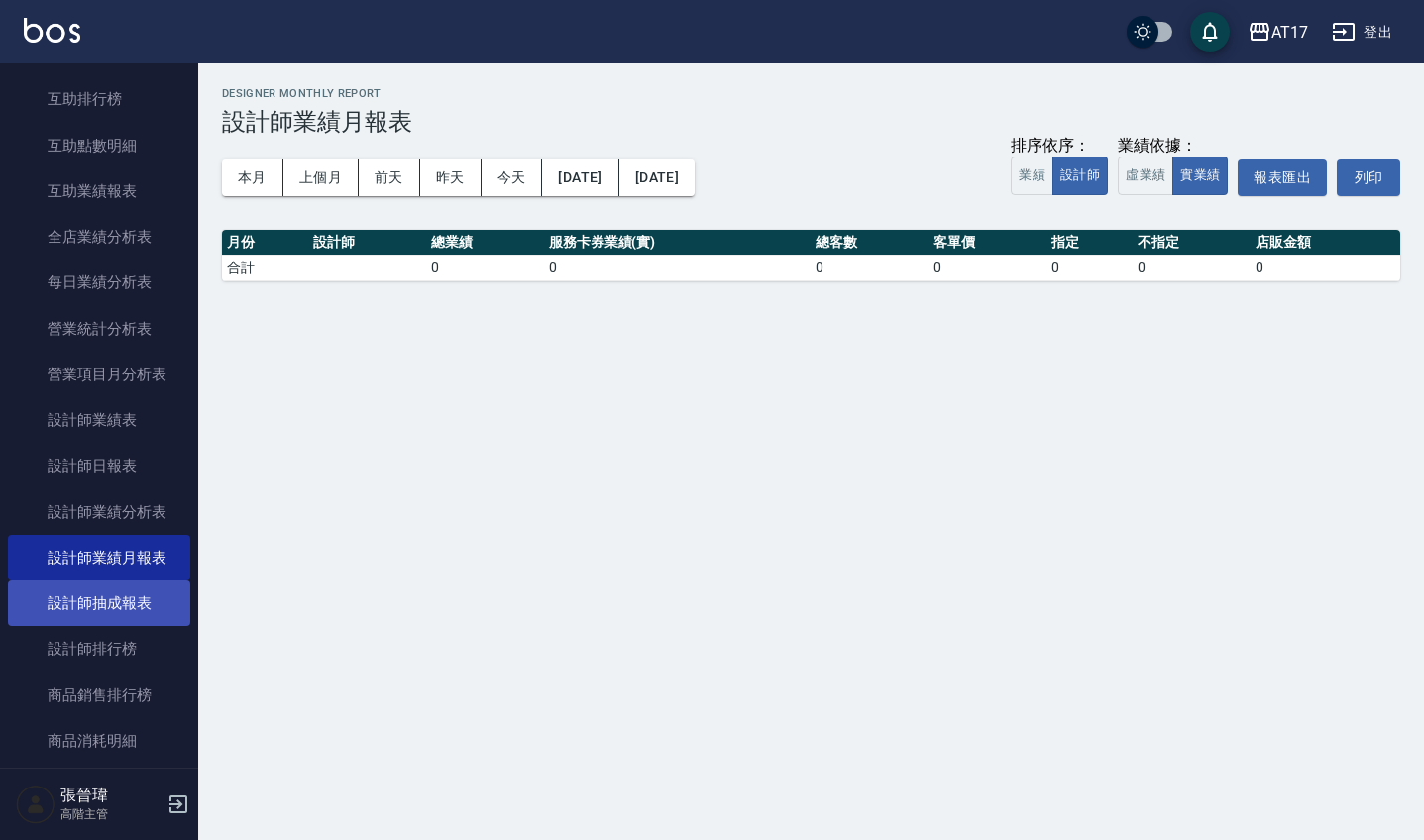
click at [127, 596] on link "設計師抽成報表" at bounding box center [99, 604] width 182 height 46
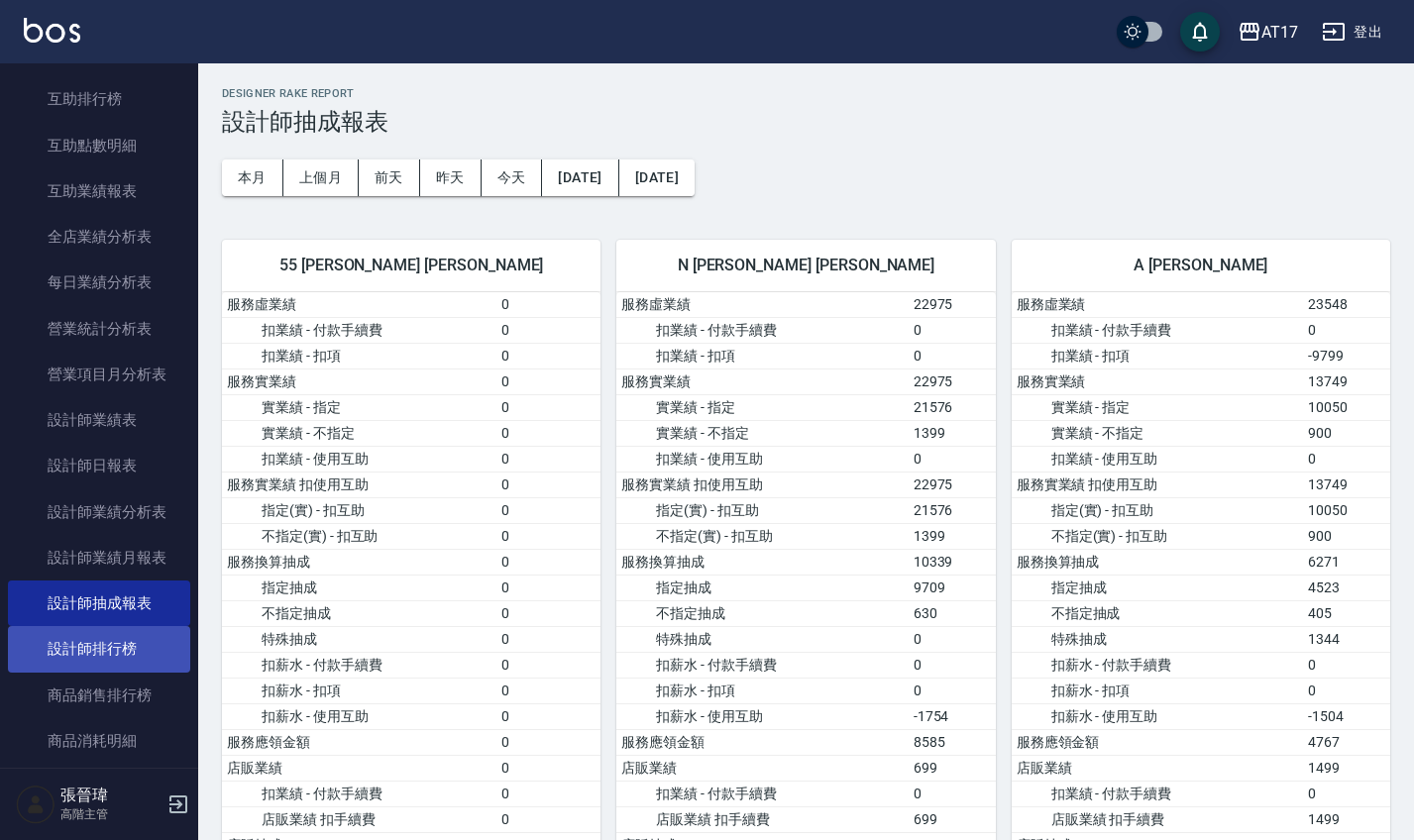
click at [128, 645] on link "設計師排行榜" at bounding box center [99, 650] width 182 height 46
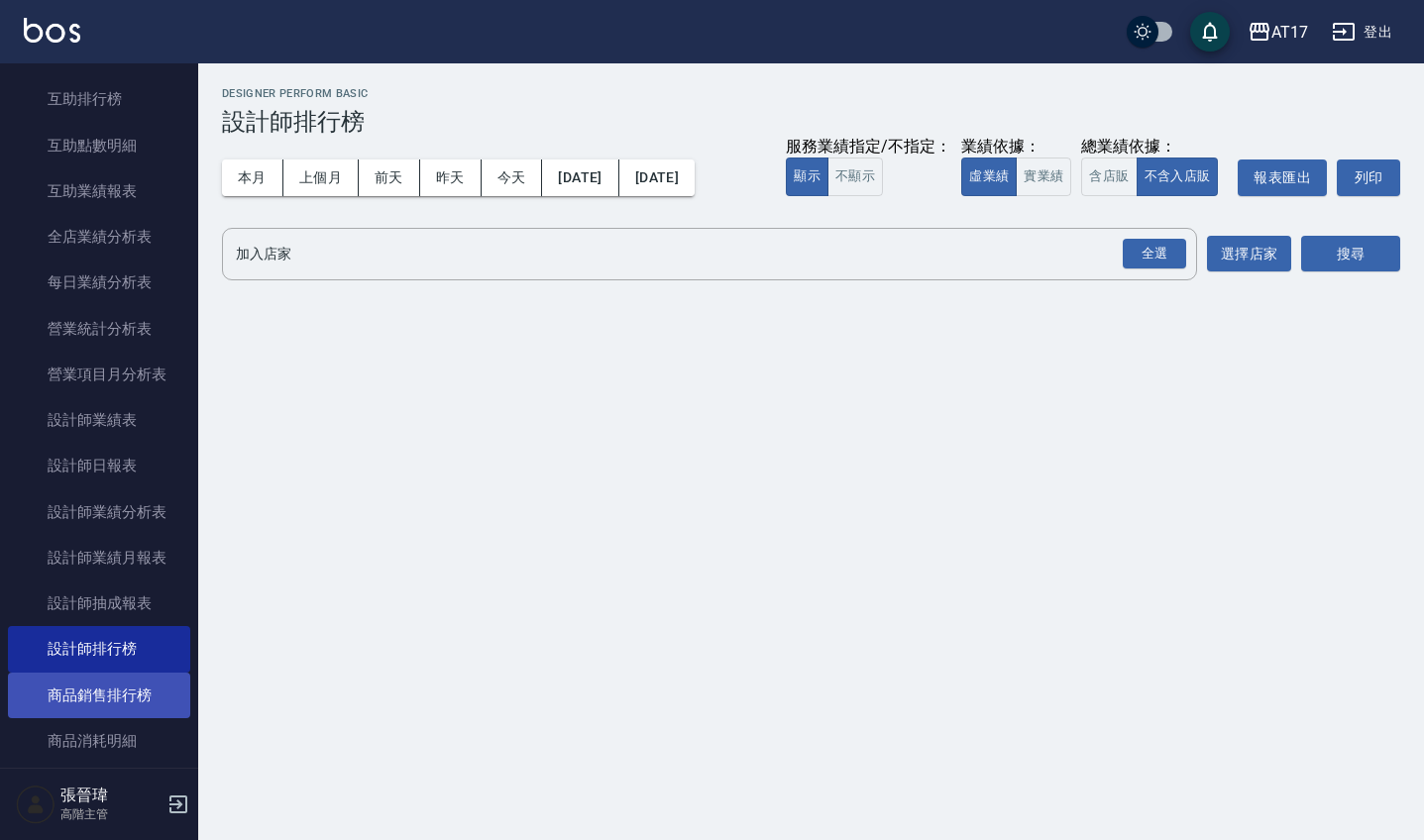
click at [133, 681] on link "商品銷售排行榜" at bounding box center [99, 696] width 182 height 46
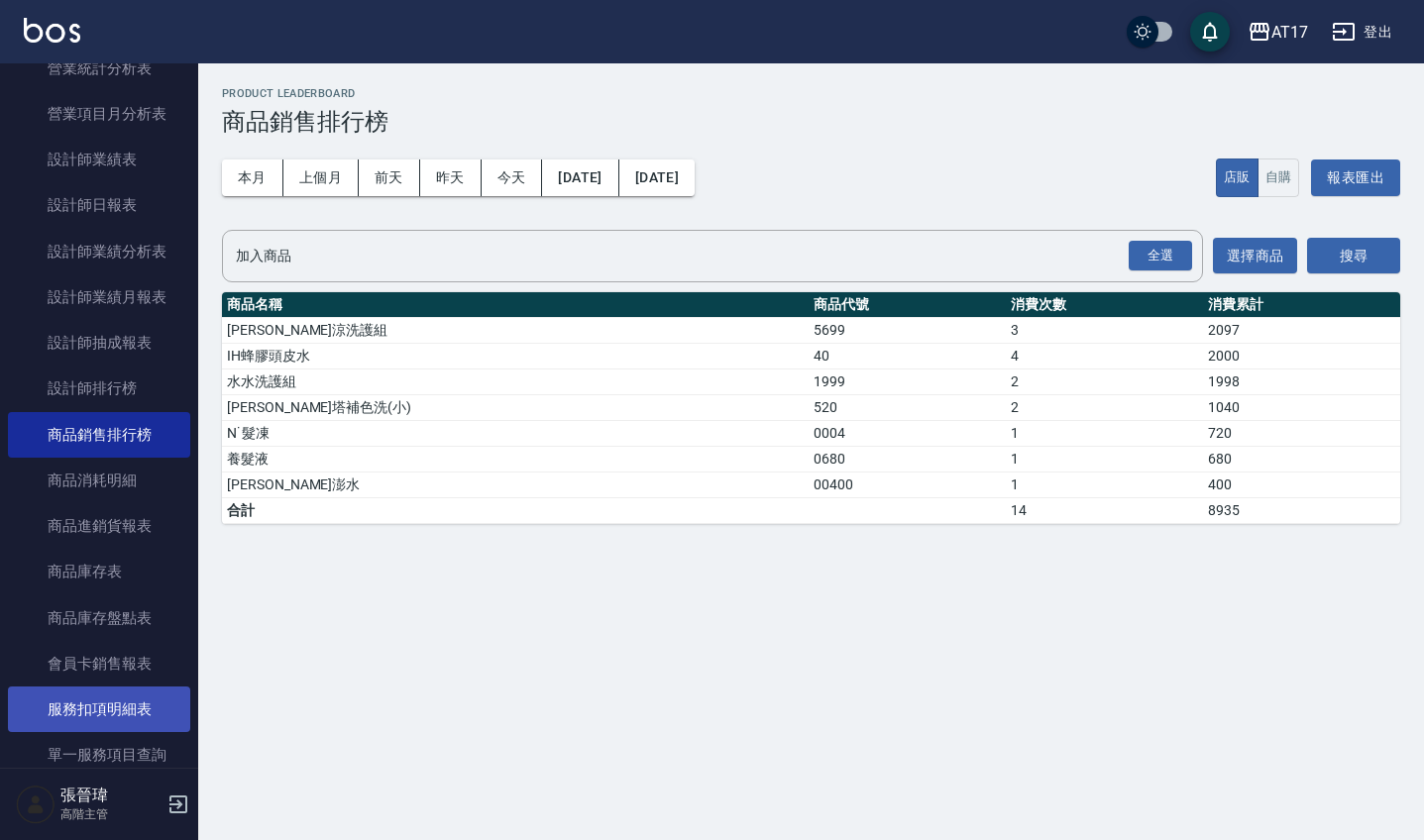
scroll to position [738, 0]
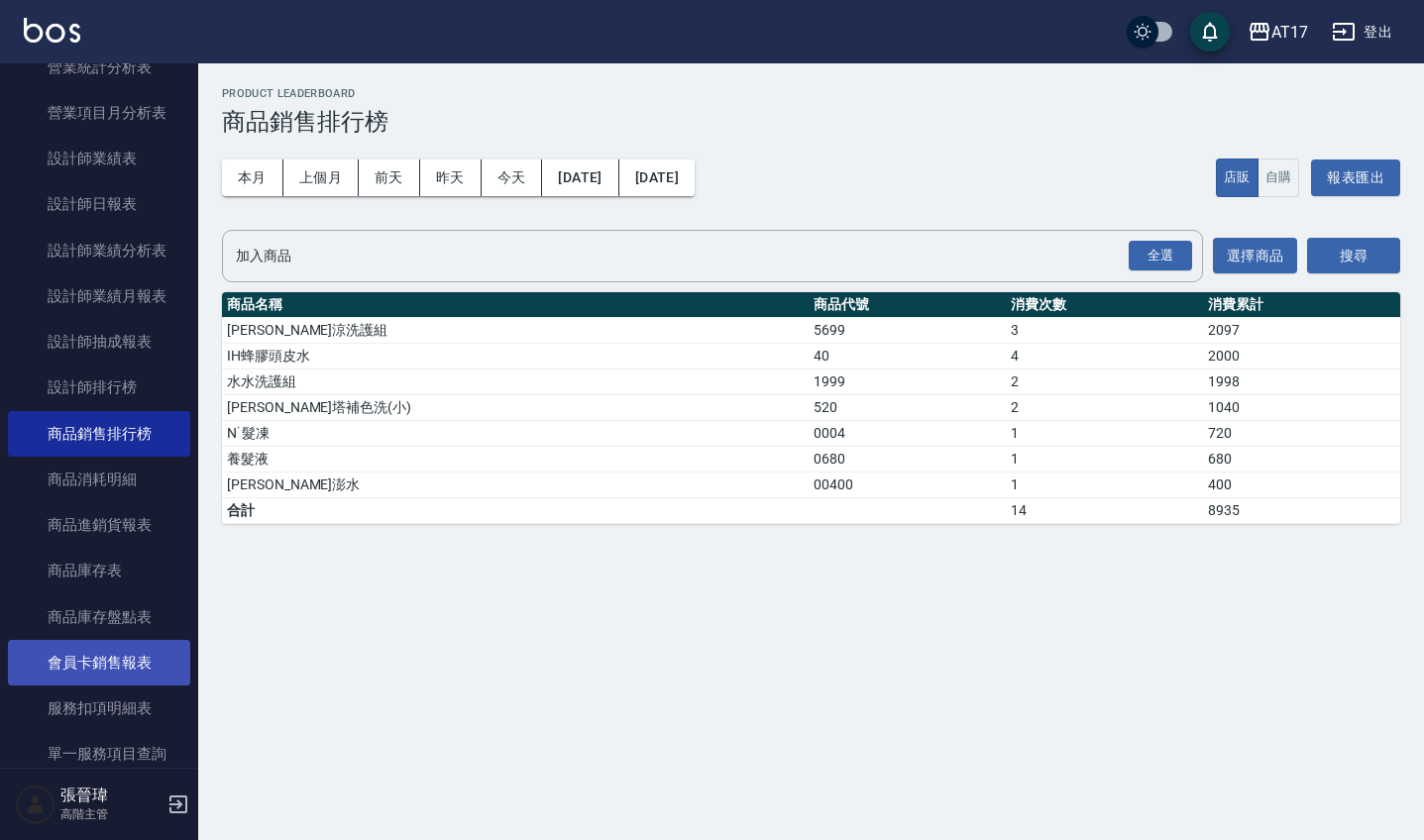
click at [119, 668] on link "會員卡銷售報表" at bounding box center [99, 664] width 182 height 46
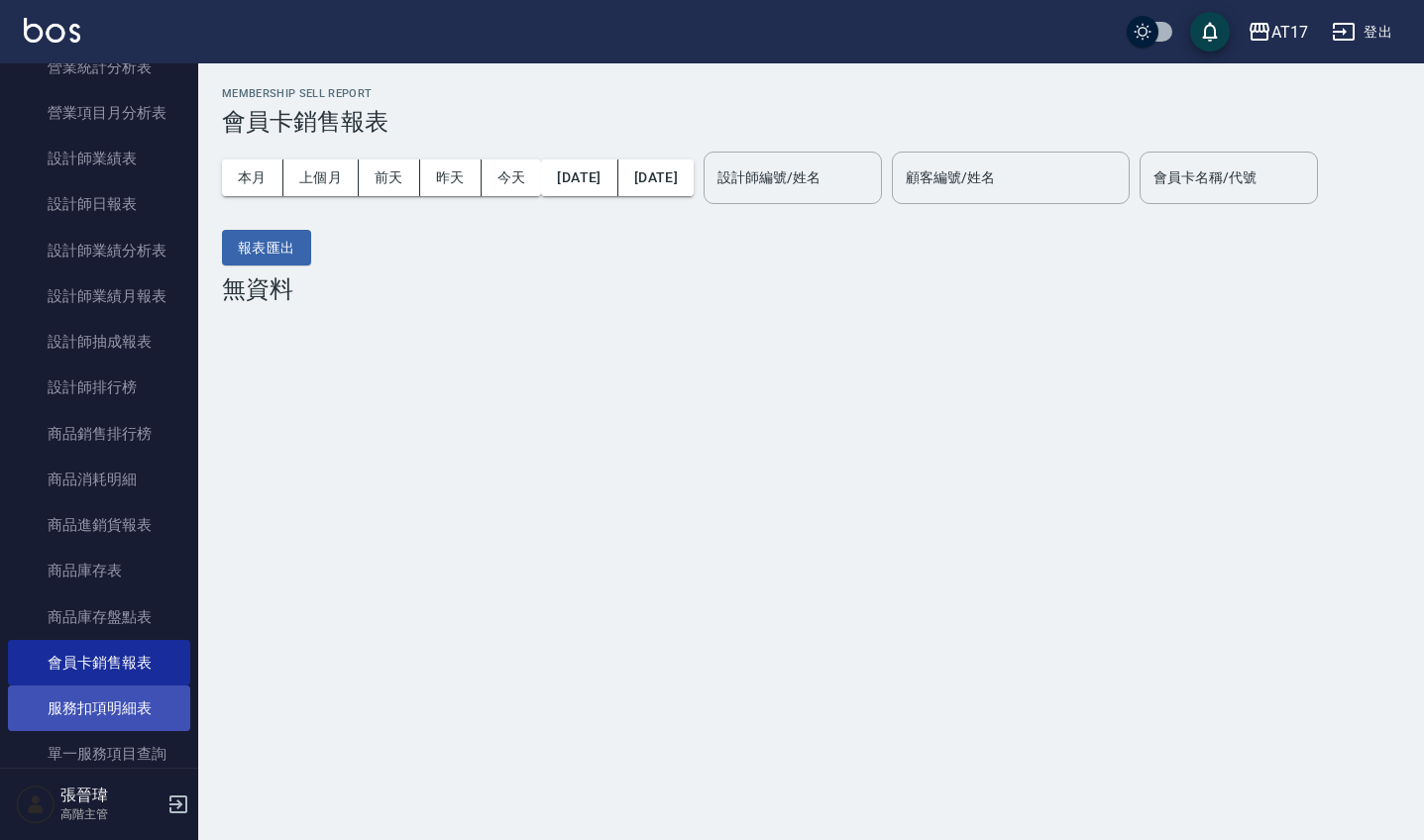
click at [126, 709] on link "服務扣項明細表" at bounding box center [99, 708] width 182 height 46
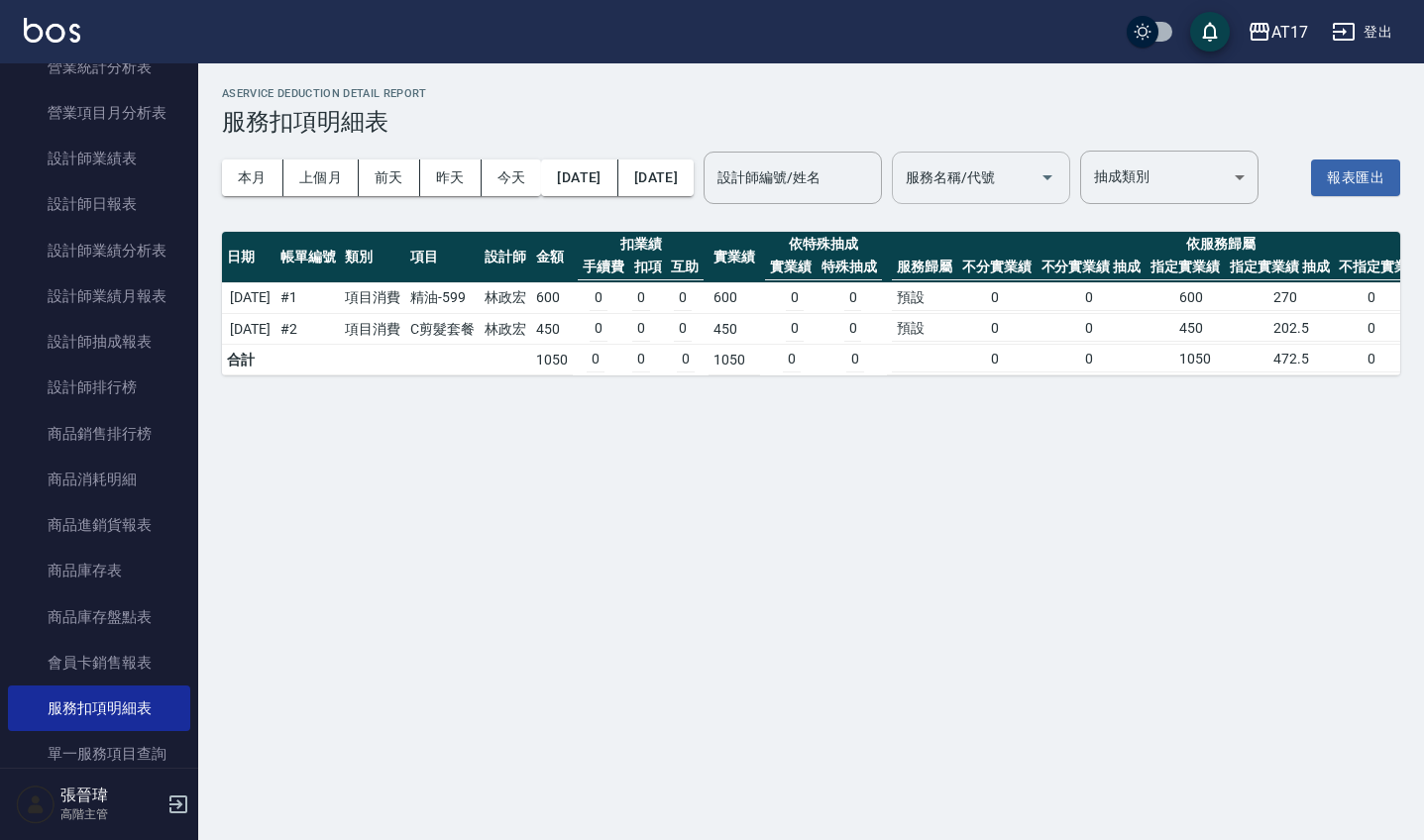
click at [1031, 173] on input "服務名稱/代號" at bounding box center [966, 177] width 131 height 35
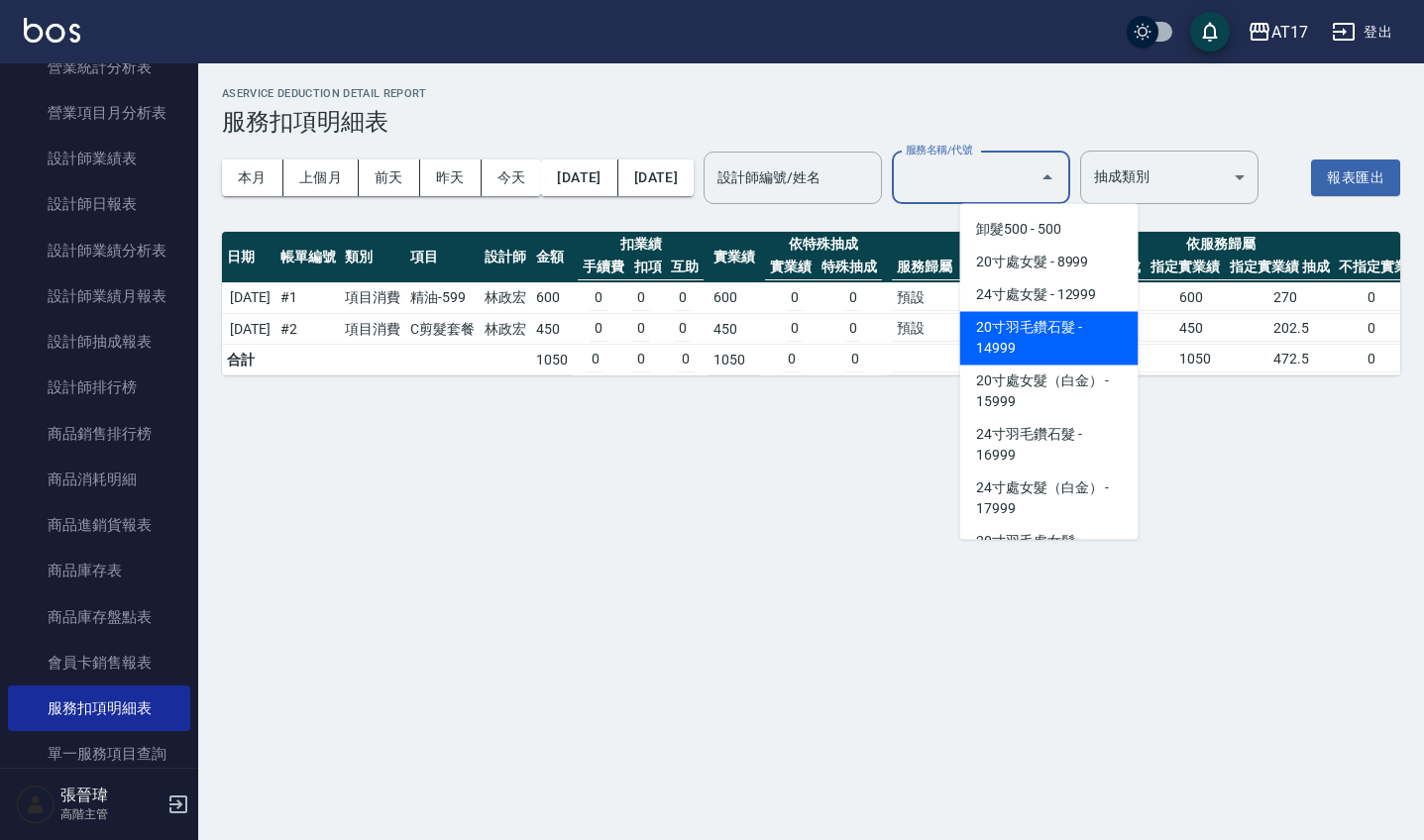
scroll to position [2410, 0]
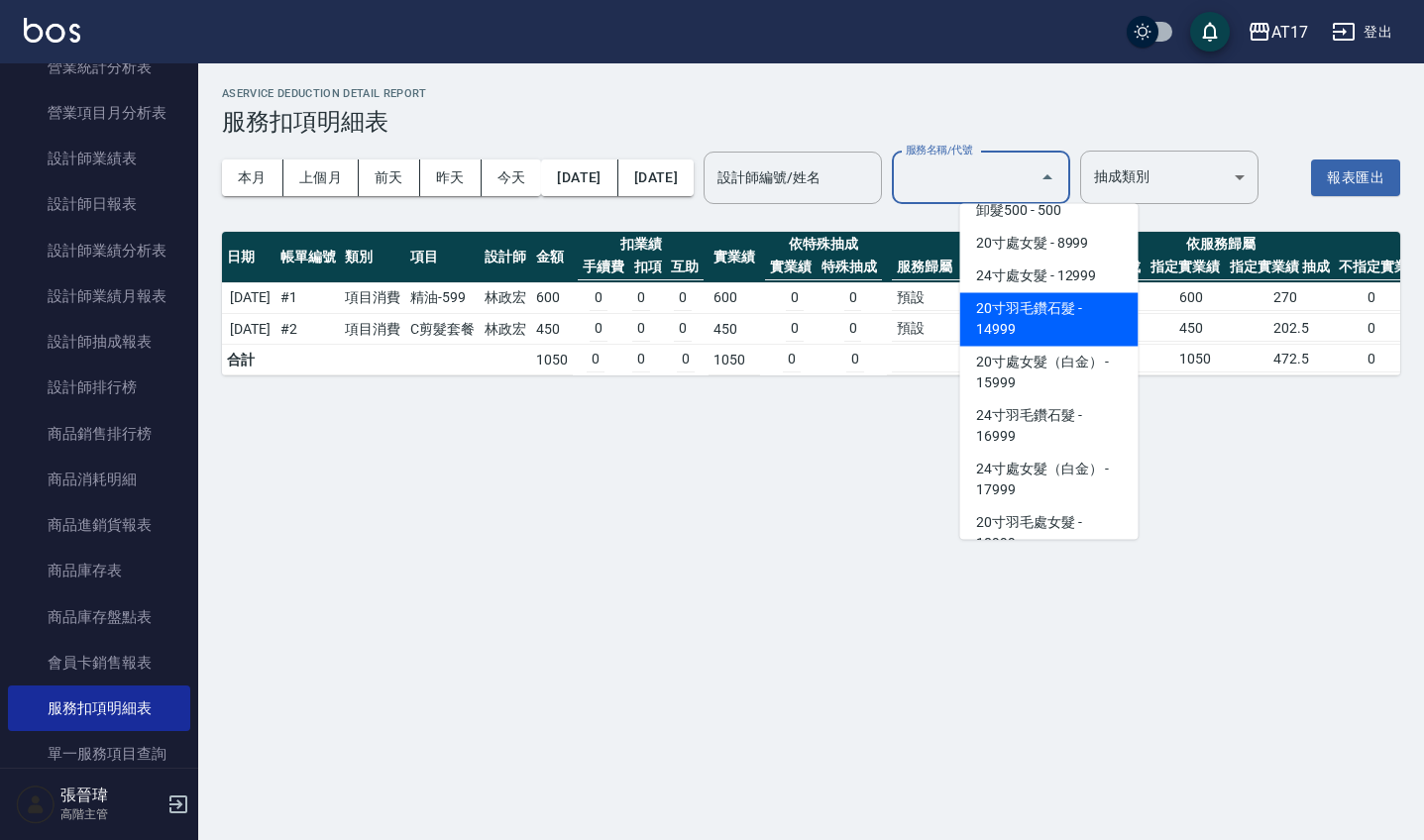
click at [1070, 343] on span "20寸羽毛鑽石髮 - 14999" at bounding box center [1049, 320] width 178 height 54
type input "20寸羽毛鑽石髮(14999)"
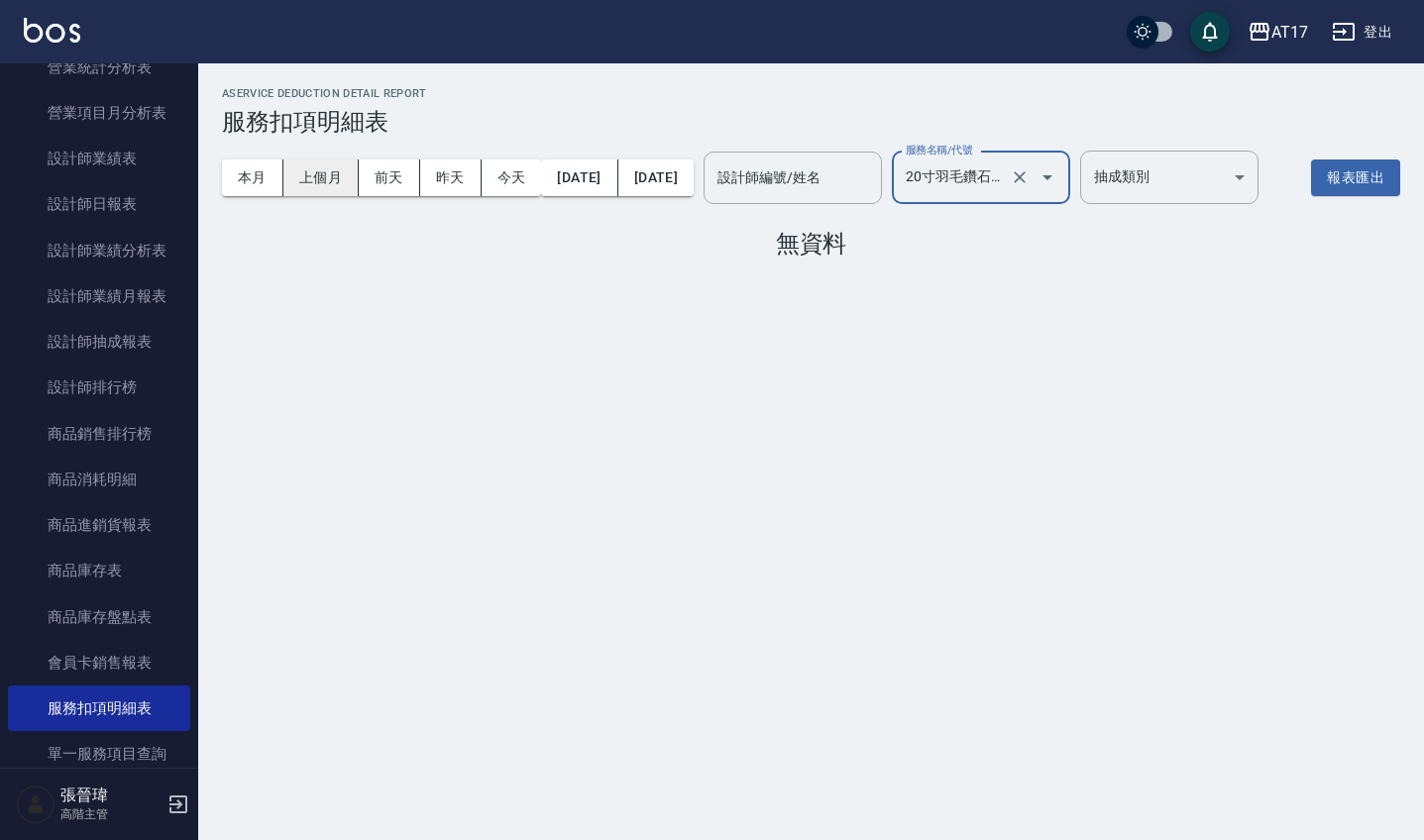
click at [337, 186] on button "上個月" at bounding box center [321, 177] width 76 height 37
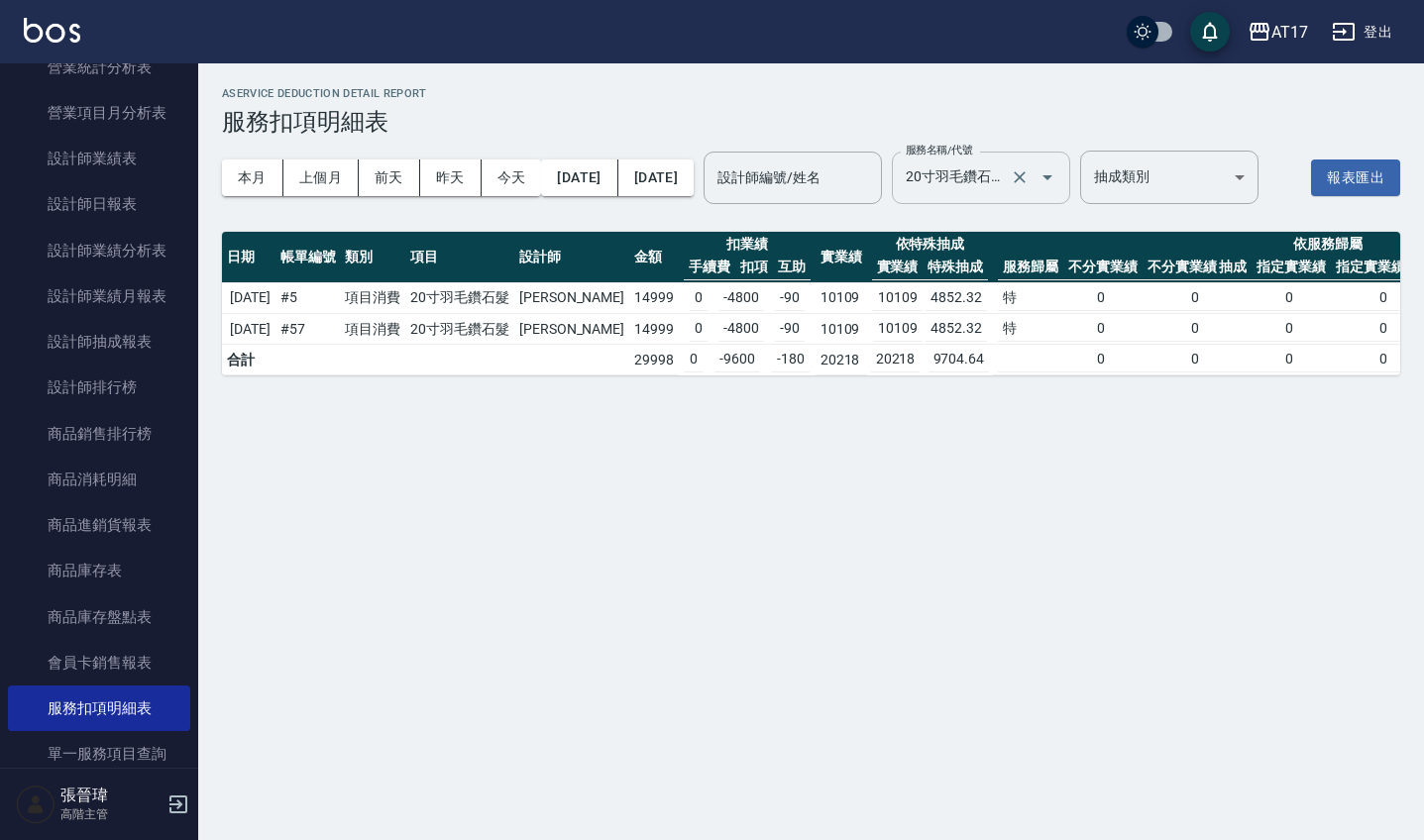
click at [1059, 183] on icon "Open" at bounding box center [1047, 177] width 24 height 24
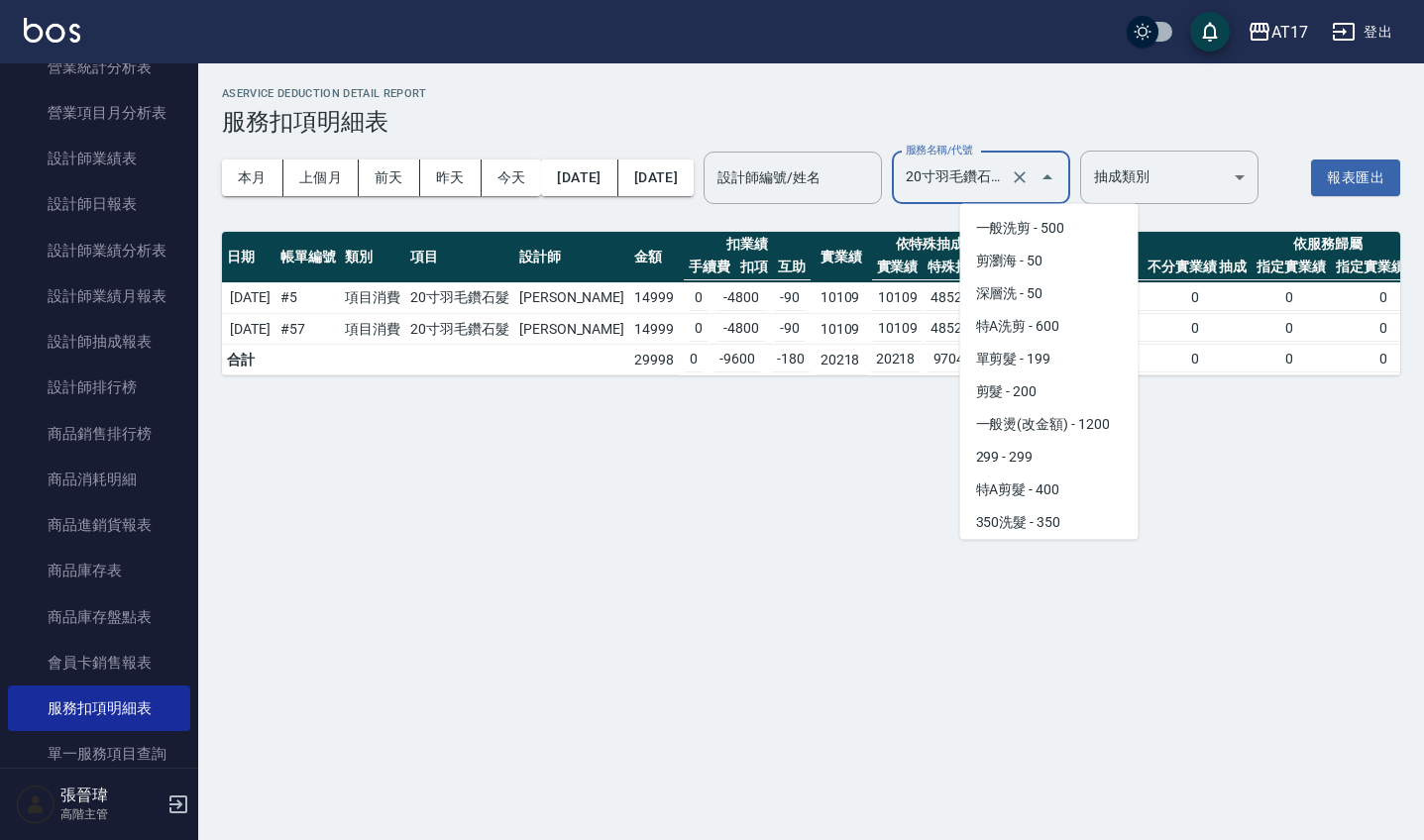
scroll to position [2238, 0]
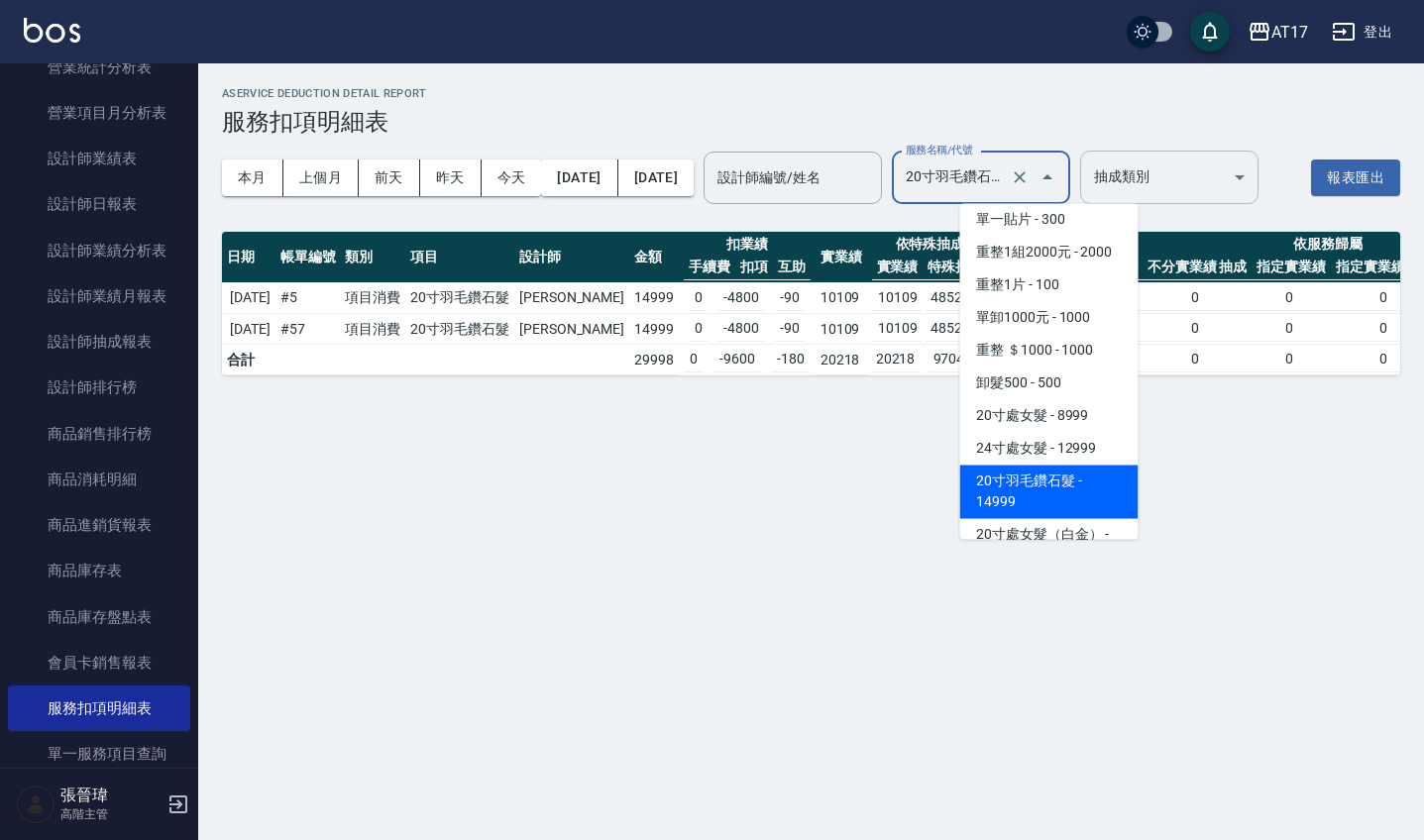
click at [1254, 168] on body "AT17 登出 櫃檯作業 打帳單 帳單列表 掛單列表 座位開單 營業儀表板 現金收支登錄 高階收支登錄 材料自購登錄 每日結帳 排班表 現場電腦打卡 掃碼打卡…" at bounding box center [712, 420] width 1424 height 840
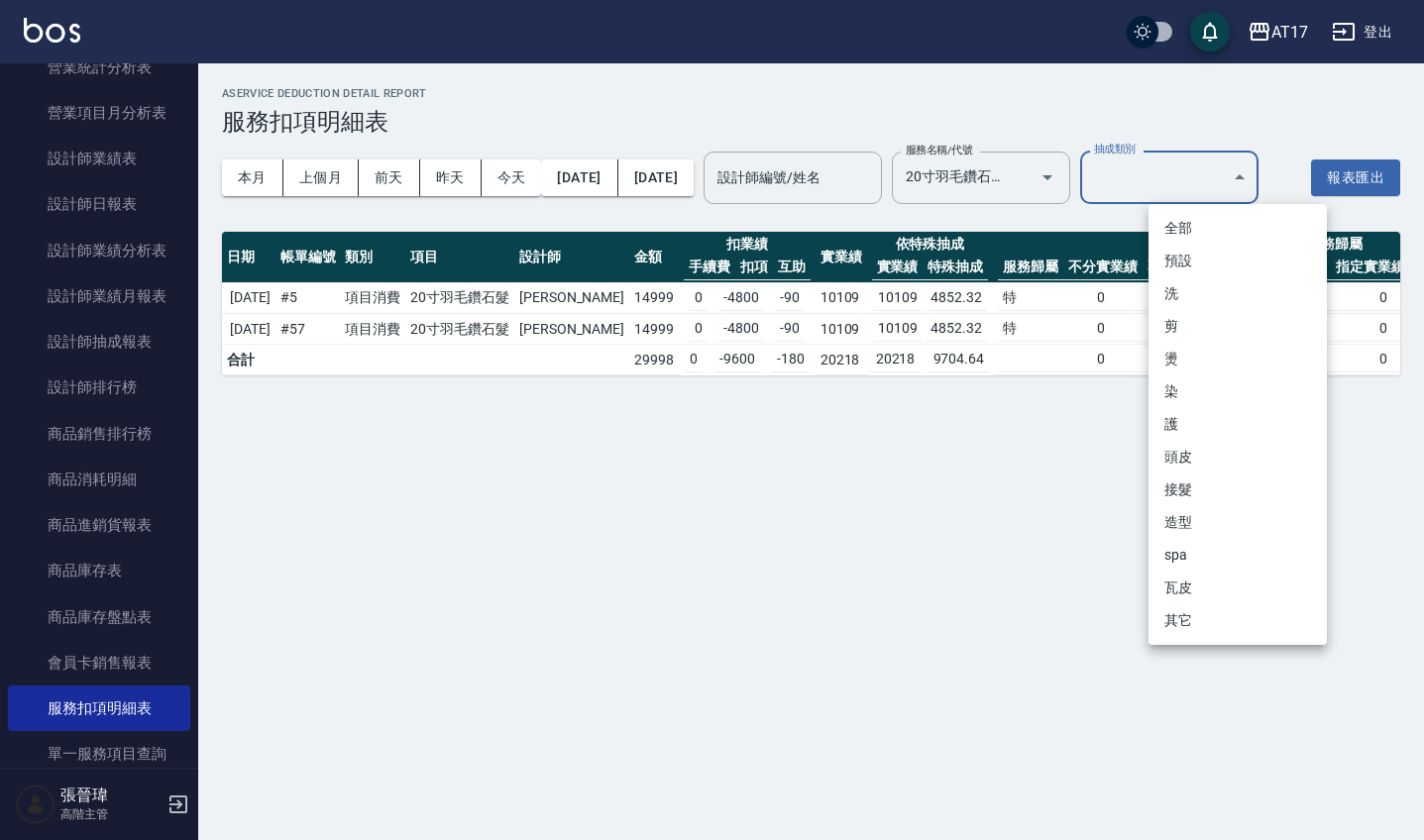
click at [1182, 486] on li "接髮" at bounding box center [1238, 489] width 178 height 33
type input "接髮"
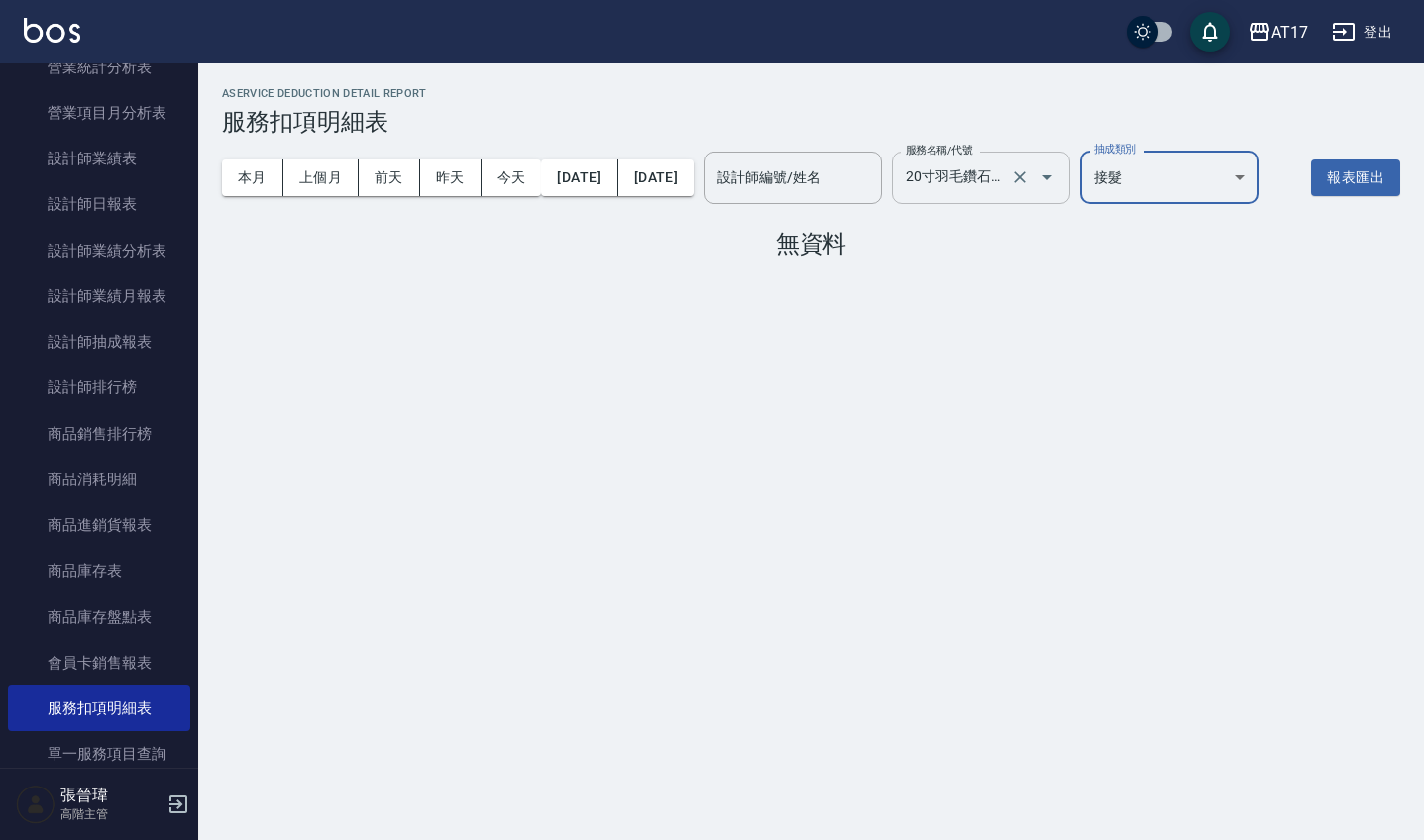
click at [1059, 187] on icon "Open" at bounding box center [1047, 177] width 24 height 24
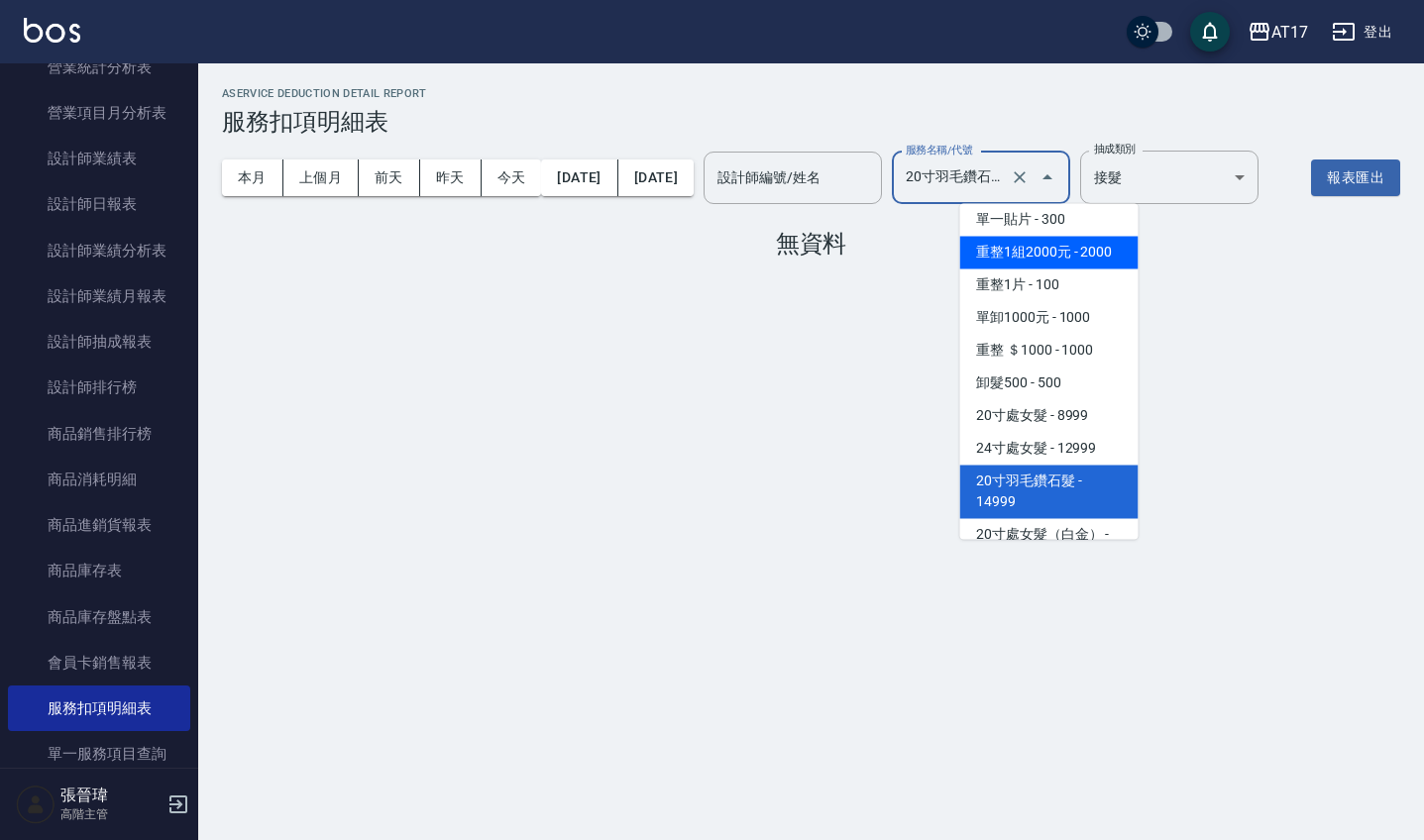
click at [1084, 265] on span "重整1組2000元 - 2000" at bounding box center [1049, 253] width 178 height 33
type input "重整1組2000元(7006)"
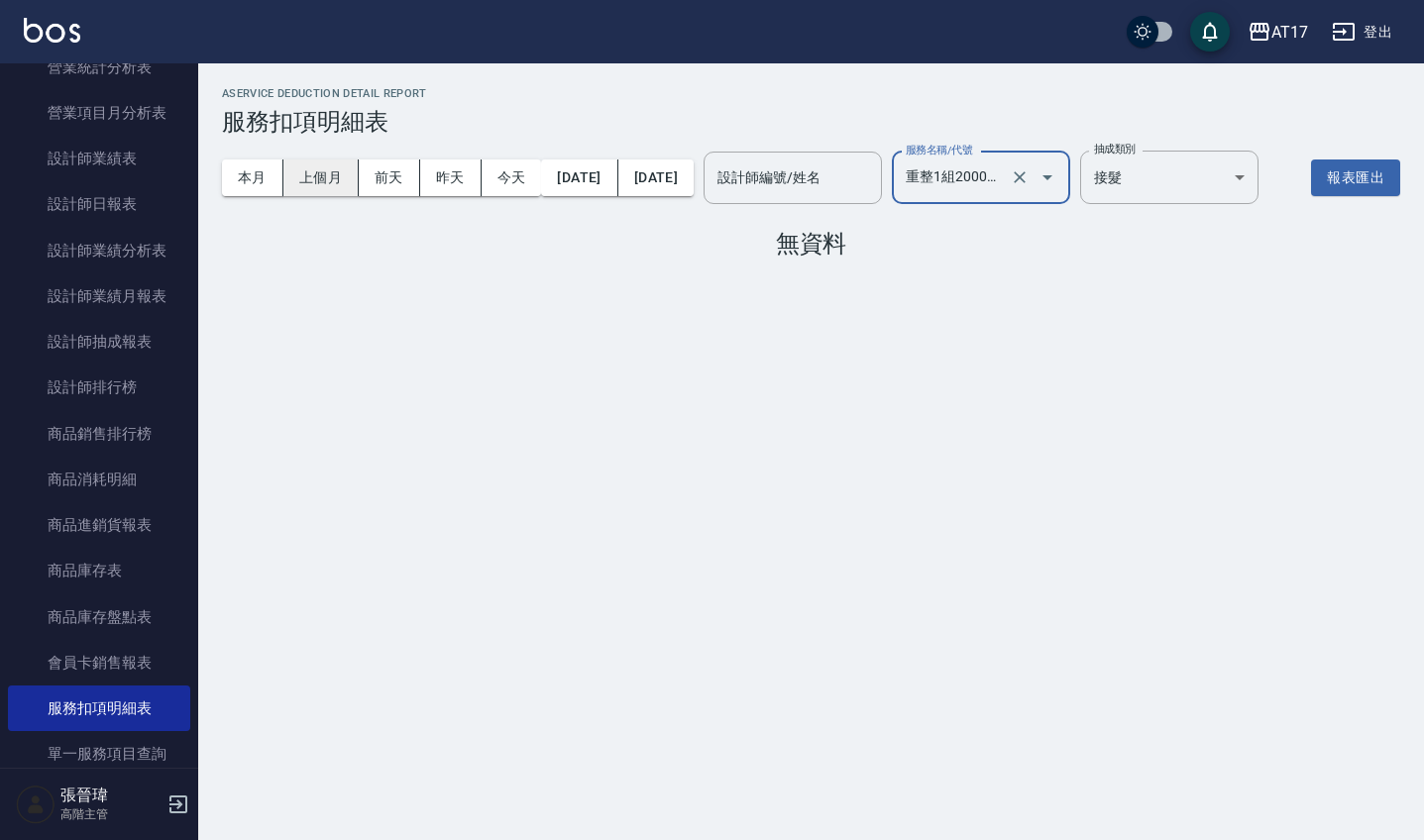
click at [316, 181] on button "上個月" at bounding box center [321, 177] width 76 height 37
click at [1303, 182] on body "AT17 登出 櫃檯作業 打帳單 帳單列表 掛單列表 座位開單 營業儀表板 現金收支登錄 高階收支登錄 材料自購登錄 每日結帳 排班表 現場電腦打卡 掃碼打卡…" at bounding box center [712, 420] width 1424 height 840
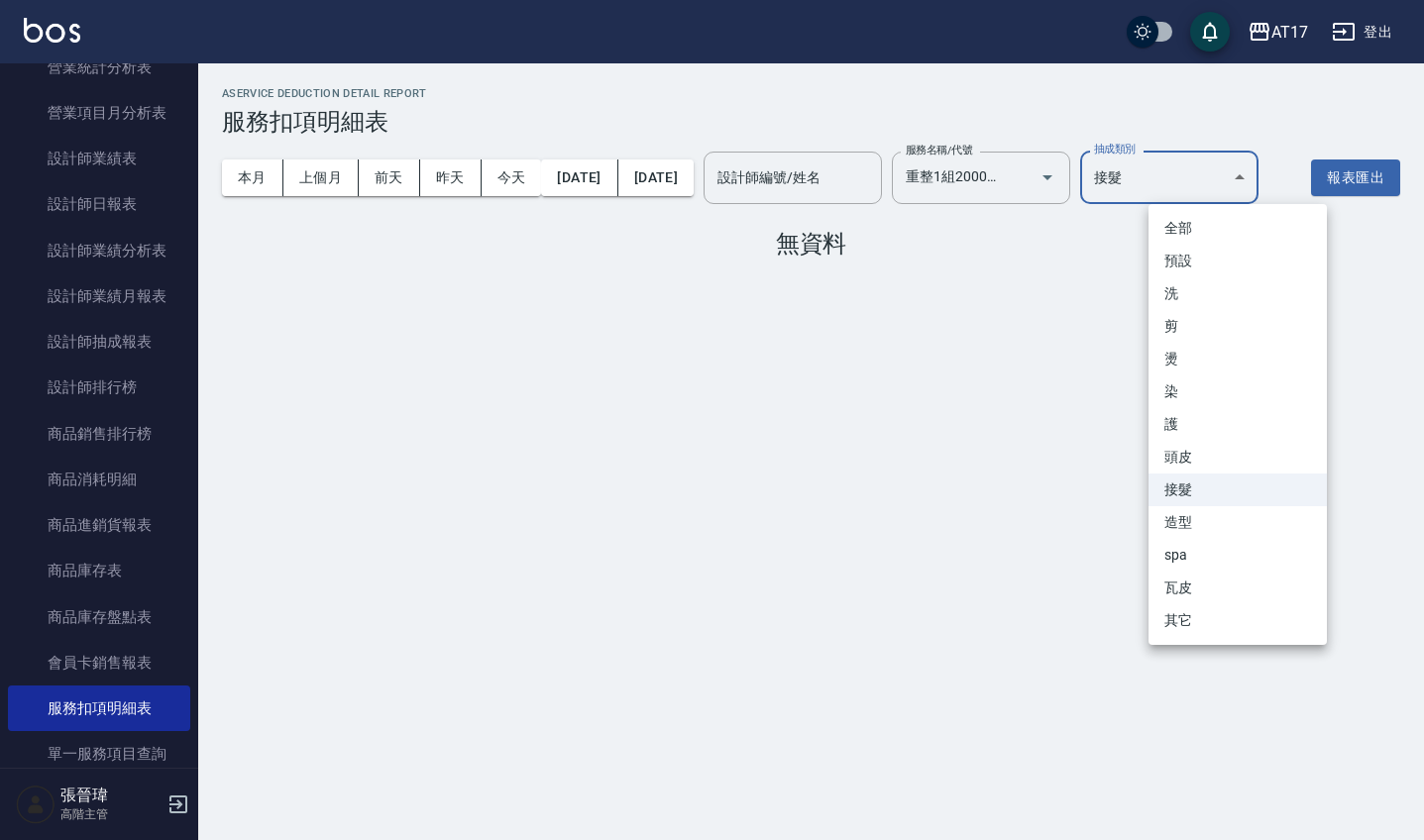
click at [1195, 226] on li "全部" at bounding box center [1238, 228] width 178 height 33
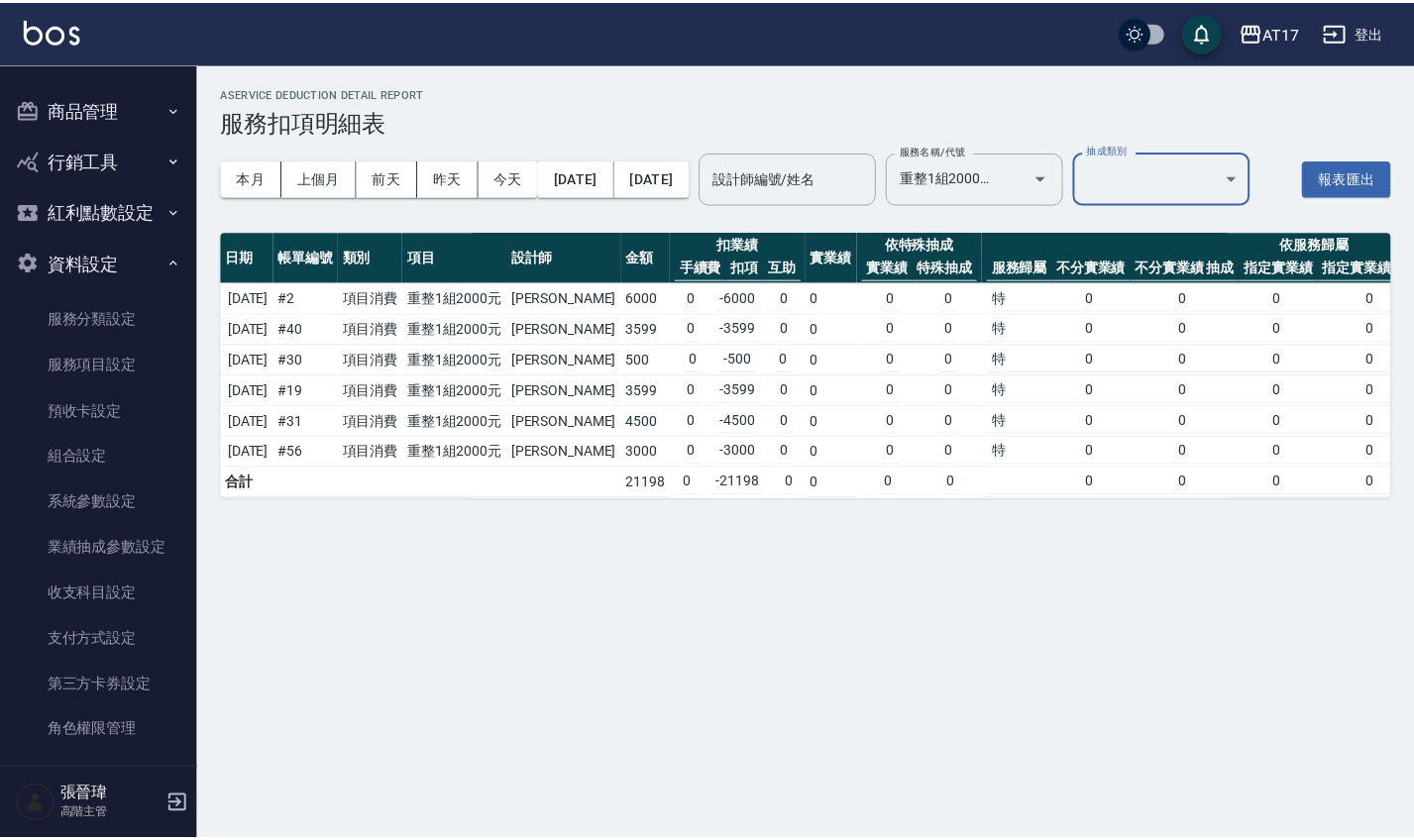
scroll to position [2565, 0]
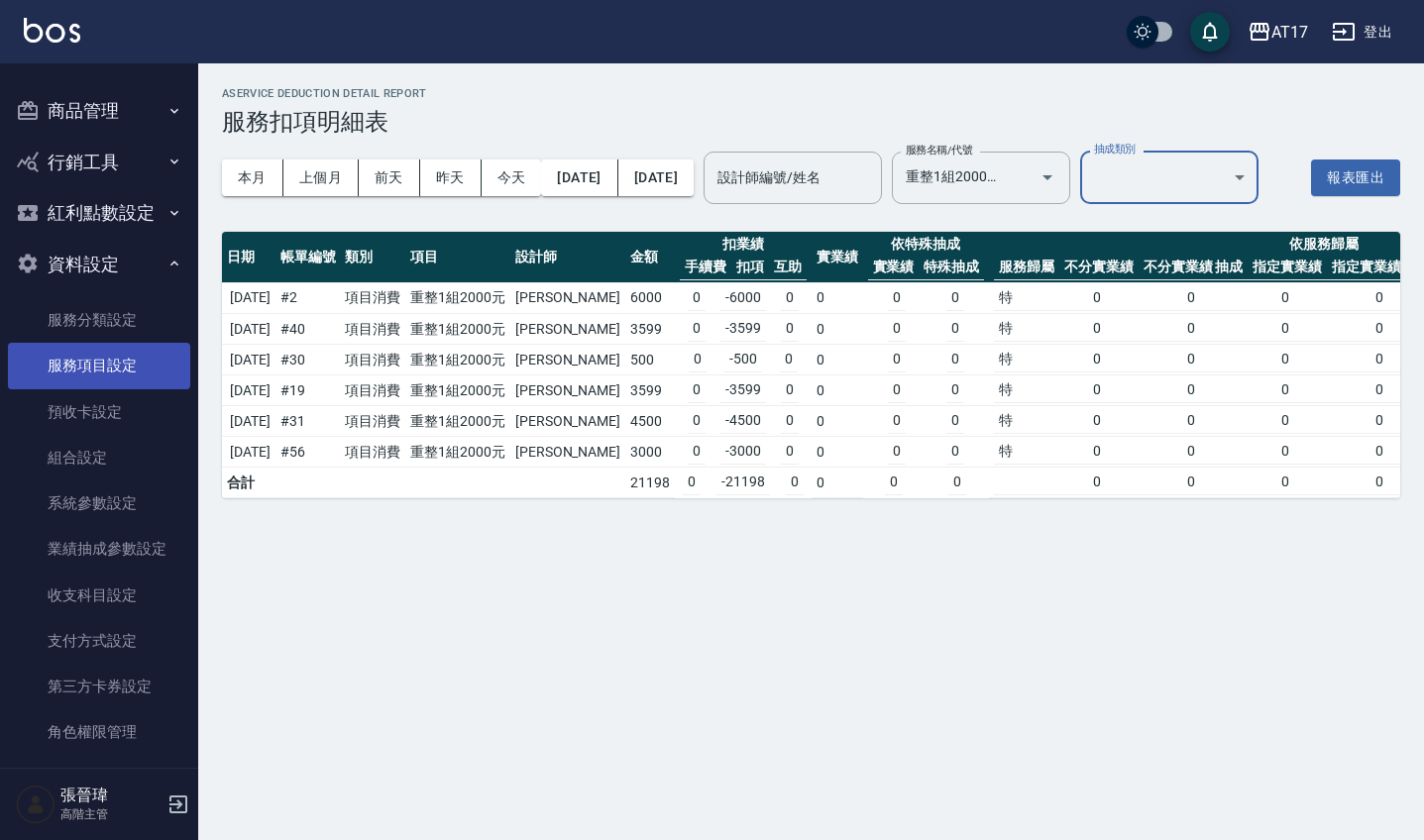
click at [111, 346] on link "服務項目設定" at bounding box center [99, 366] width 182 height 46
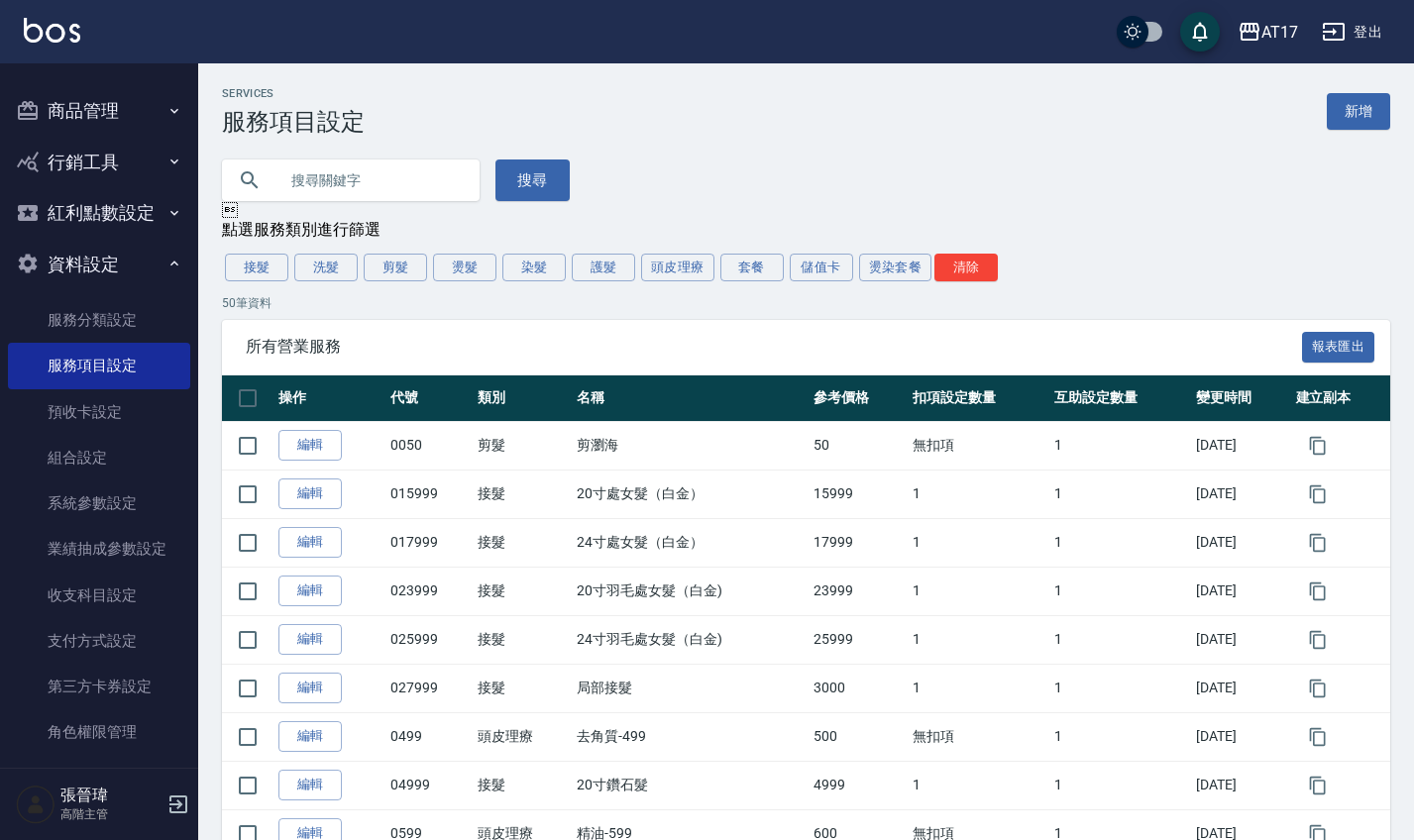
click at [374, 189] on input "text" at bounding box center [371, 180] width 186 height 54
type input "7"
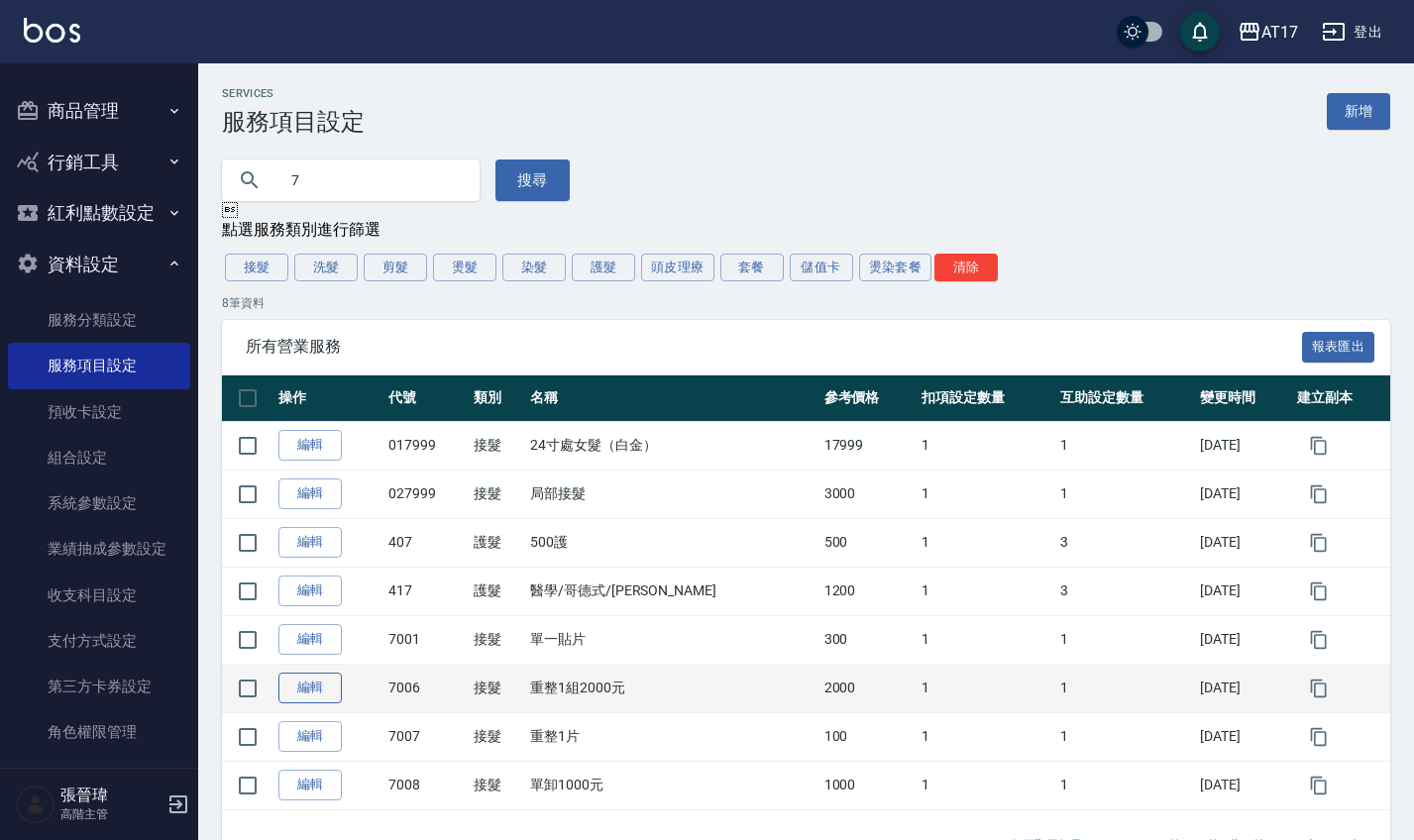
click at [290, 685] on link "編輯" at bounding box center [311, 688] width 64 height 31
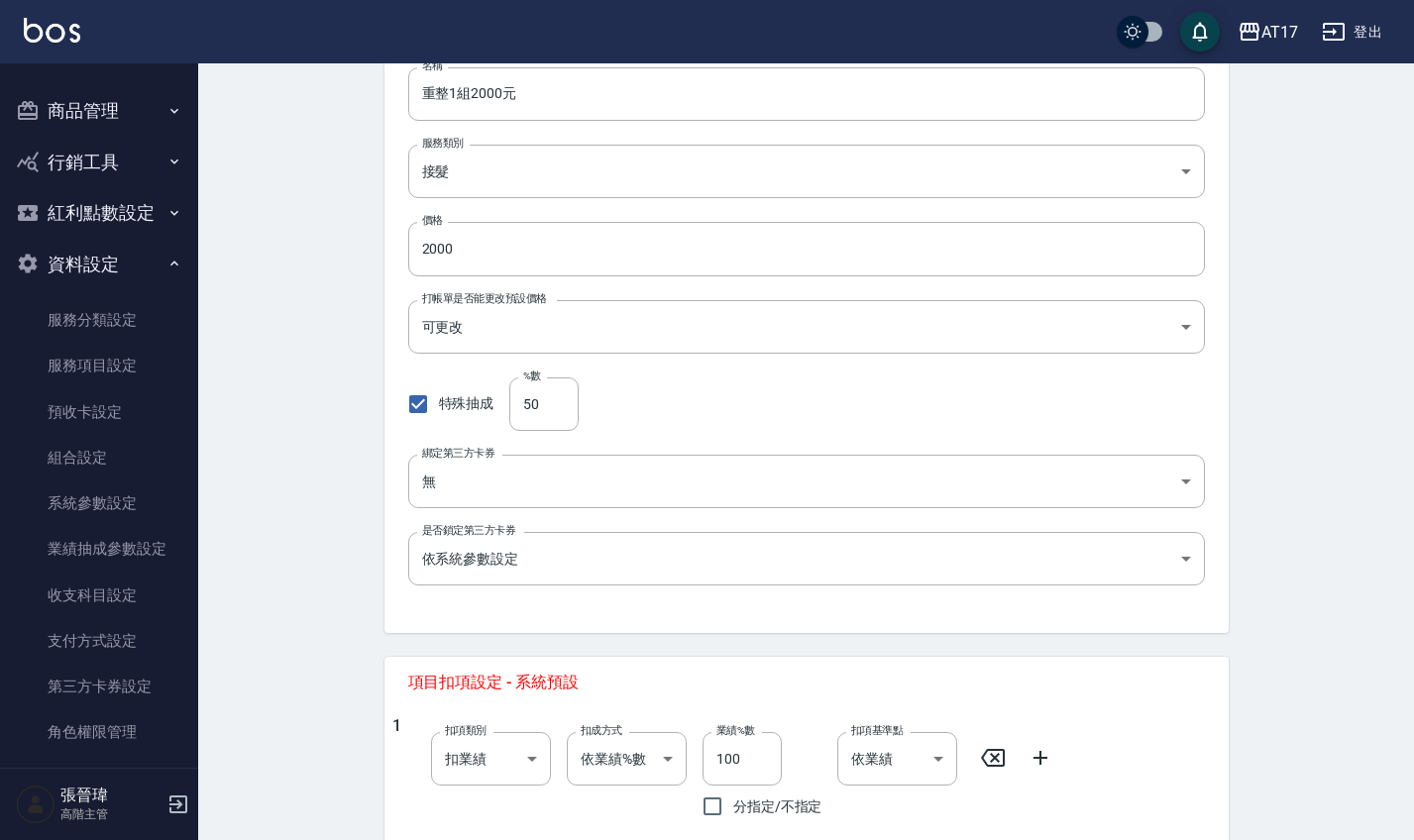
scroll to position [224, 0]
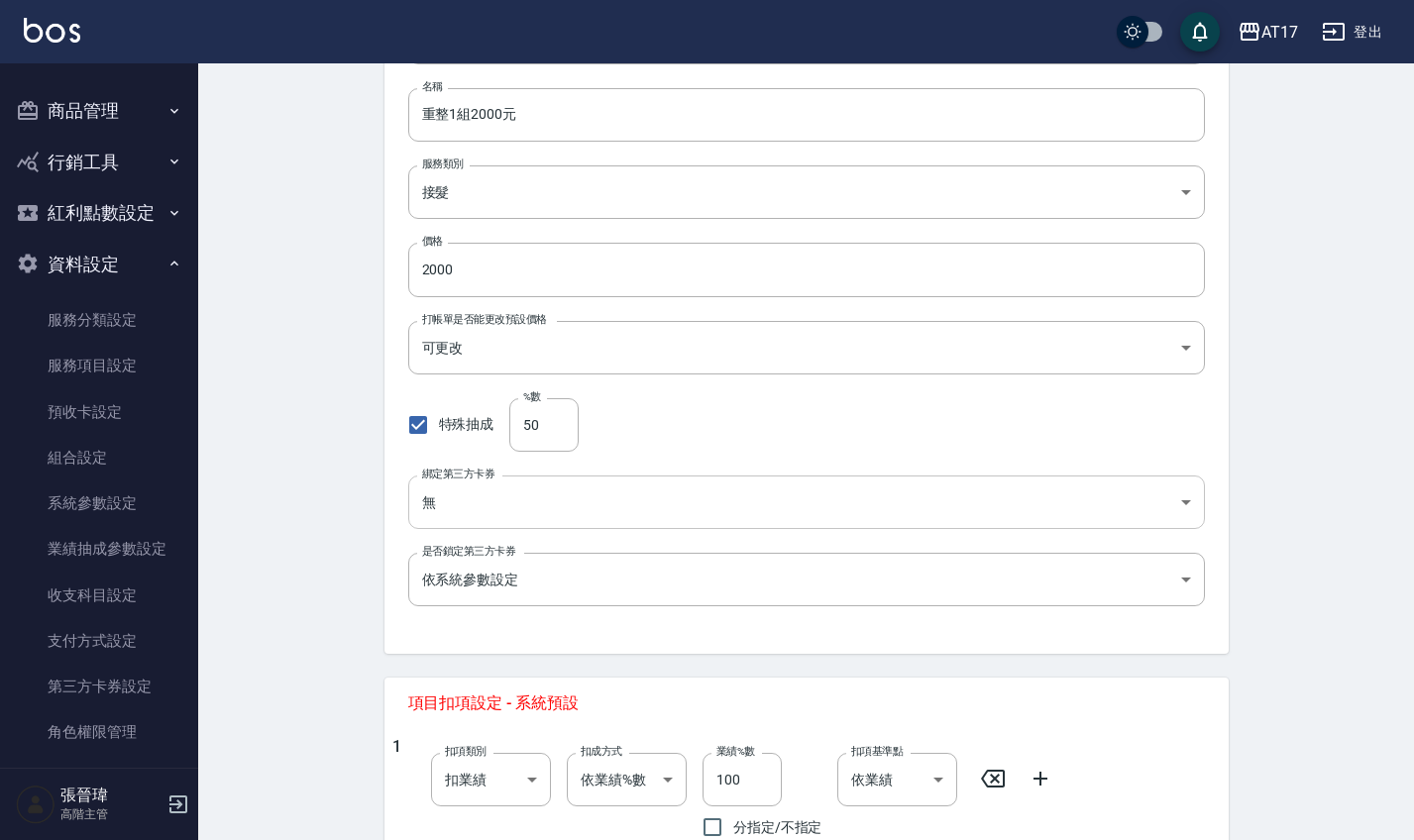
click at [520, 506] on body "AT17 登出 櫃檯作業 打帳單 帳單列表 掛單列表 座位開單 營業儀表板 現金收支登錄 高階收支登錄 材料自購登錄 每日結帳 排班表 現場電腦打卡 掃碼打卡…" at bounding box center [707, 520] width 1414 height 1490
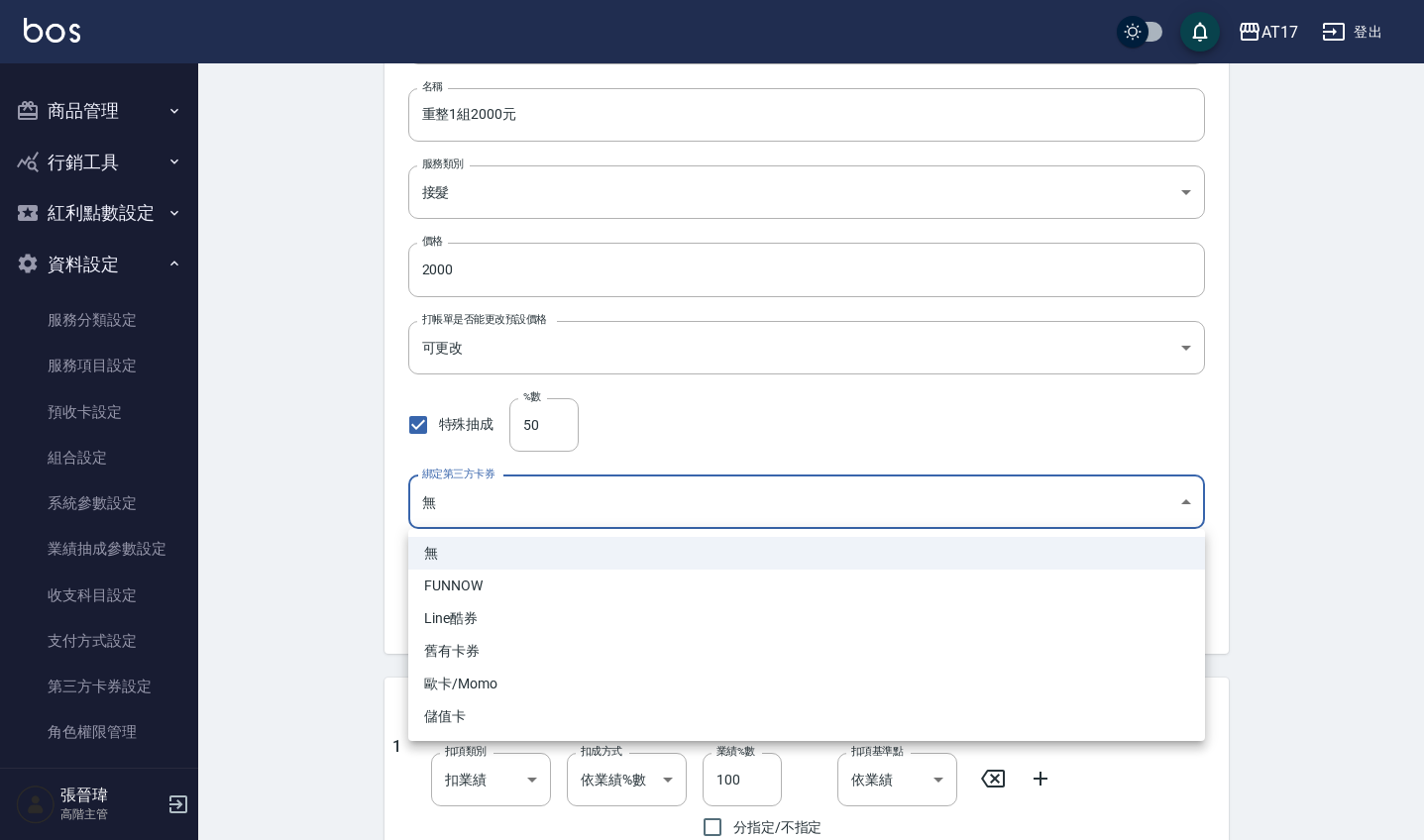
click at [520, 506] on div at bounding box center [712, 420] width 1424 height 840
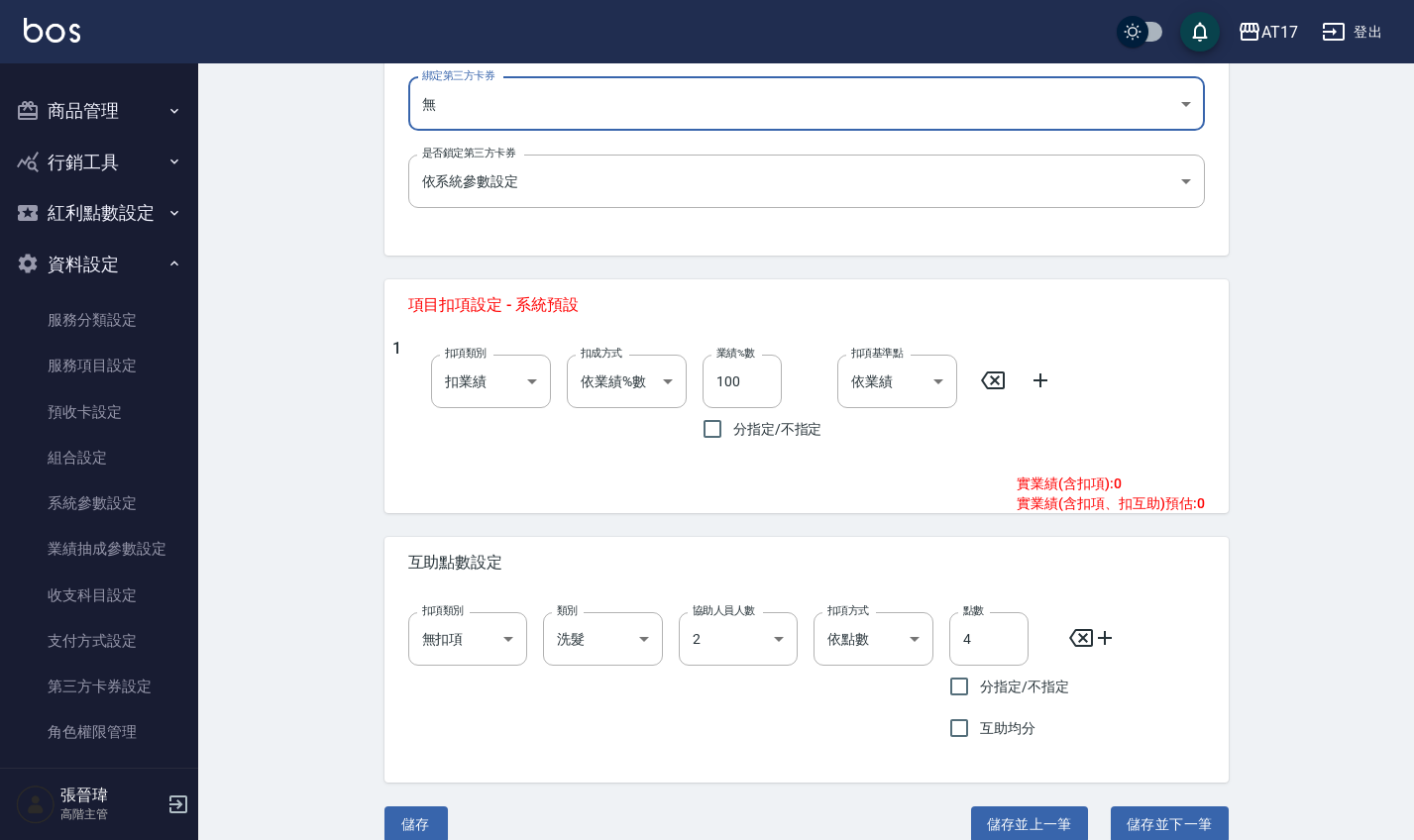
scroll to position [623, 0]
click at [507, 641] on body "AT17 登出 櫃檯作業 打帳單 帳單列表 掛單列表 座位開單 營業儀表板 現金收支登錄 高階收支登錄 材料自購登錄 每日結帳 排班表 現場電腦打卡 掃碼打卡…" at bounding box center [707, 122] width 1414 height 1490
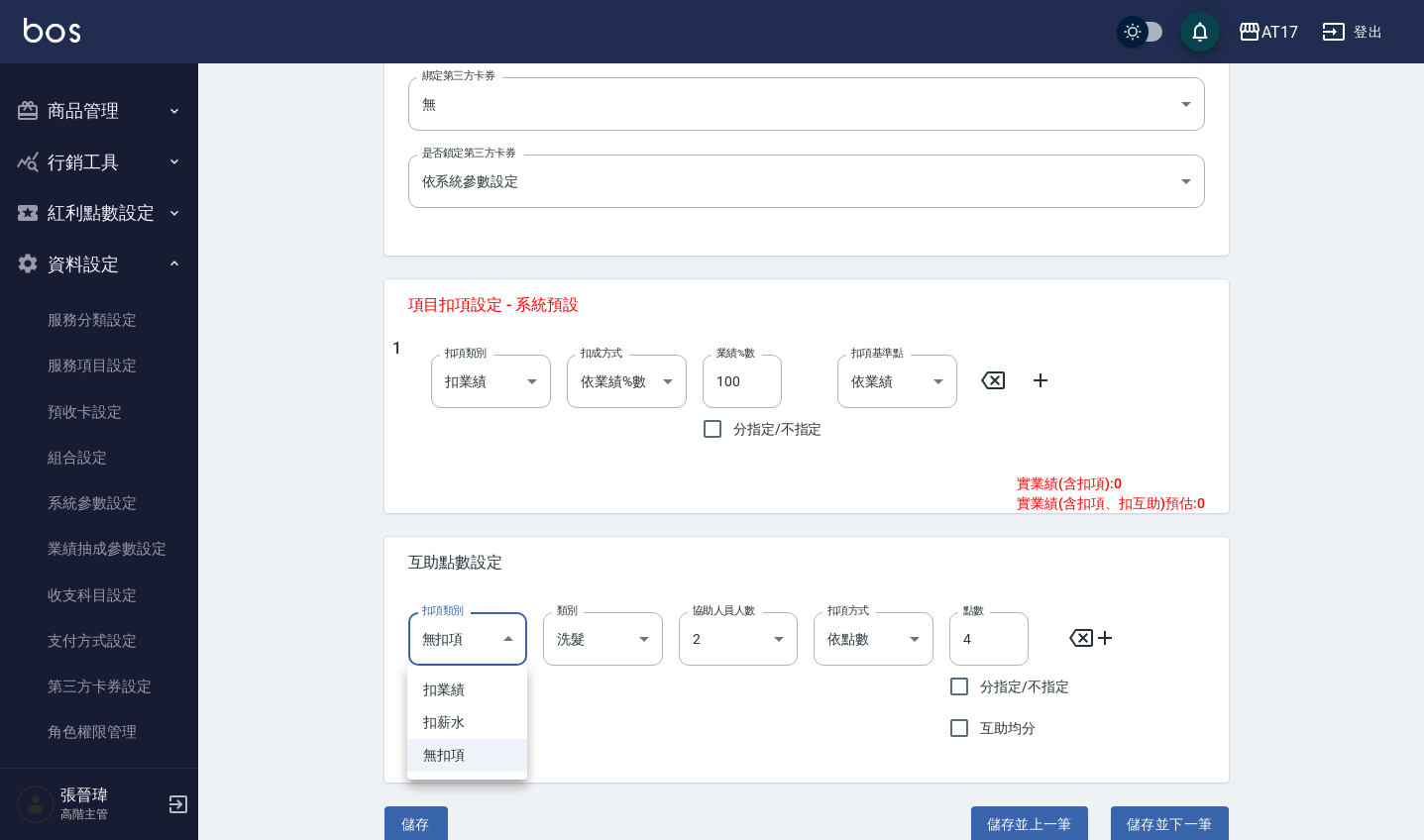
click at [487, 696] on li "扣業績" at bounding box center [467, 690] width 120 height 33
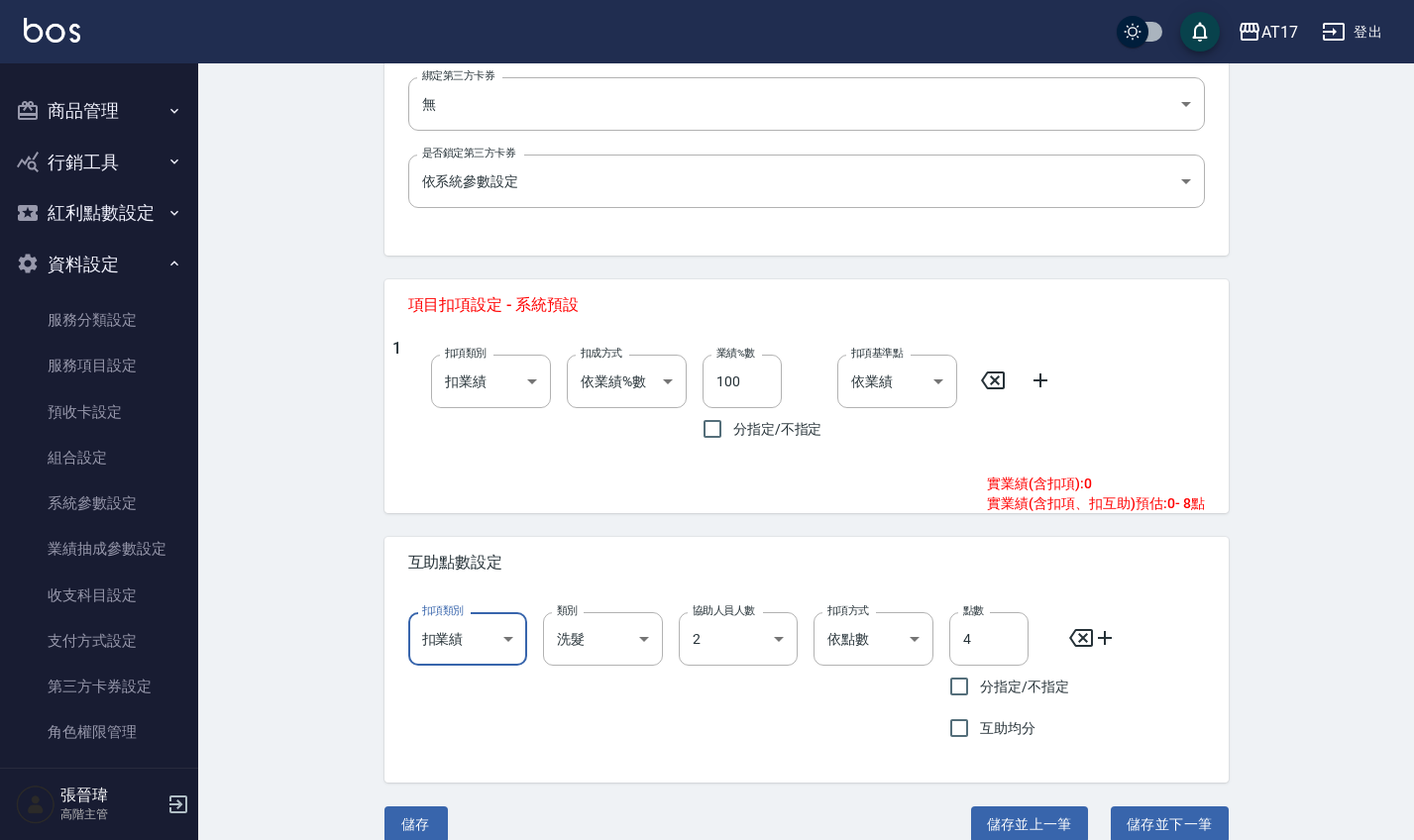
click at [486, 627] on body "AT17 登出 櫃檯作業 打帳單 帳單列表 掛單列表 座位開單 營業儀表板 現金收支登錄 高階收支登錄 材料自購登錄 每日結帳 排班表 現場電腦打卡 掃碼打卡…" at bounding box center [707, 122] width 1414 height 1490
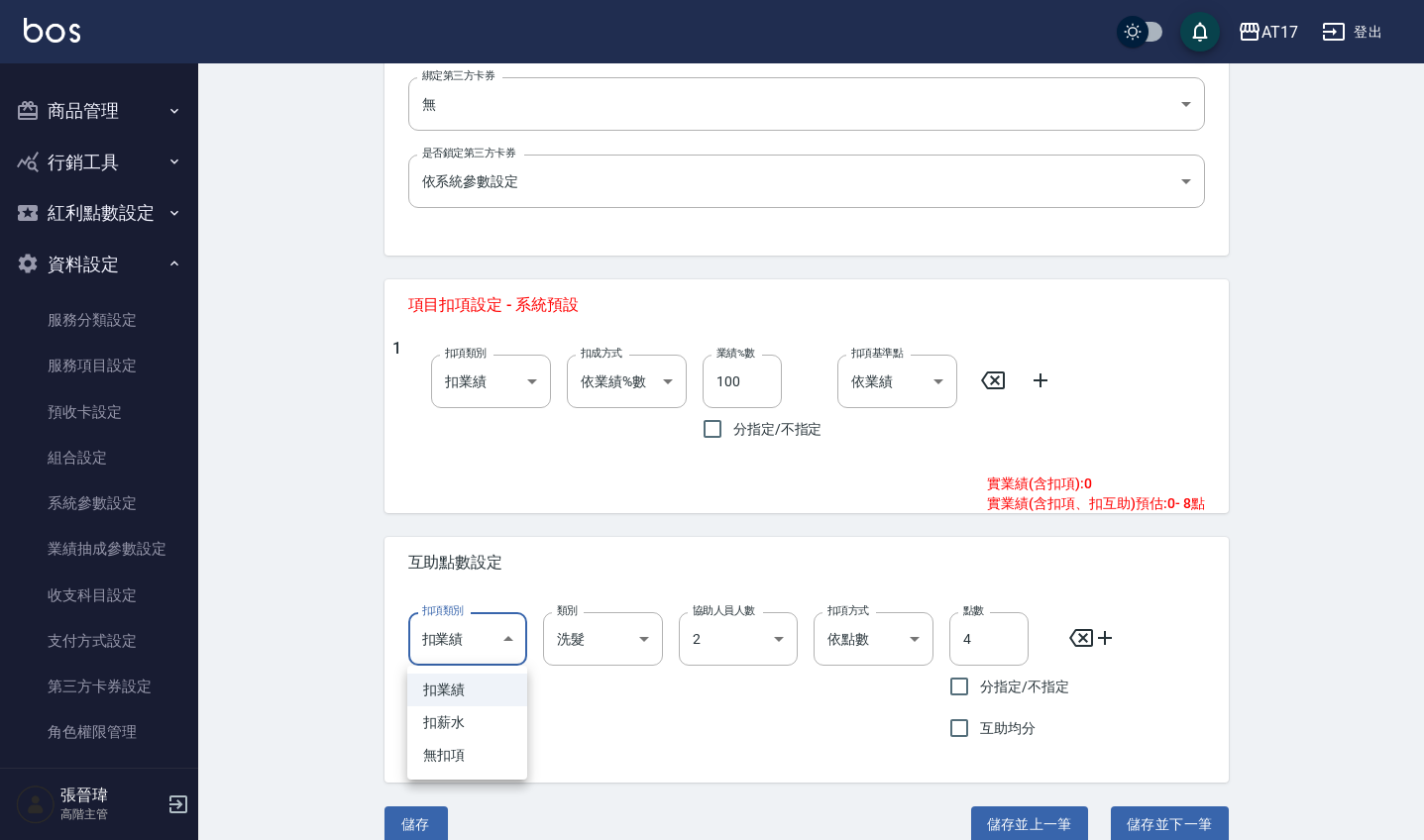
click at [465, 723] on li "扣薪水" at bounding box center [467, 722] width 120 height 33
type input "onSalary"
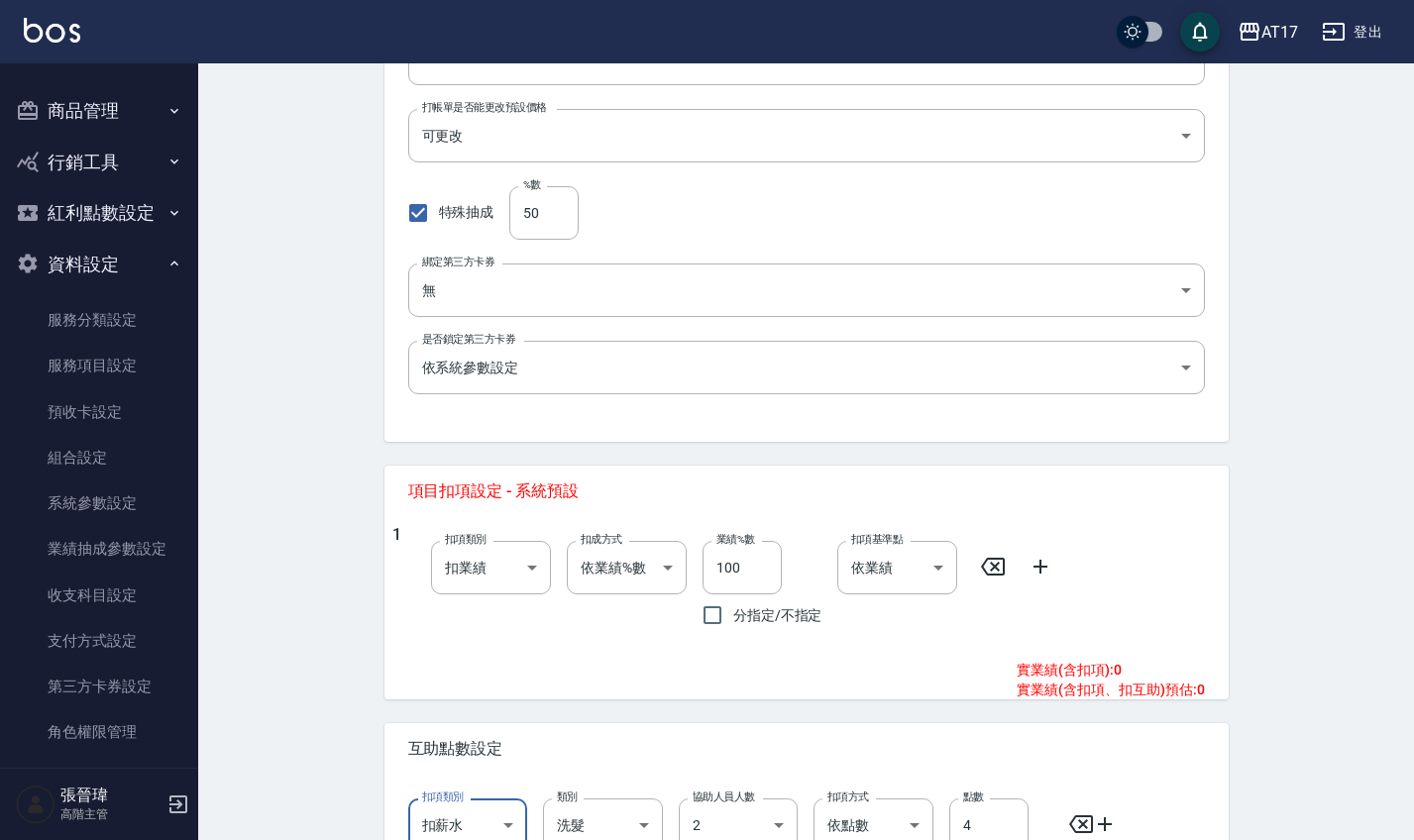
scroll to position [420, 0]
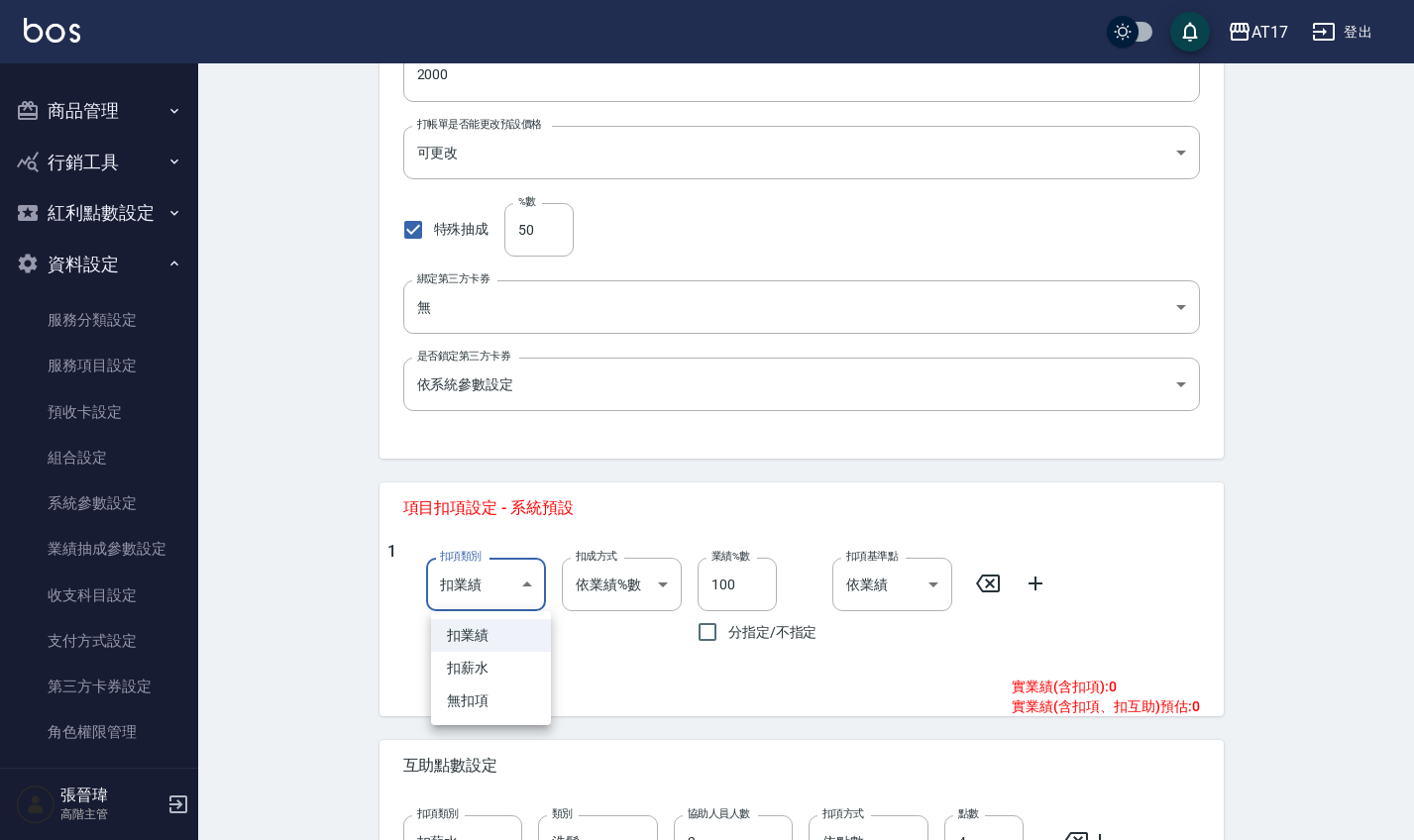
click at [508, 579] on body "AT17 登出 櫃檯作業 打帳單 帳單列表 掛單列表 座位開單 營業儀表板 現金收支登錄 高階收支登錄 材料自購登錄 每日結帳 排班表 現場電腦打卡 掃碼打卡…" at bounding box center [707, 325] width 1414 height 1490
click at [508, 579] on div at bounding box center [711, 420] width 1424 height 840
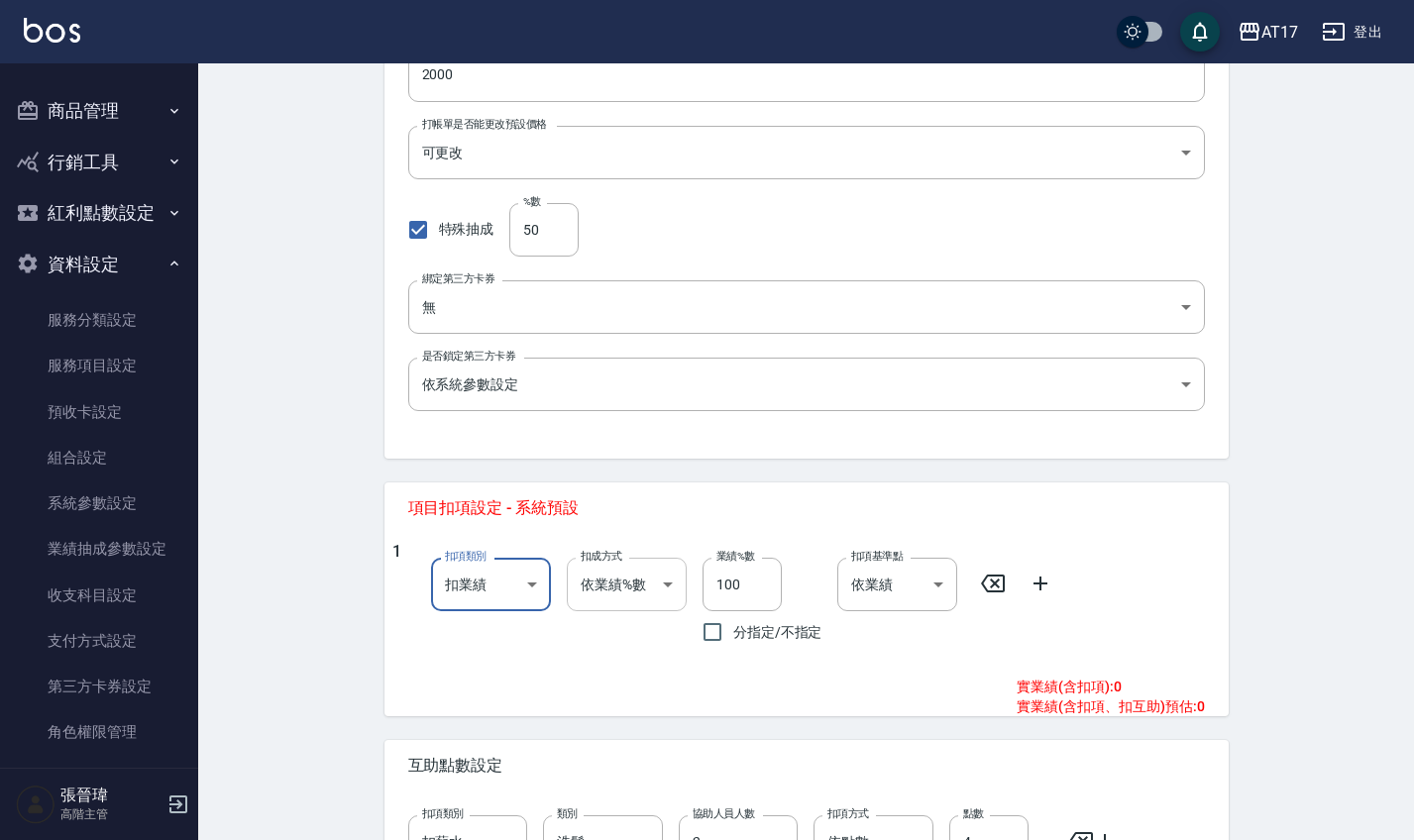
click at [683, 569] on body "AT17 登出 櫃檯作業 打帳單 帳單列表 掛單列表 座位開單 營業儀表板 現金收支登錄 高階收支登錄 材料自購登錄 每日結帳 排班表 現場電腦打卡 掃碼打卡…" at bounding box center [707, 325] width 1414 height 1490
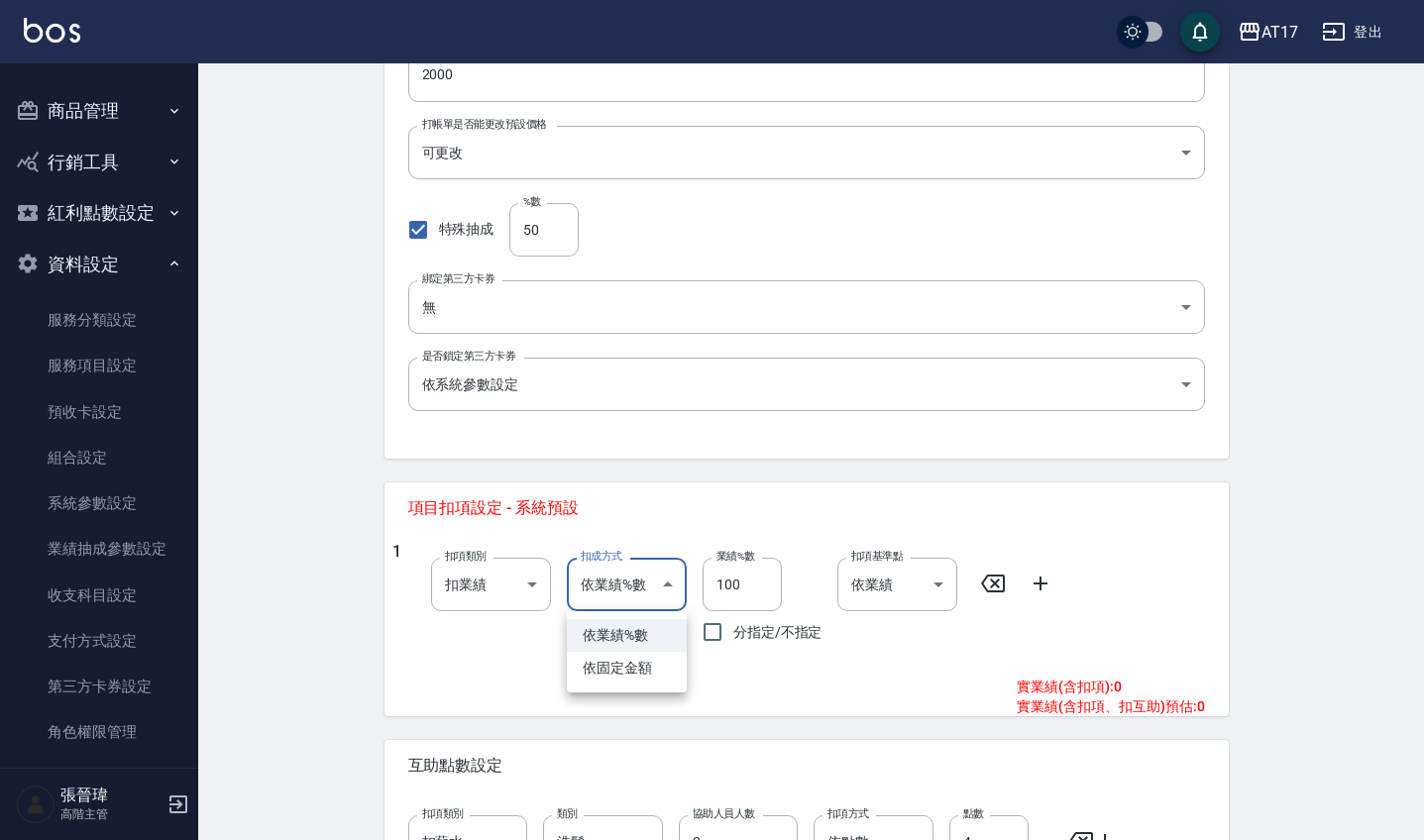
click at [683, 569] on div at bounding box center [712, 420] width 1424 height 840
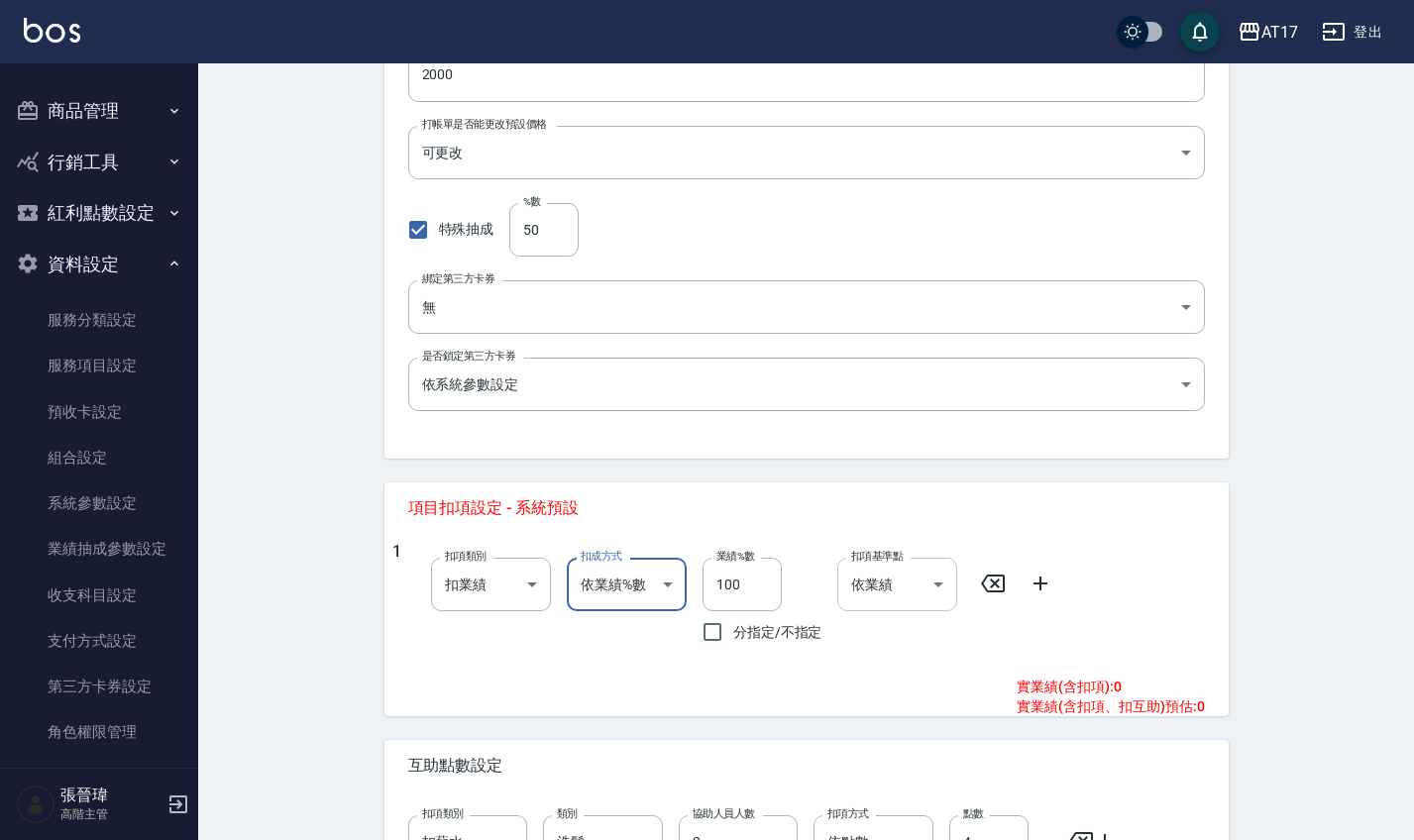
click at [931, 569] on body "AT17 登出 櫃檯作業 打帳單 帳單列表 掛單列表 座位開單 營業儀表板 現金收支登錄 高階收支登錄 材料自購登錄 每日結帳 排班表 現場電腦打卡 掃碼打卡…" at bounding box center [707, 325] width 1414 height 1490
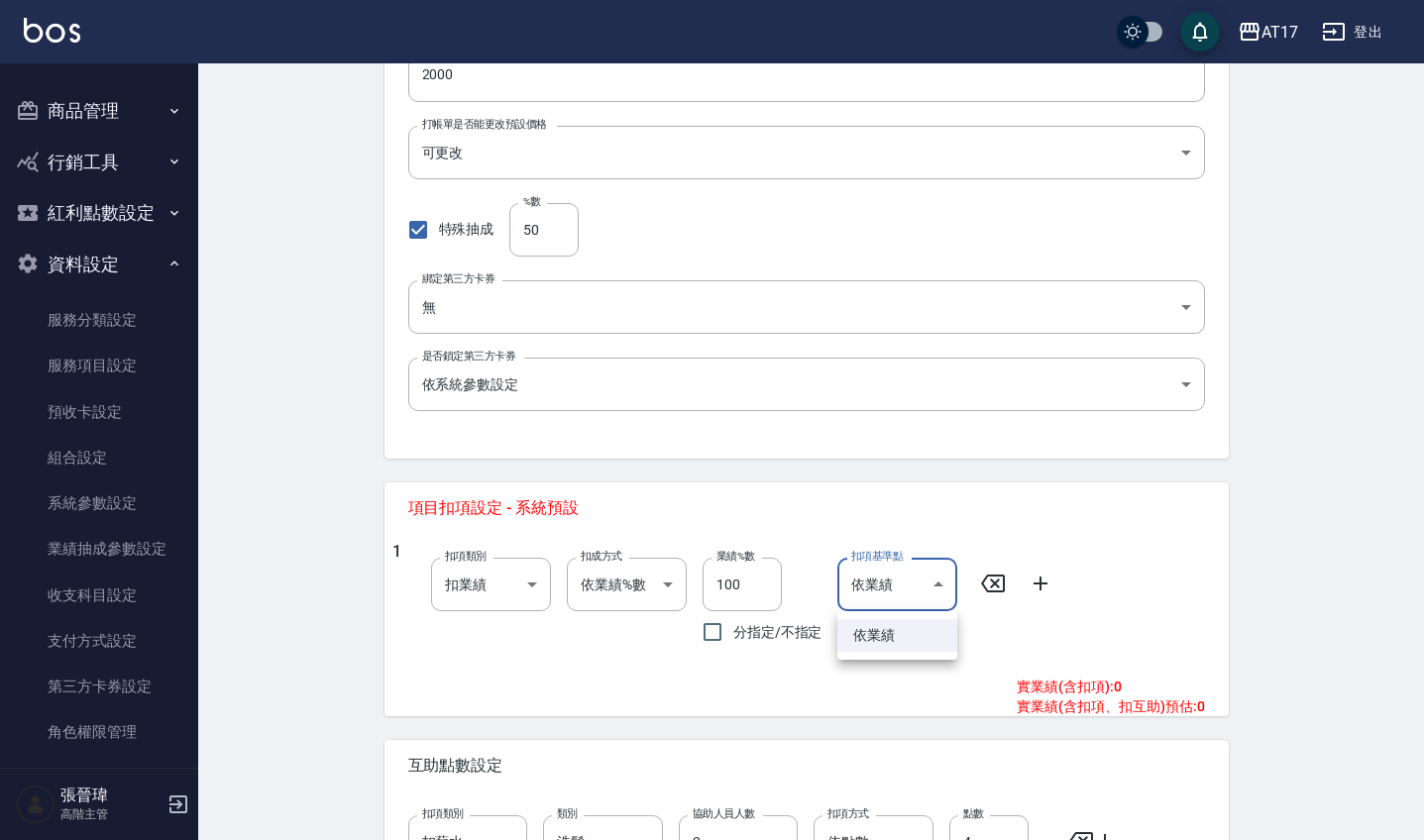
click at [769, 678] on div at bounding box center [712, 420] width 1424 height 840
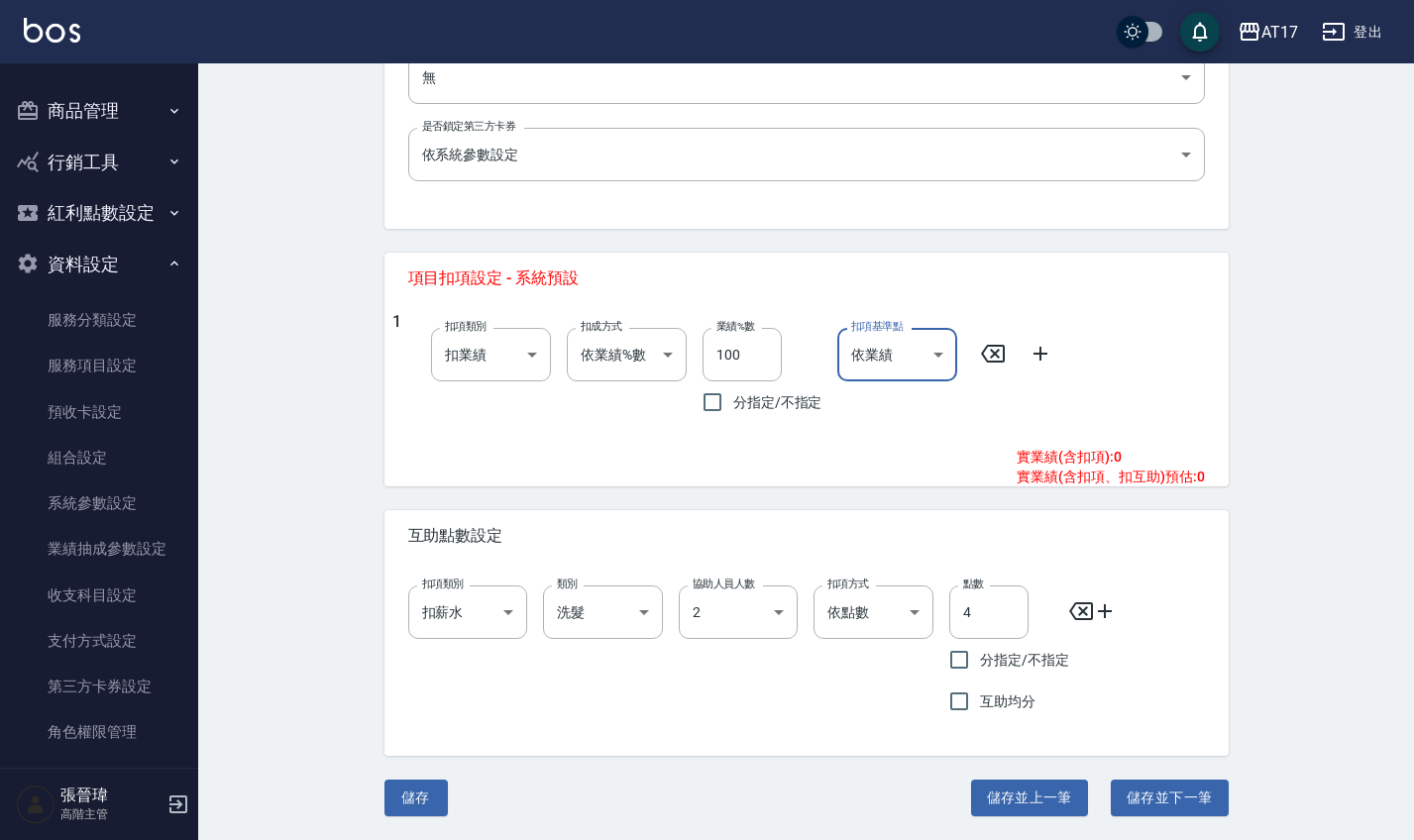
scroll to position [649, 0]
click at [961, 705] on input "互助均分" at bounding box center [960, 702] width 42 height 42
checkbox input "true"
click at [410, 795] on button "儲存" at bounding box center [417, 799] width 64 height 37
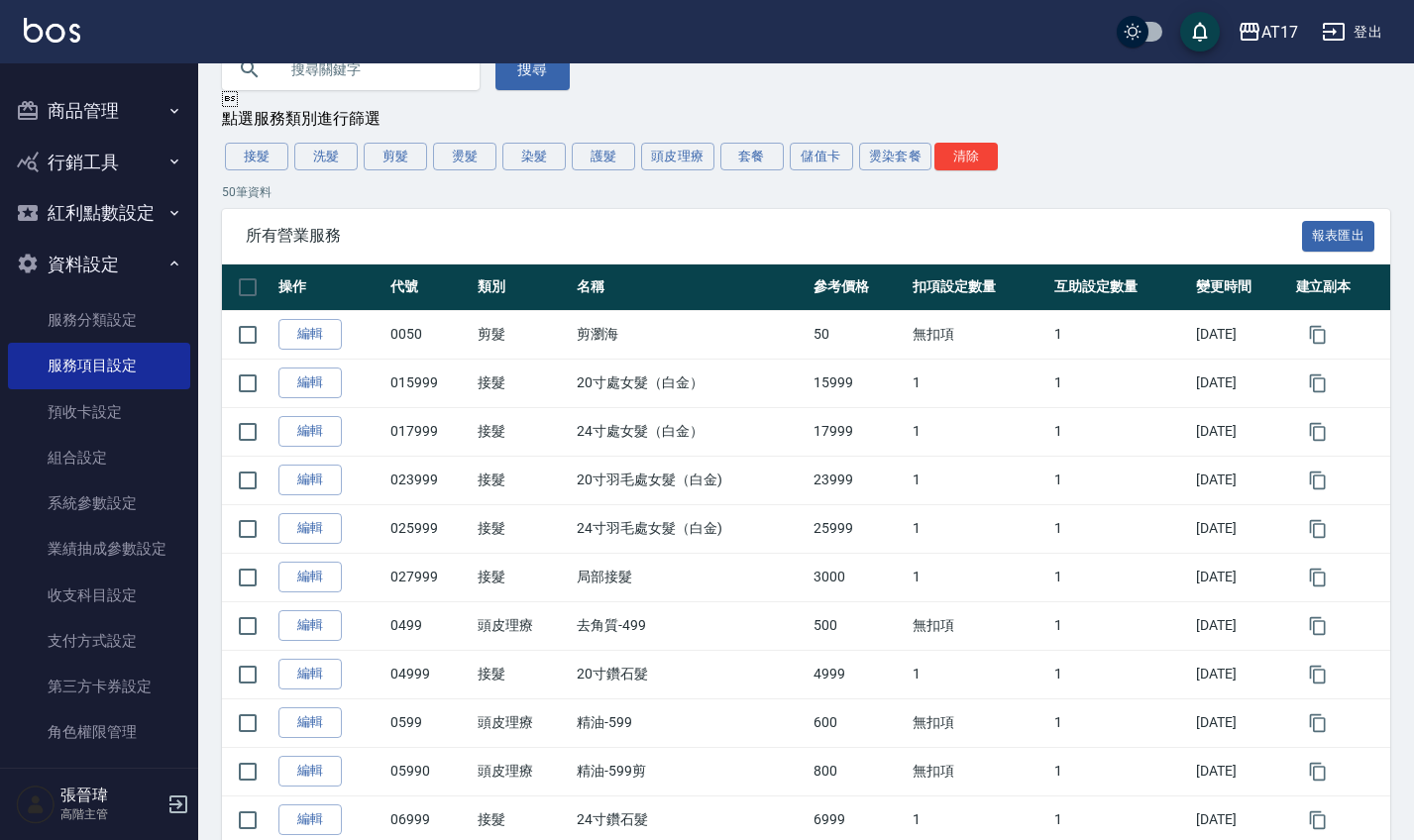
scroll to position [106, 0]
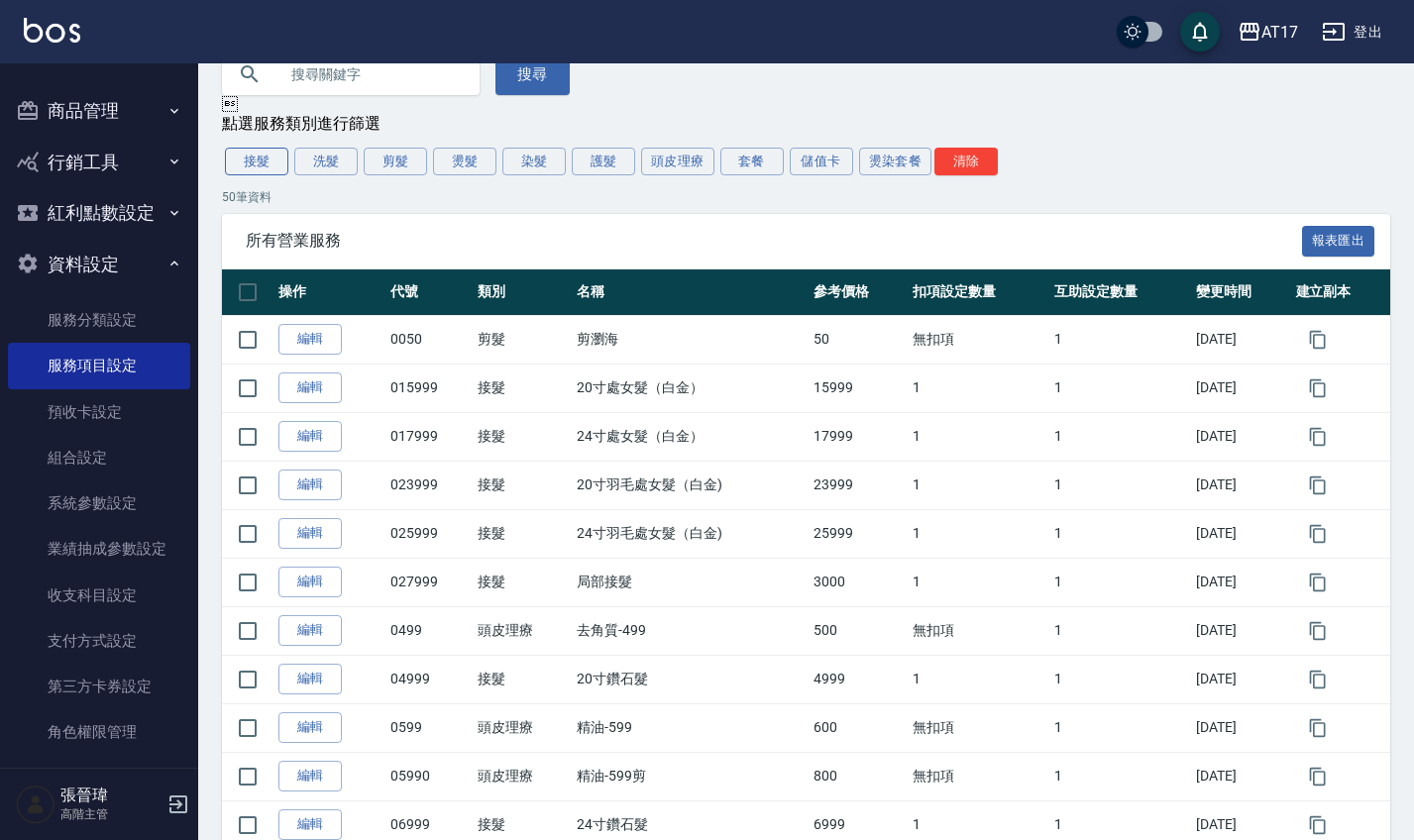
click at [269, 164] on button "接髮" at bounding box center [257, 161] width 64 height 28
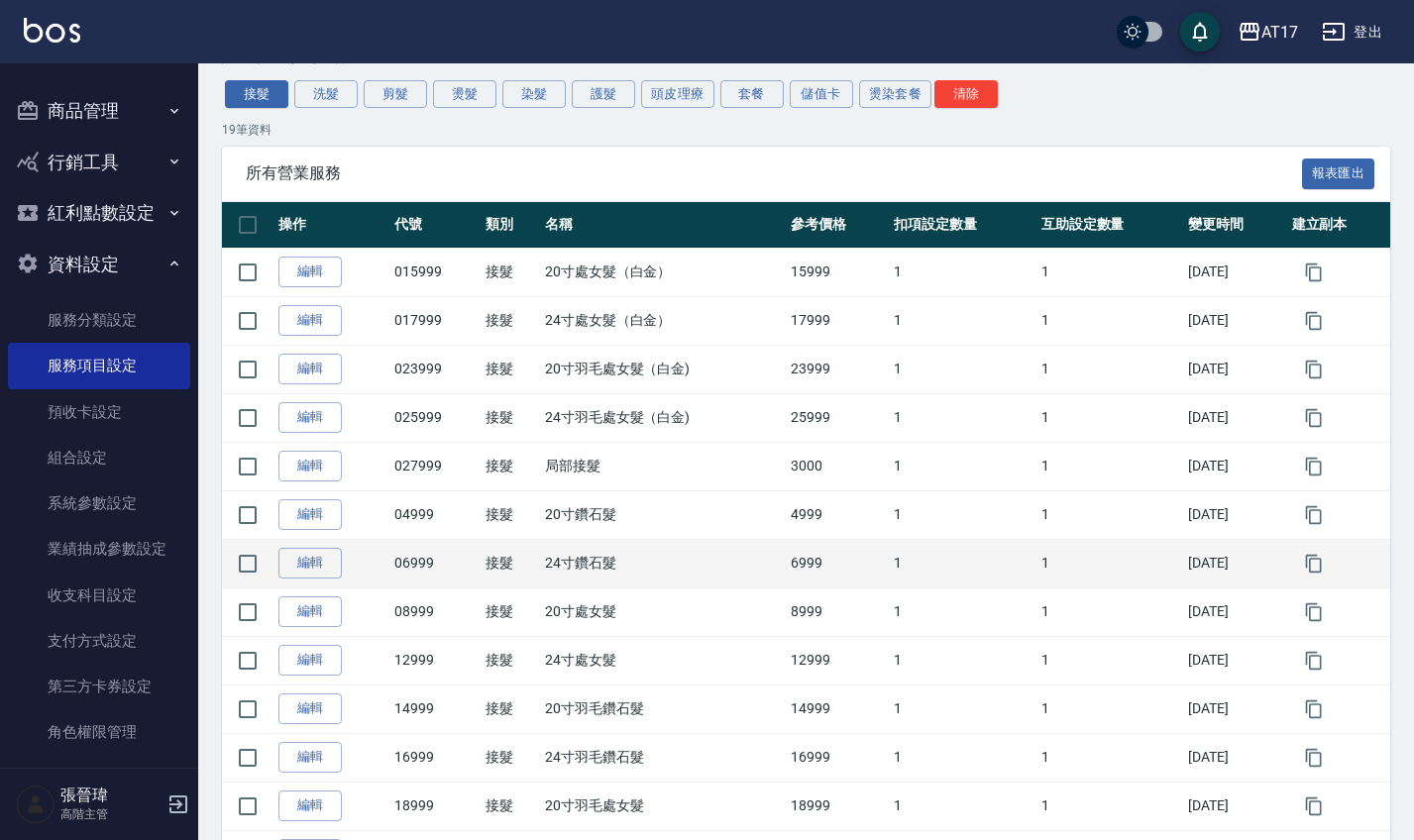
scroll to position [177, 0]
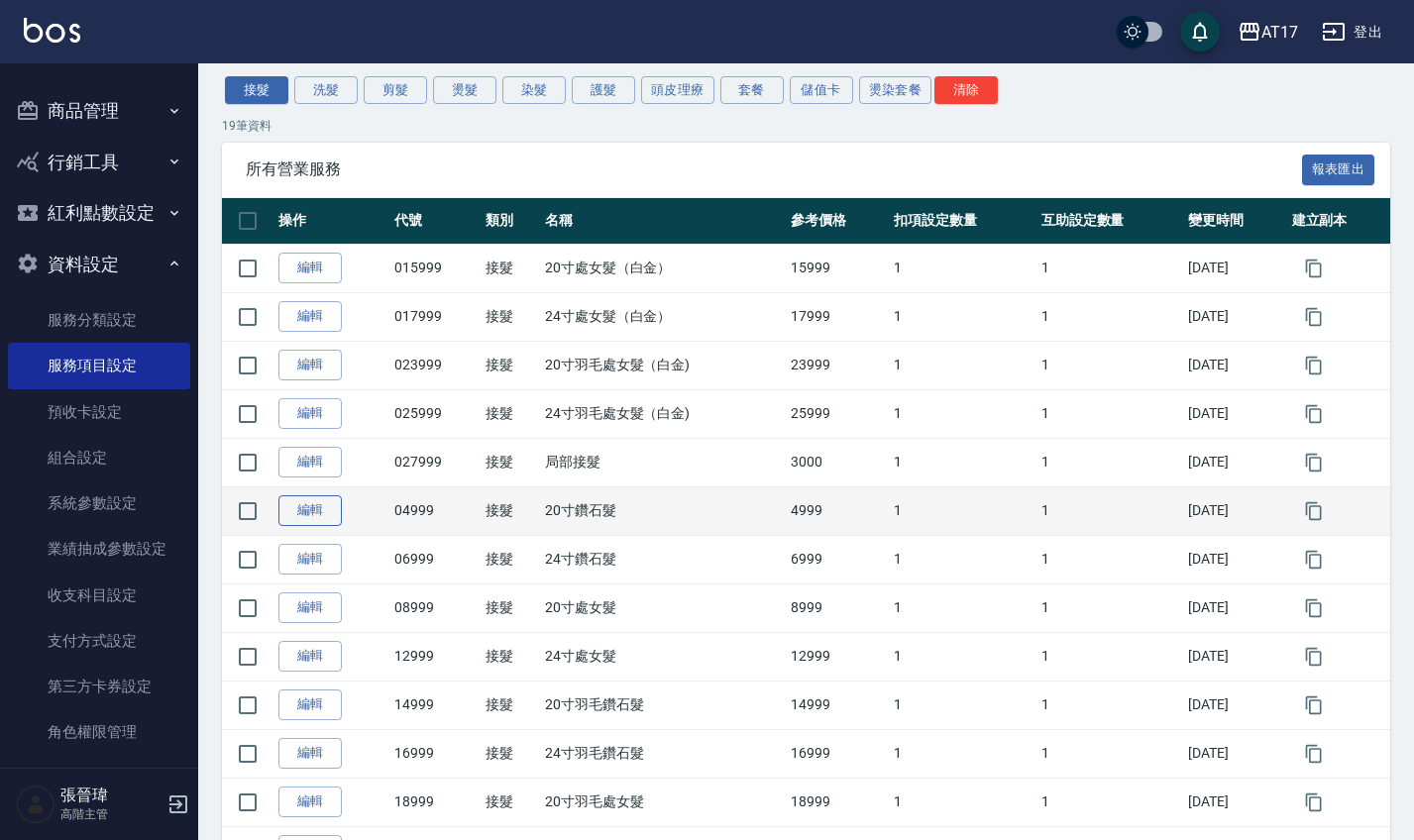
click at [316, 513] on link "編輯" at bounding box center [311, 510] width 64 height 31
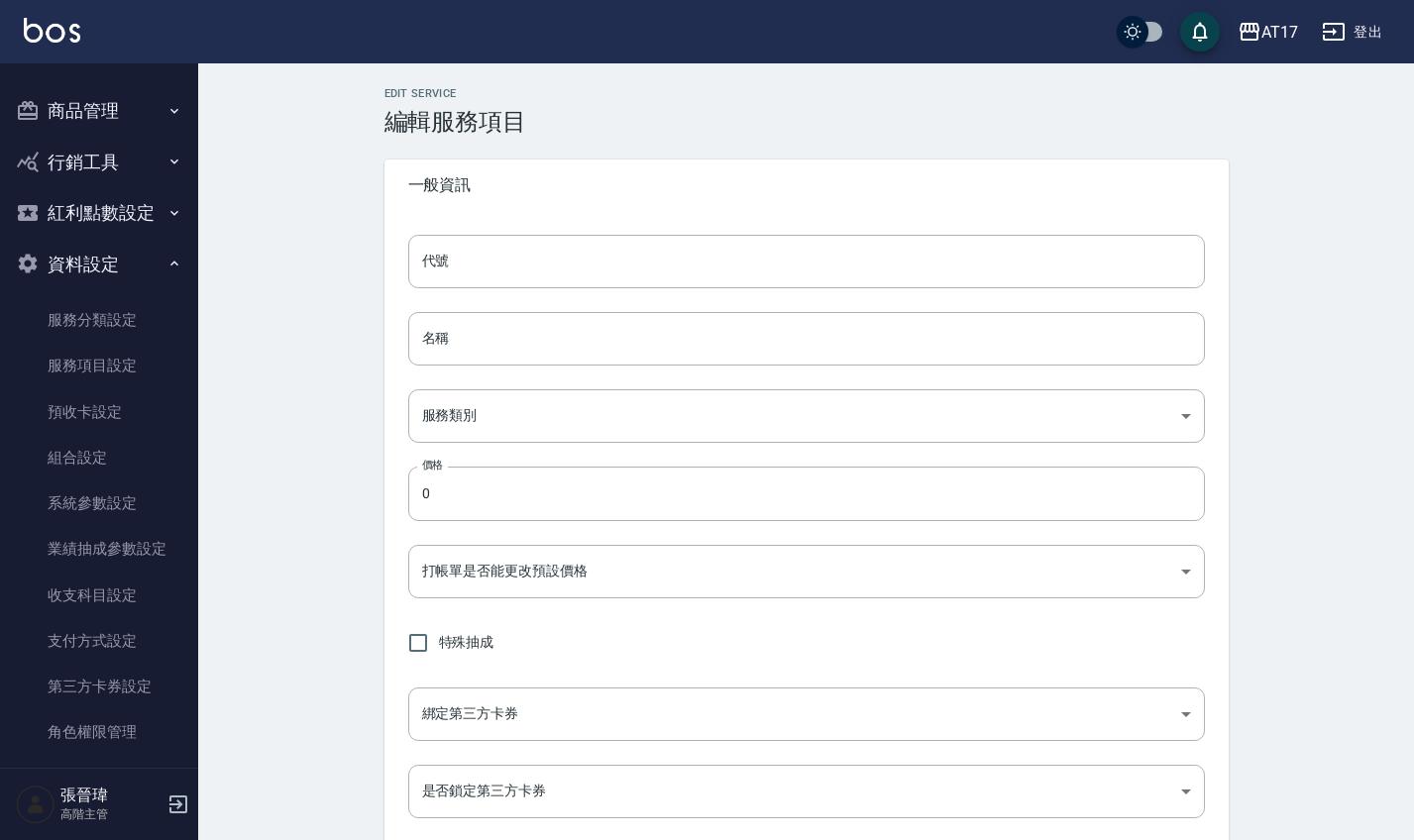
type input "04999"
type input "20寸鑽石髮"
type input "45b8f217-c683-4099-932a-c4b41035b6fa"
type input "4999"
type input "TRUE"
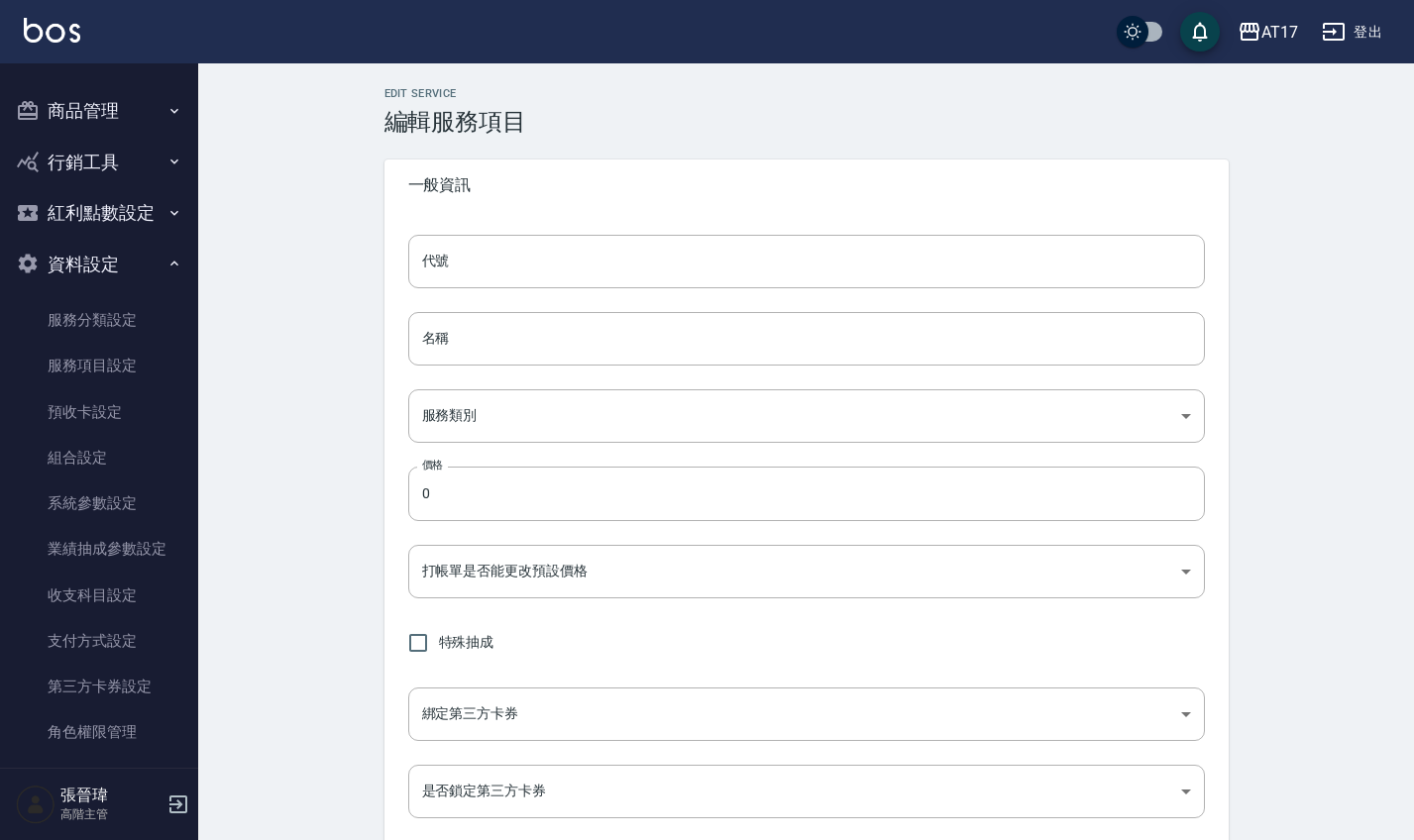
checkbox input "true"
type input "none"
type input "UNSET"
type input "onSalary"
type input "洗髮"
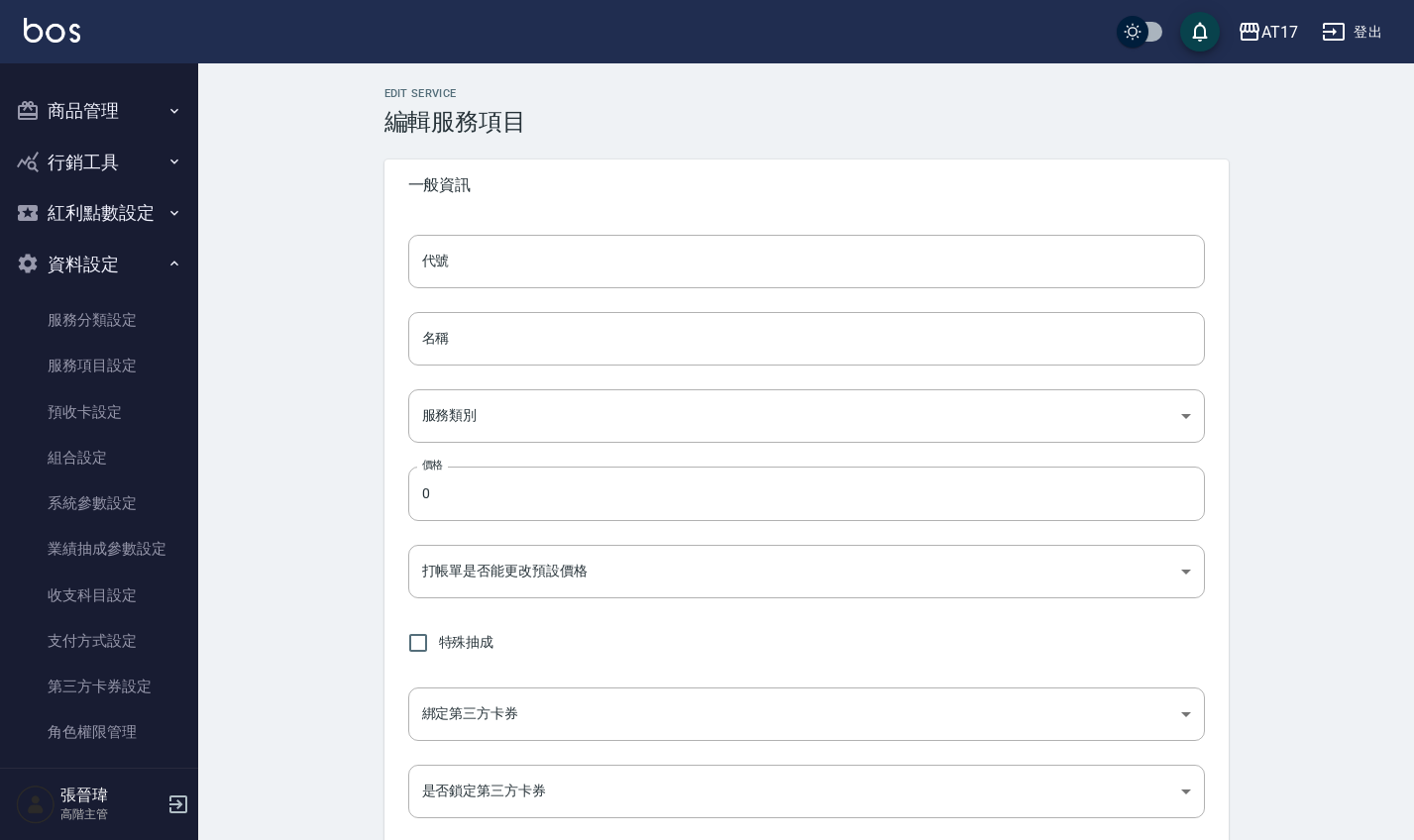
type input "2"
type input "點數"
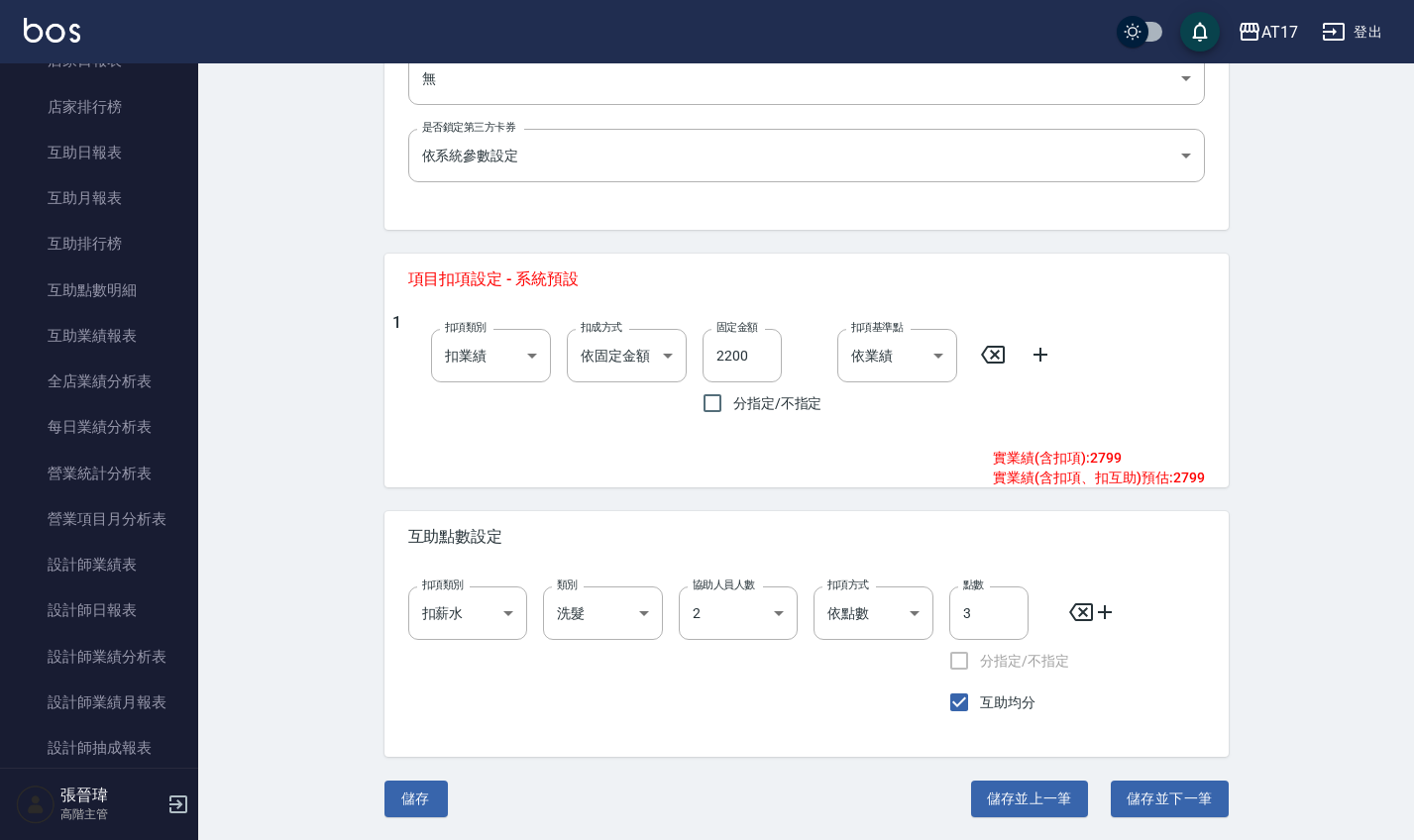
scroll to position [309, 0]
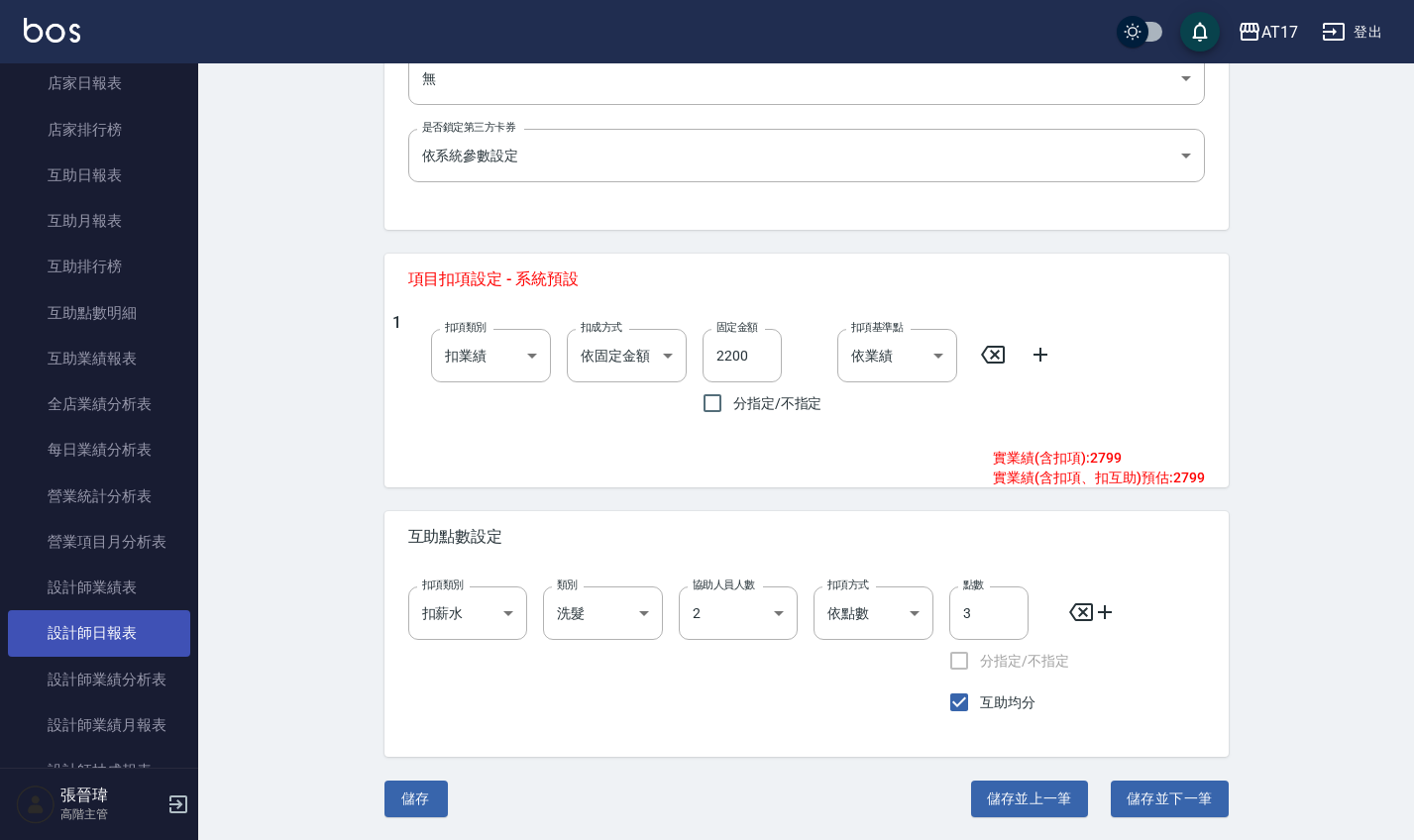
click at [120, 643] on link "設計師日報表" at bounding box center [99, 634] width 182 height 46
